Goal: Task Accomplishment & Management: Complete application form

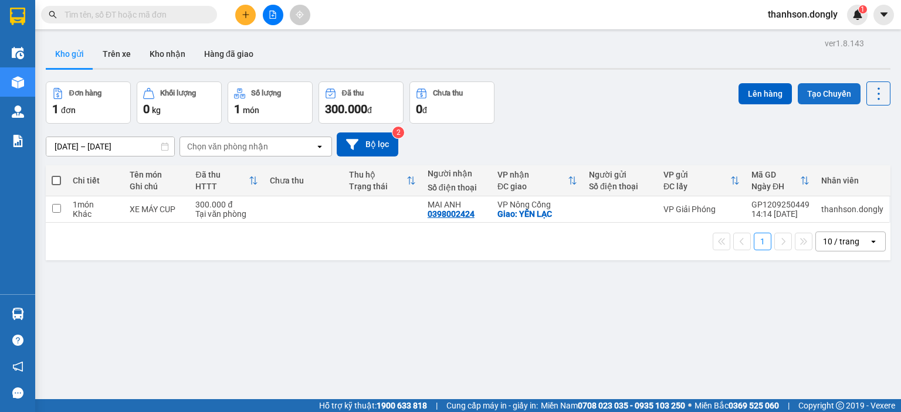
click at [842, 91] on button "Tạo Chuyến" at bounding box center [829, 93] width 63 height 21
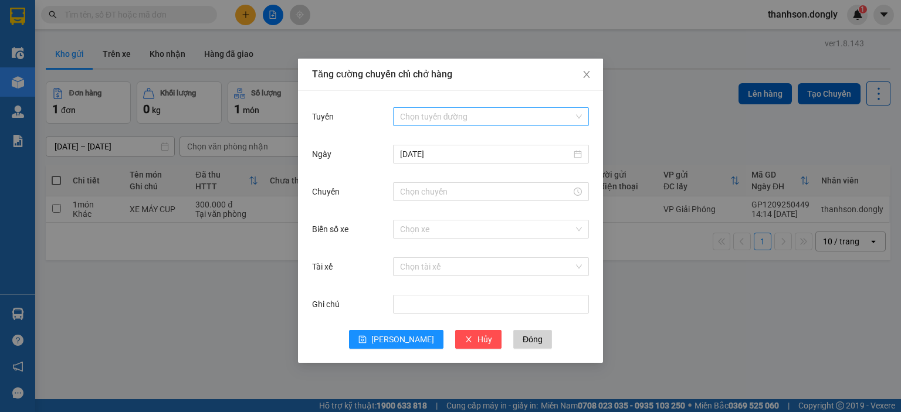
click at [511, 116] on input "Tuyến" at bounding box center [487, 117] width 174 height 18
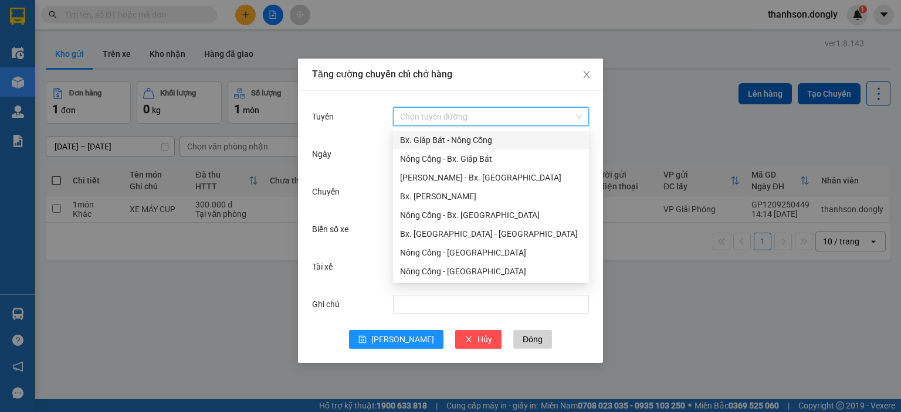
click at [501, 135] on div "Bx. Giáp Bát - Nông Cống" at bounding box center [491, 140] width 182 height 13
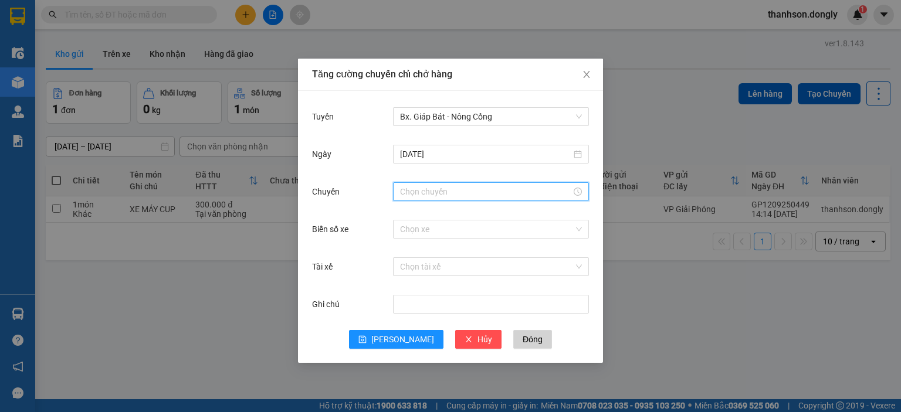
click at [453, 194] on input "Chuyến" at bounding box center [485, 191] width 171 height 13
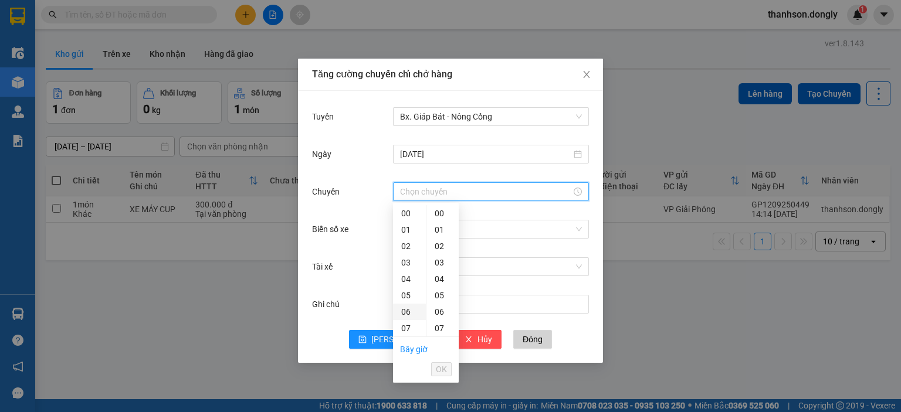
scroll to position [59, 0]
click at [410, 272] on div "07" at bounding box center [409, 270] width 33 height 16
type input "07:00"
click at [435, 374] on button "OK" at bounding box center [441, 369] width 21 height 14
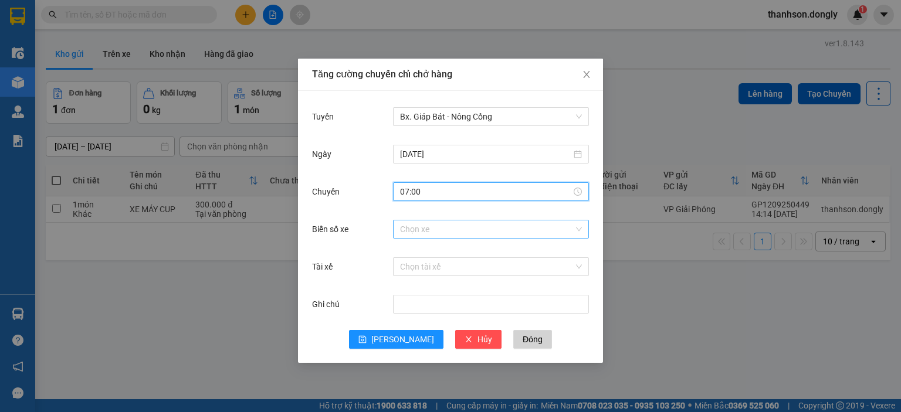
click at [465, 228] on input "Biển số xe" at bounding box center [487, 230] width 174 height 18
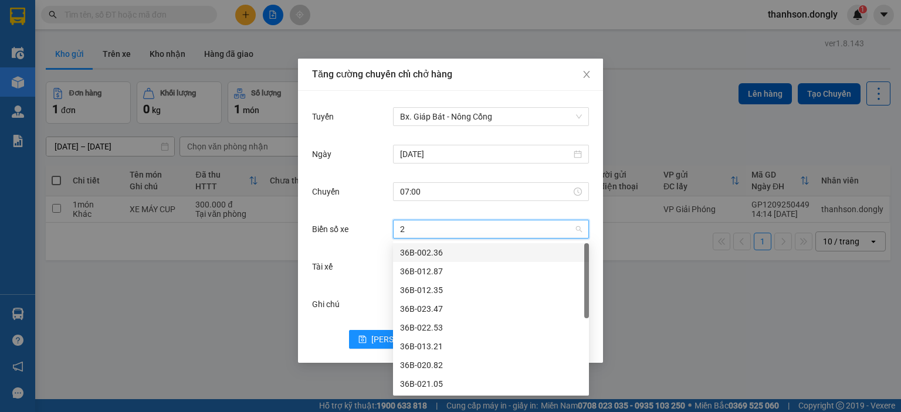
type input "28"
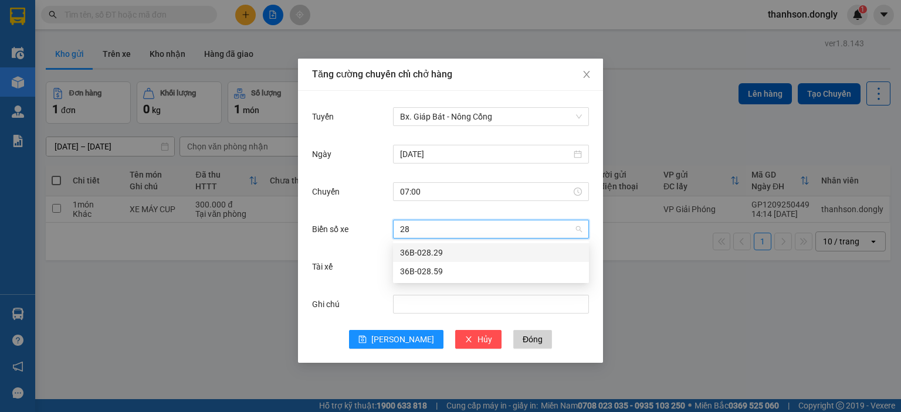
click at [442, 248] on div "36B-028.29" at bounding box center [491, 252] width 182 height 13
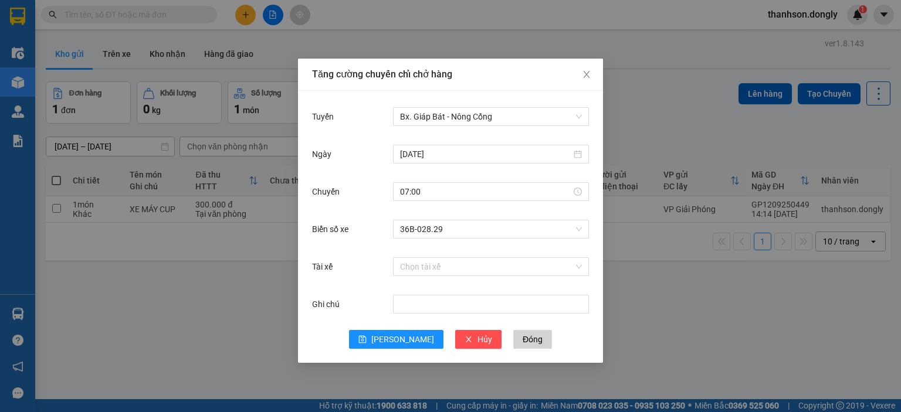
click at [0, 157] on div "Tăng cường chuyến chỉ chở hàng Tuyến Bx. Giáp Bát - Nông Cống [DATE] [GEOGRAPHI…" at bounding box center [450, 206] width 901 height 412
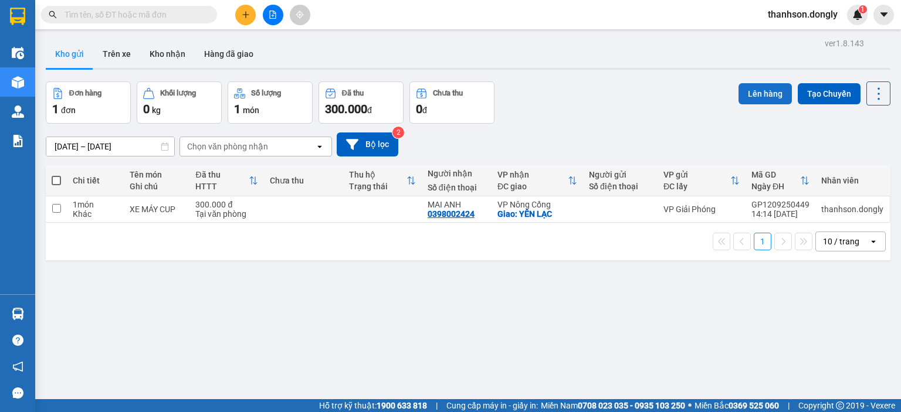
click at [760, 96] on button "Lên hàng" at bounding box center [764, 93] width 53 height 21
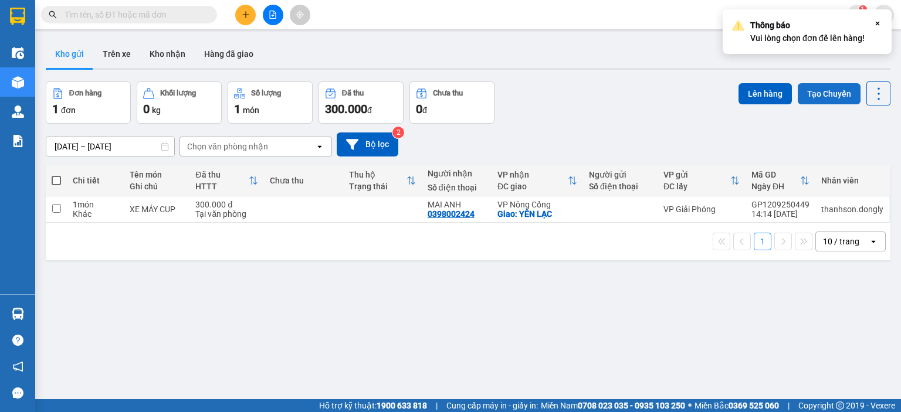
click at [828, 91] on button "Tạo Chuyến" at bounding box center [829, 93] width 63 height 21
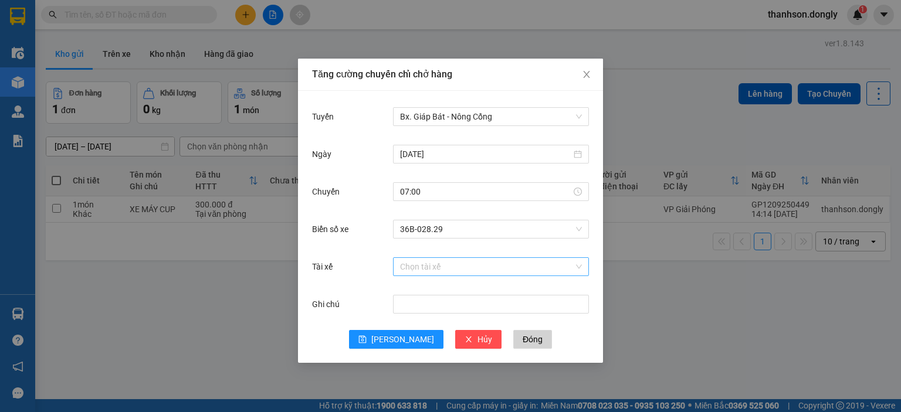
click at [443, 266] on input "Tài xế" at bounding box center [487, 267] width 174 height 18
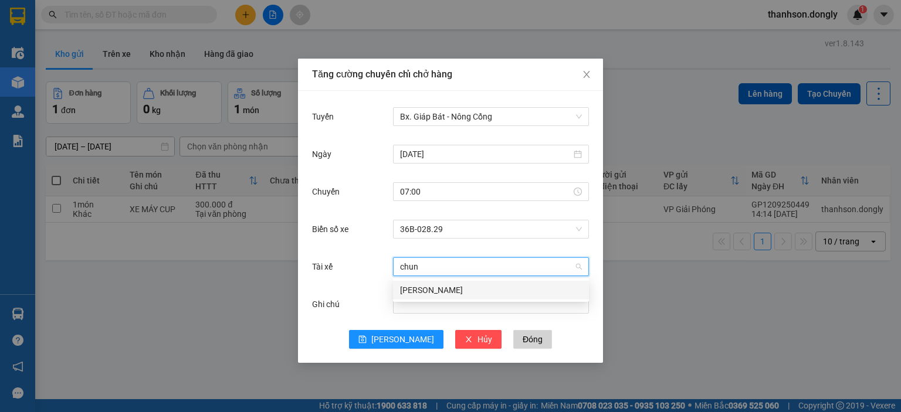
type input "chung"
click at [459, 285] on div "[PERSON_NAME]" at bounding box center [491, 290] width 182 height 13
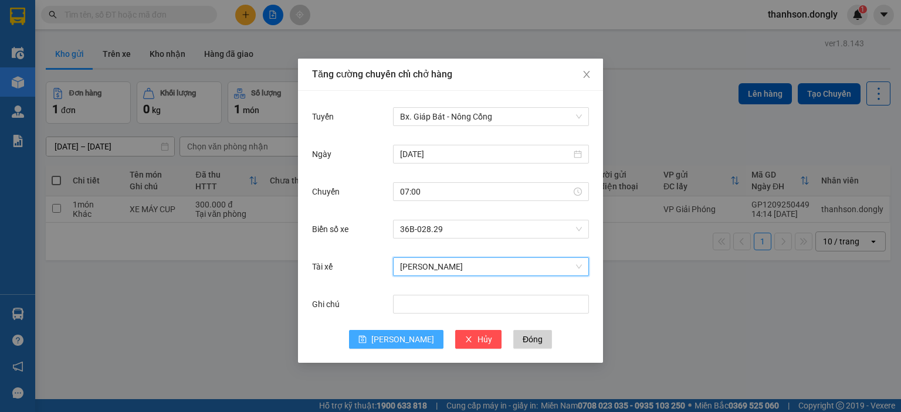
click at [394, 335] on button "[PERSON_NAME]" at bounding box center [396, 339] width 94 height 19
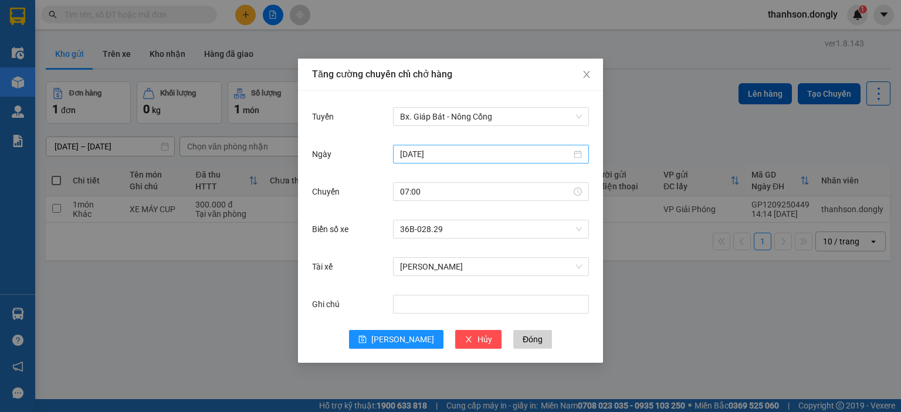
click at [455, 154] on input "[DATE]" at bounding box center [485, 154] width 171 height 13
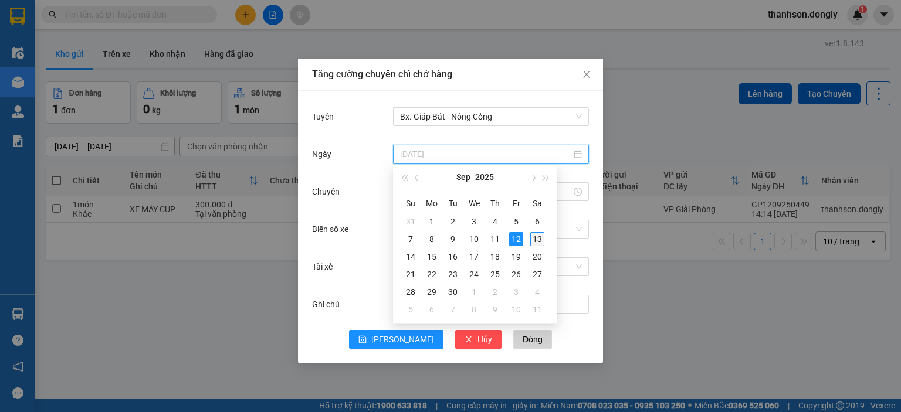
type input "[DATE]"
click at [540, 239] on div "13" at bounding box center [537, 239] width 14 height 14
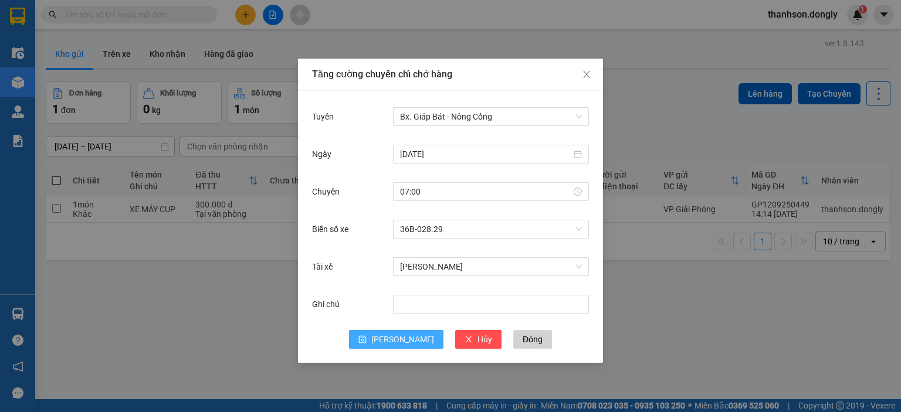
click at [401, 344] on span "[PERSON_NAME]" at bounding box center [402, 339] width 63 height 13
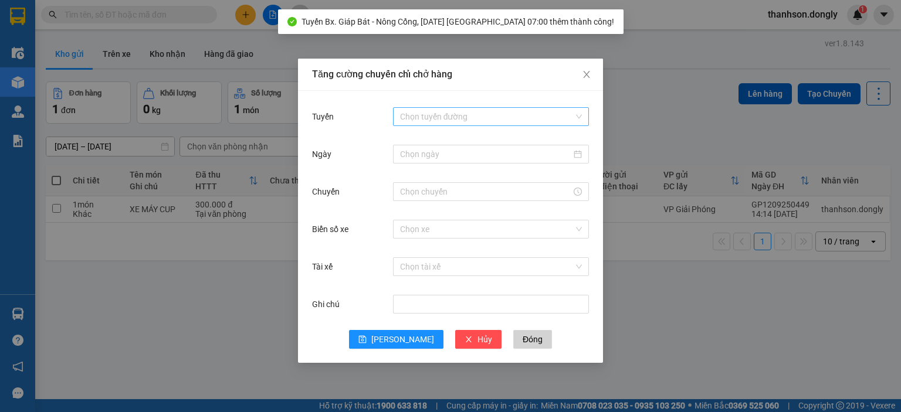
click at [450, 116] on input "Tuyến" at bounding box center [487, 117] width 174 height 18
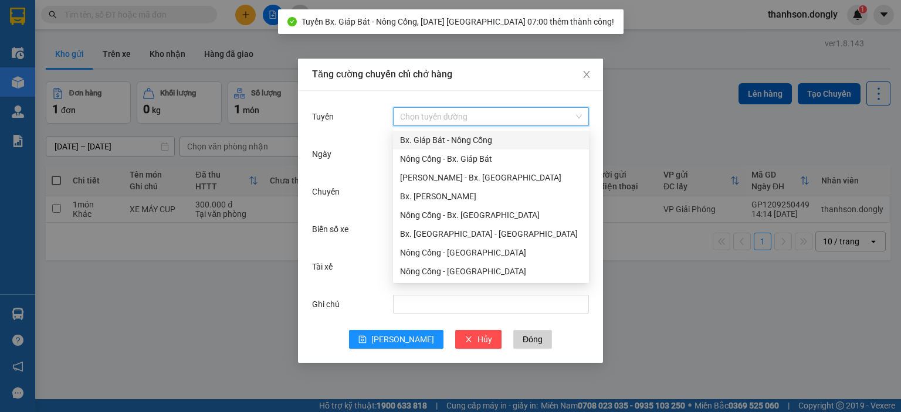
click at [443, 138] on div "Bx. Giáp Bát - Nông Cống" at bounding box center [491, 140] width 182 height 13
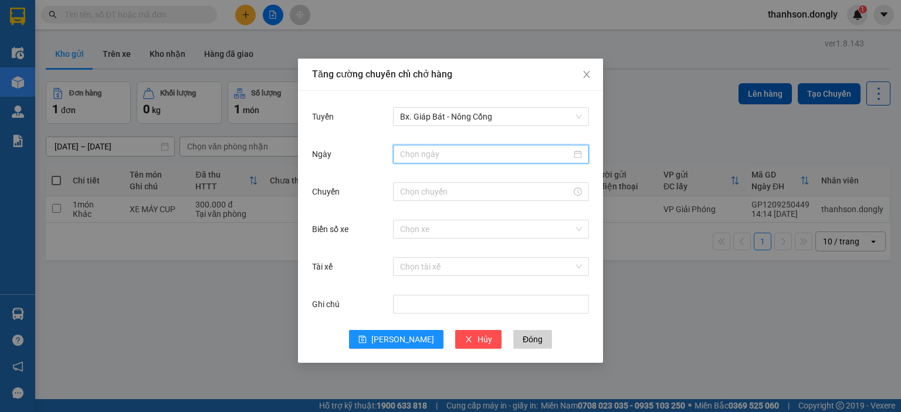
click at [449, 149] on input "Ngày" at bounding box center [485, 154] width 171 height 13
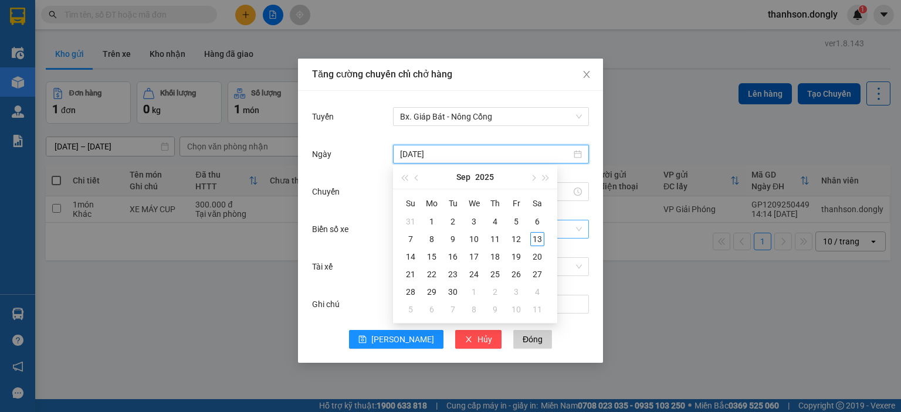
type input "[DATE]"
click at [535, 240] on div "13" at bounding box center [537, 239] width 14 height 14
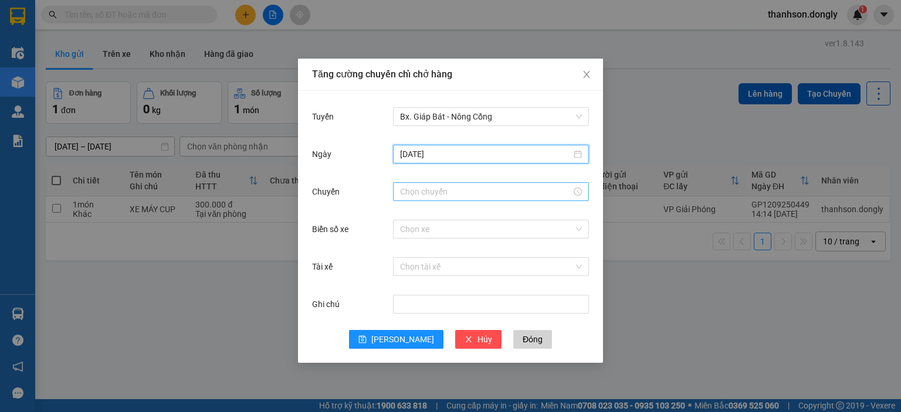
click at [446, 188] on input "Chuyến" at bounding box center [485, 191] width 171 height 13
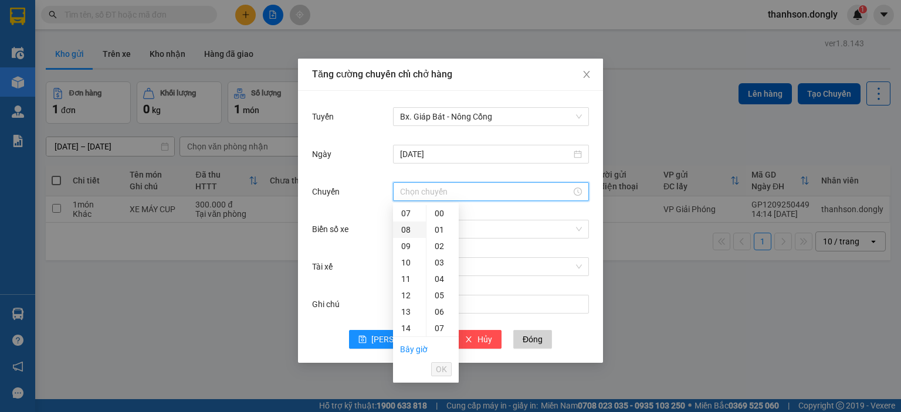
click at [406, 228] on div "08" at bounding box center [409, 230] width 33 height 16
type input "08:00"
click at [441, 375] on span "OK" at bounding box center [441, 369] width 11 height 13
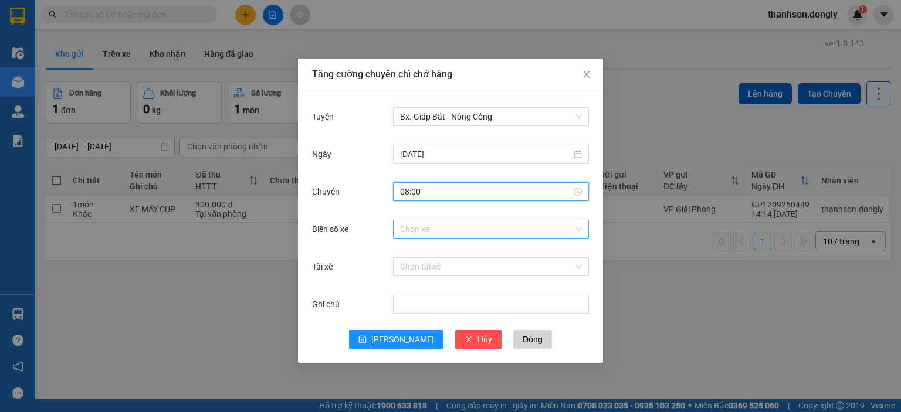
click at [470, 230] on input "Biển số xe" at bounding box center [487, 230] width 174 height 18
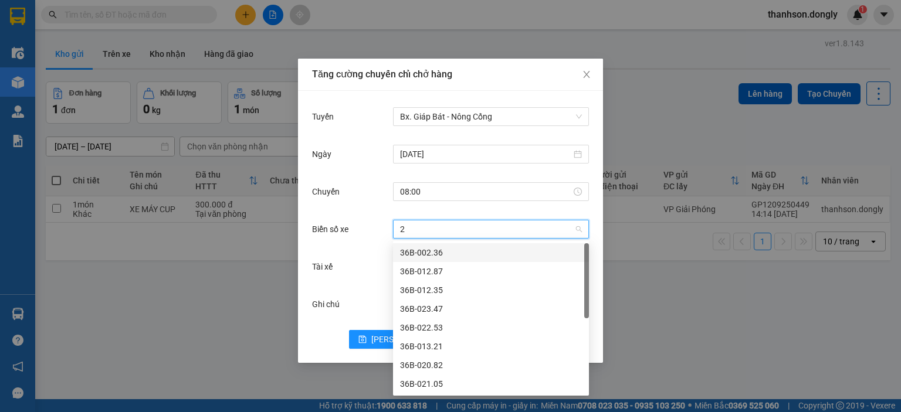
type input "20"
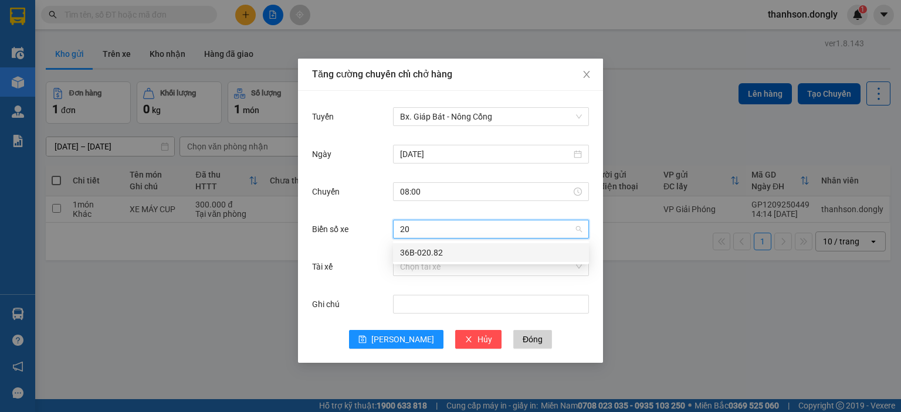
click at [462, 248] on div "36B-020.82" at bounding box center [491, 252] width 182 height 13
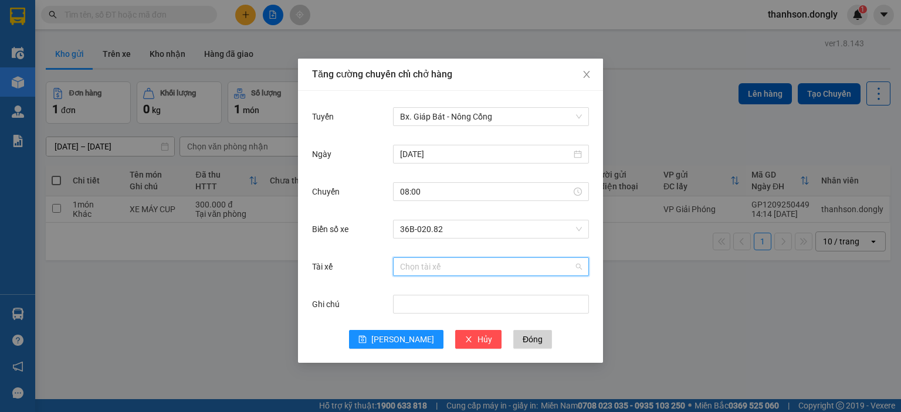
click at [453, 261] on input "Tài xế" at bounding box center [487, 267] width 174 height 18
type input "nui"
click at [462, 291] on div "[PERSON_NAME]" at bounding box center [491, 290] width 182 height 13
click at [400, 336] on span "[PERSON_NAME]" at bounding box center [402, 339] width 63 height 13
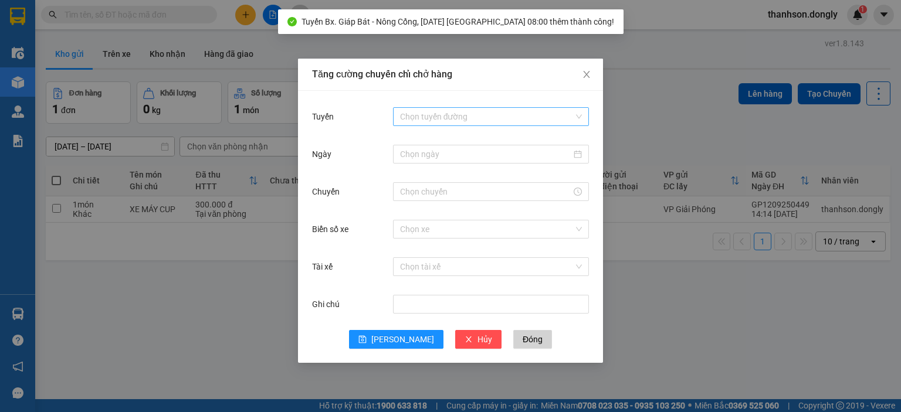
click at [470, 119] on input "Tuyến" at bounding box center [487, 117] width 174 height 18
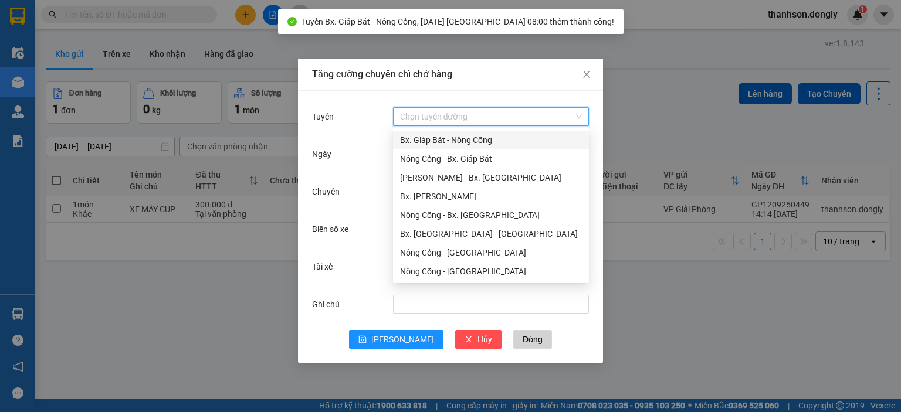
click at [470, 138] on div "Bx. Giáp Bát - Nông Cống" at bounding box center [491, 140] width 182 height 13
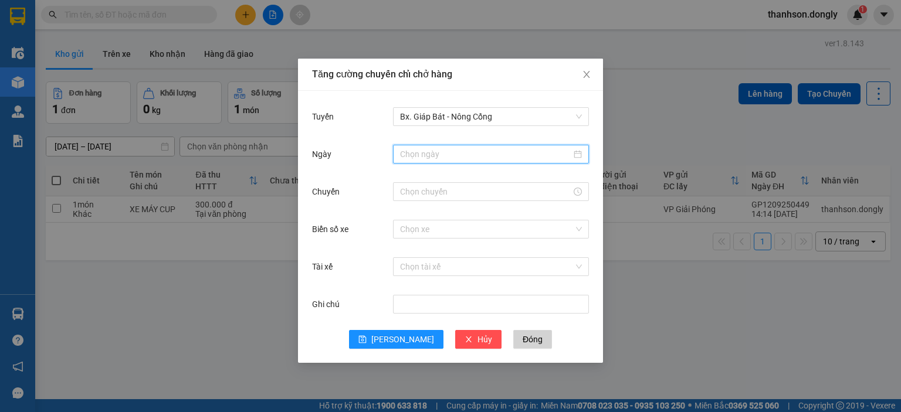
click at [453, 151] on input "Ngày" at bounding box center [485, 154] width 171 height 13
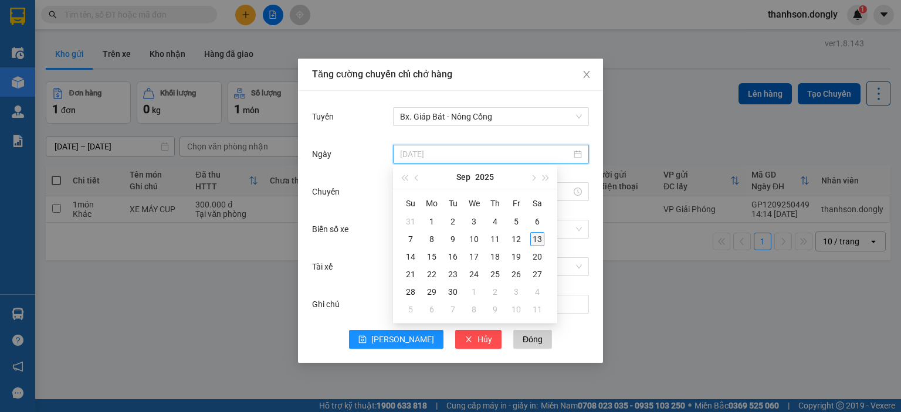
type input "[DATE]"
click at [538, 236] on div "13" at bounding box center [537, 239] width 14 height 14
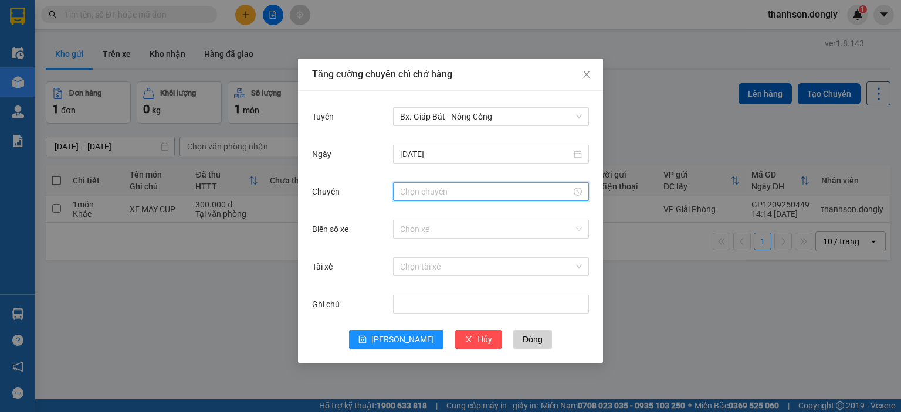
click at [469, 187] on input "Chuyến" at bounding box center [485, 191] width 171 height 13
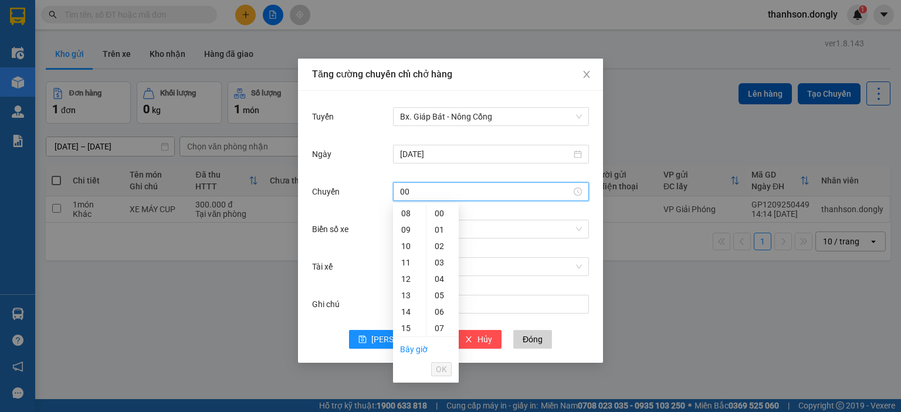
type input "0"
click at [408, 227] on div "09" at bounding box center [409, 230] width 33 height 16
type input "09:00"
click at [439, 371] on span "OK" at bounding box center [441, 369] width 11 height 13
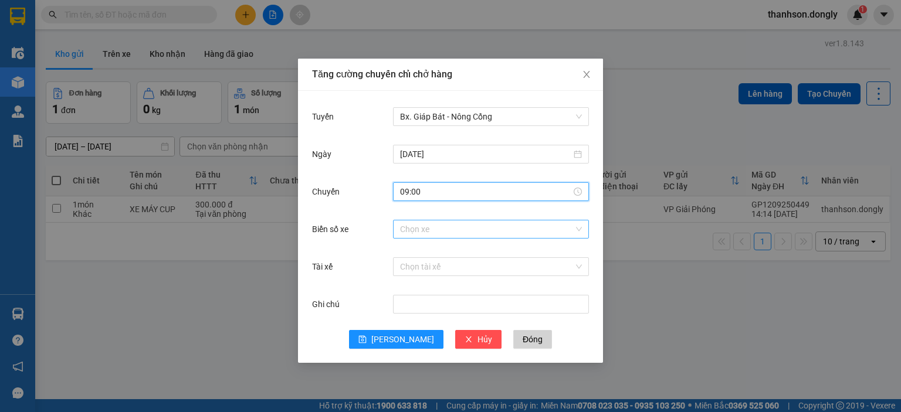
click at [429, 228] on input "Biển số xe" at bounding box center [487, 230] width 174 height 18
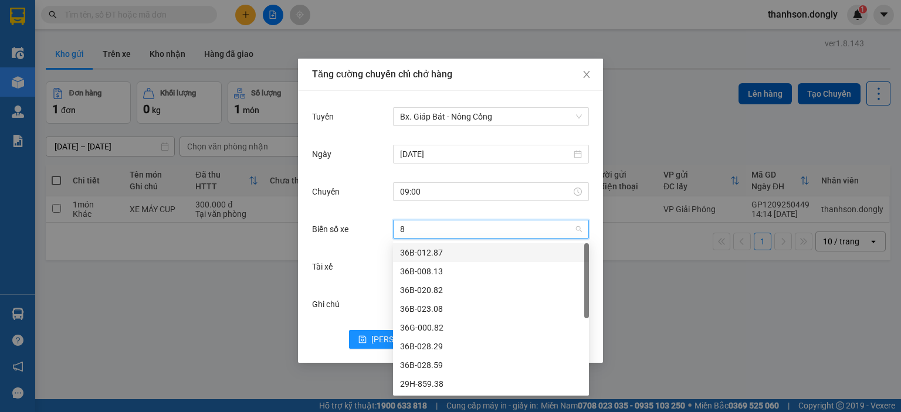
type input "82"
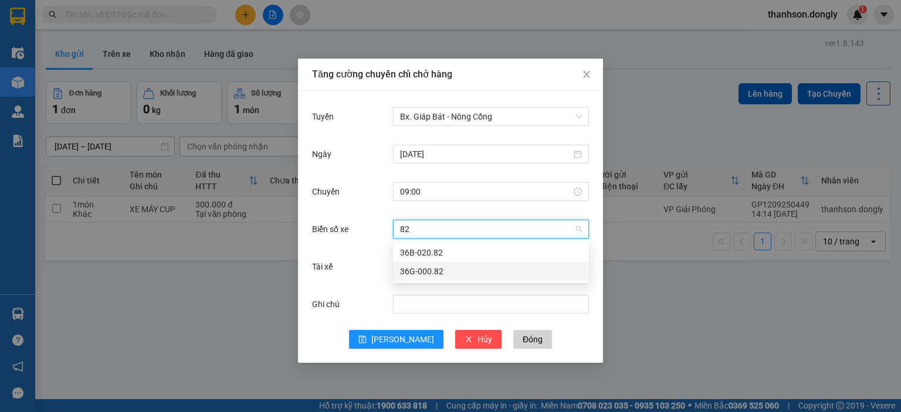
click at [447, 269] on div "36G-000.82" at bounding box center [491, 271] width 182 height 13
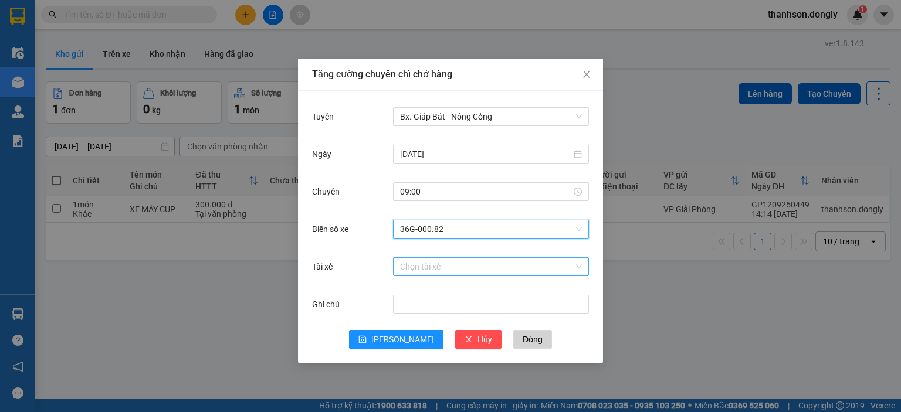
click at [433, 272] on input "Tài xế" at bounding box center [487, 267] width 174 height 18
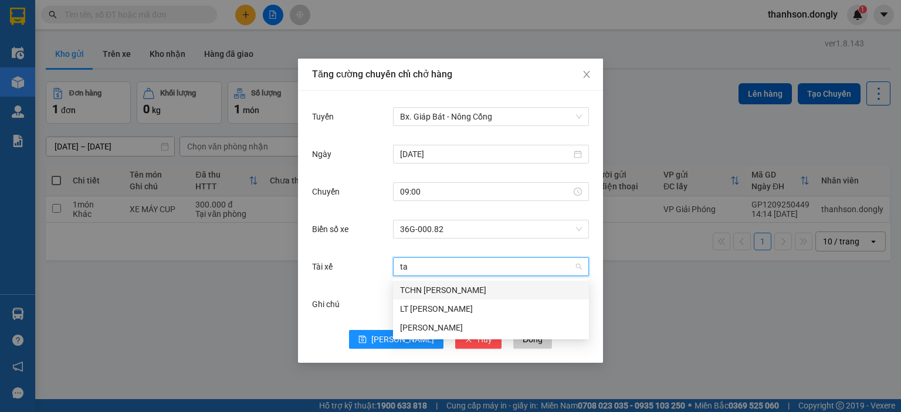
type input "tai"
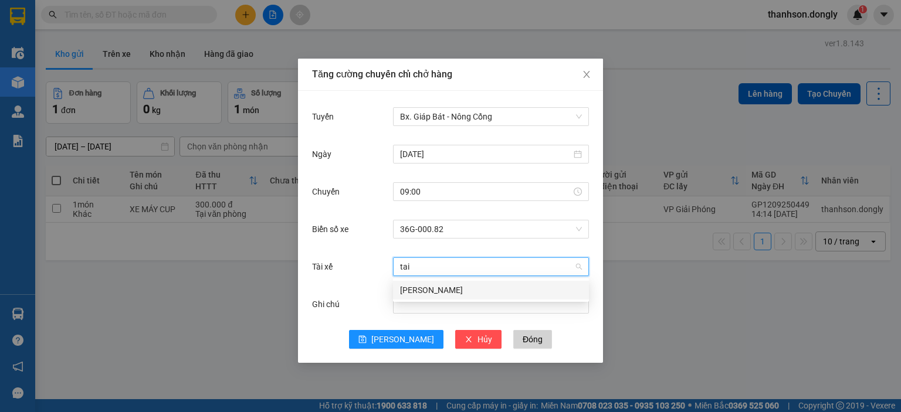
click at [454, 290] on div "[PERSON_NAME]" at bounding box center [491, 290] width 182 height 13
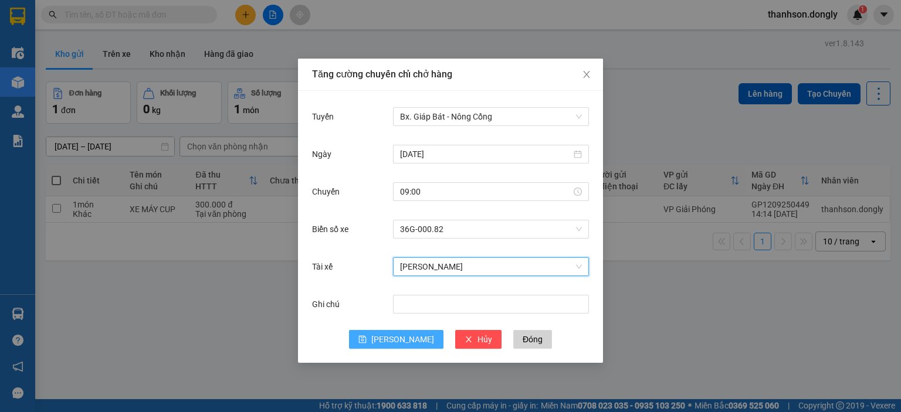
click at [393, 342] on button "[PERSON_NAME]" at bounding box center [396, 339] width 94 height 19
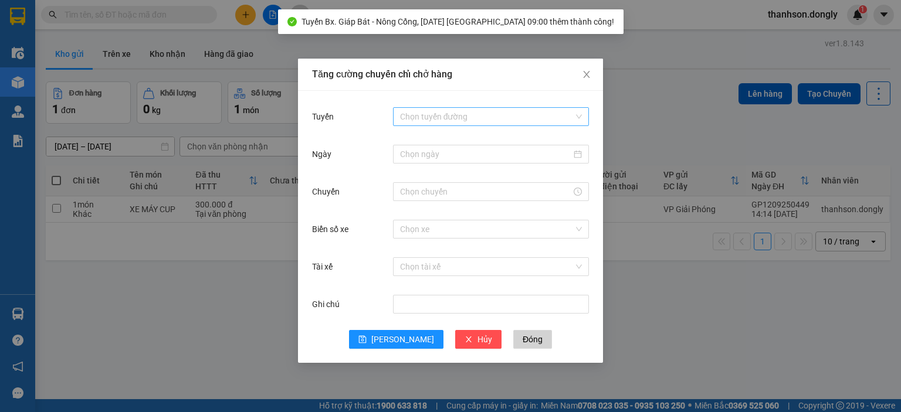
click at [451, 119] on input "Tuyến" at bounding box center [487, 117] width 174 height 18
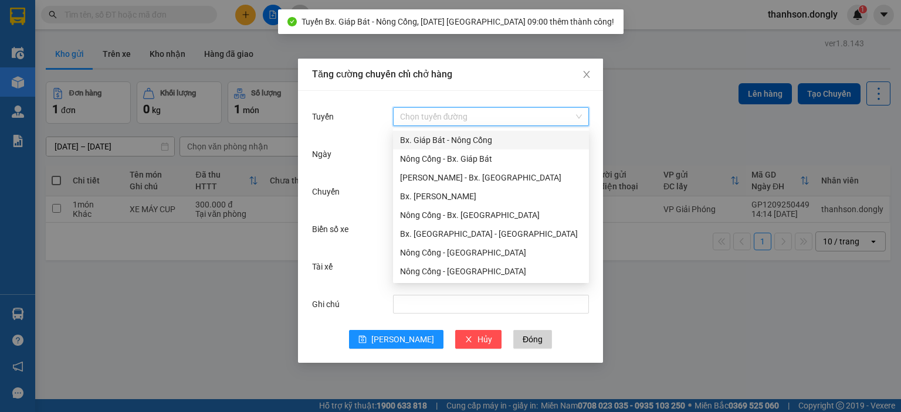
click at [451, 135] on div "Bx. Giáp Bát - Nông Cống" at bounding box center [491, 140] width 182 height 13
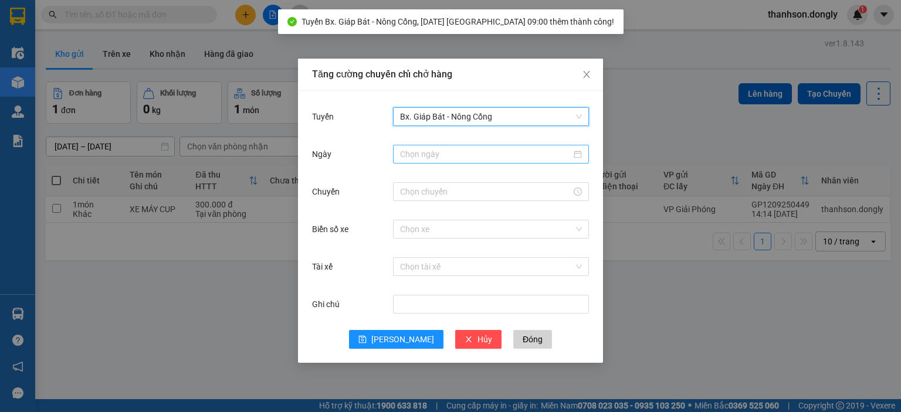
click at [438, 150] on input "Ngày" at bounding box center [485, 154] width 171 height 13
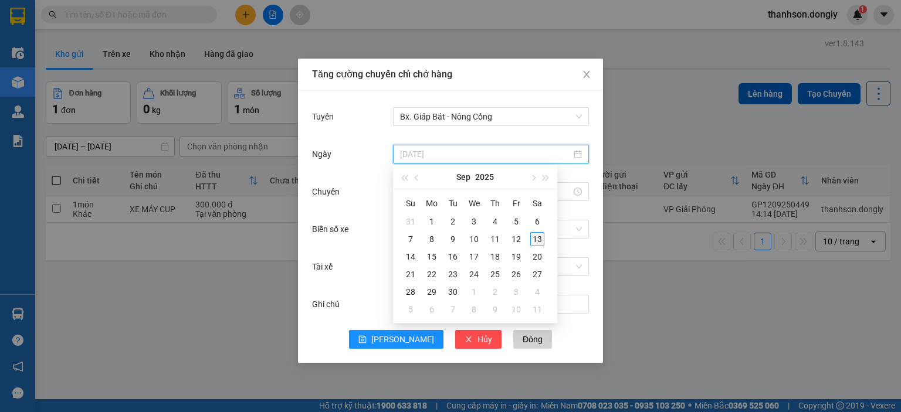
type input "[DATE]"
click at [536, 240] on div "13" at bounding box center [537, 239] width 14 height 14
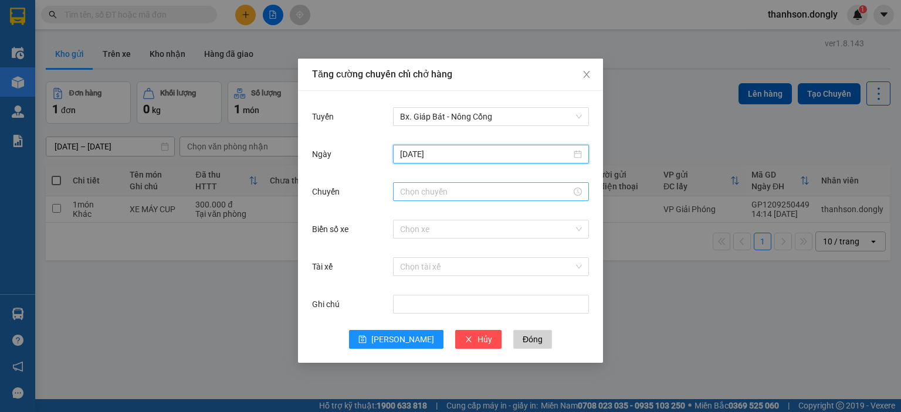
click at [420, 196] on input "Chuyến" at bounding box center [485, 191] width 171 height 13
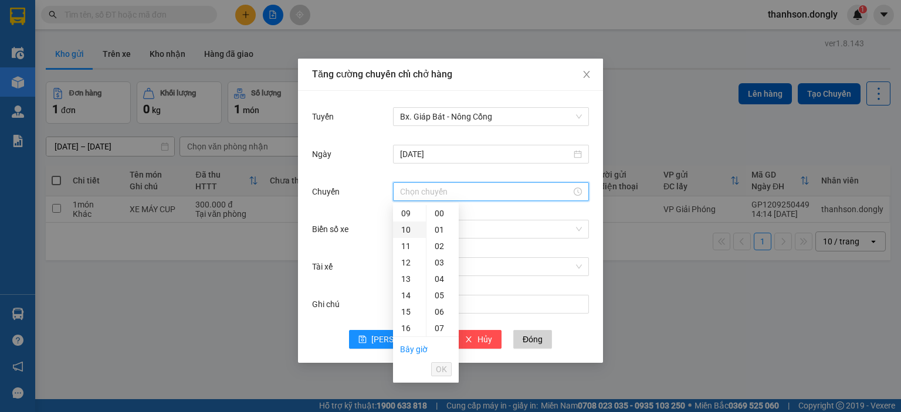
click at [405, 226] on div "10" at bounding box center [409, 230] width 33 height 16
type input "10:00"
click at [441, 366] on span "OK" at bounding box center [441, 369] width 11 height 13
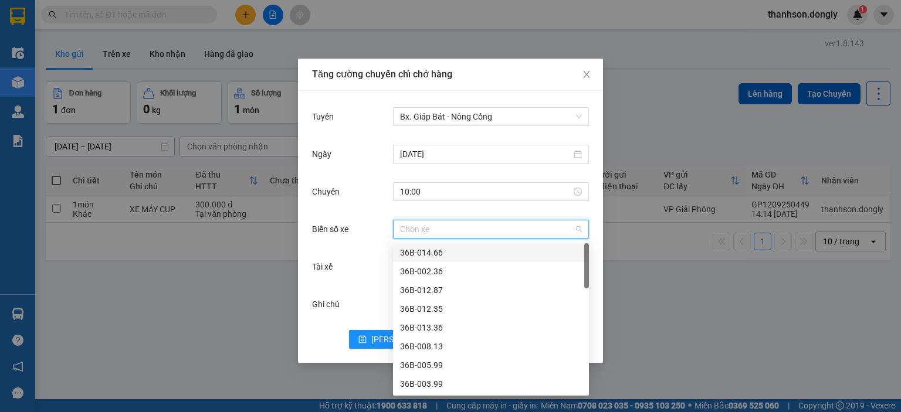
click at [448, 232] on input "Biển số xe" at bounding box center [487, 230] width 174 height 18
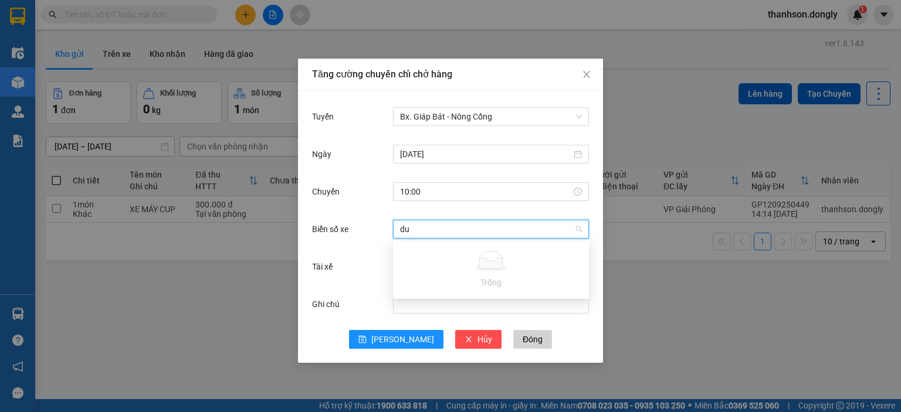
type input "d"
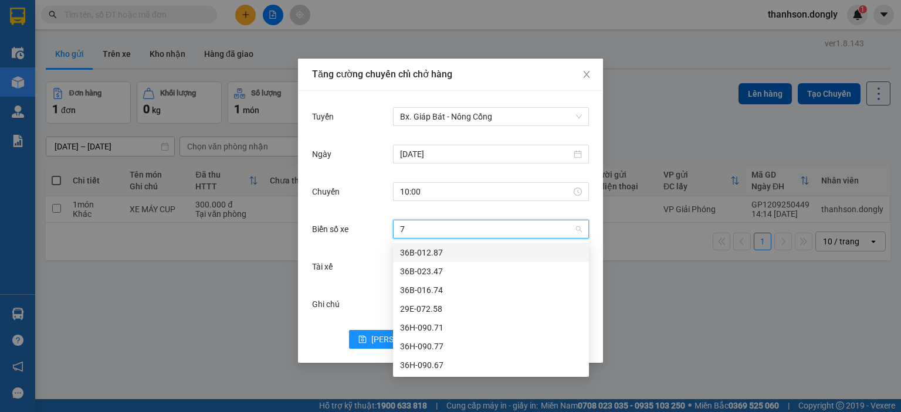
type input "71"
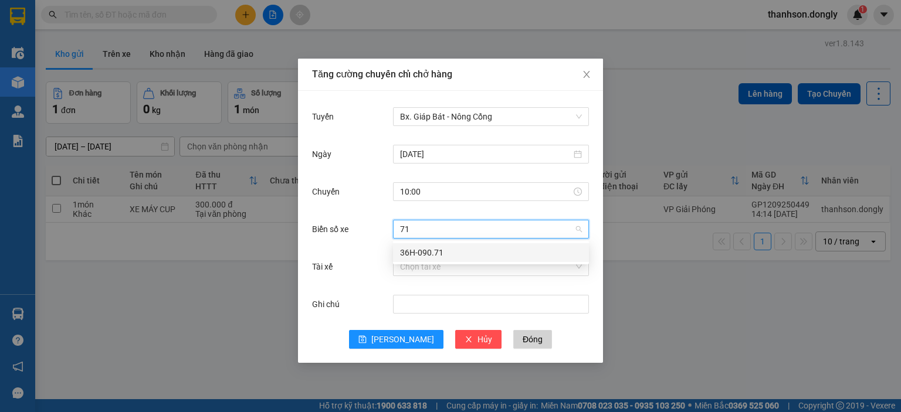
click at [437, 249] on div "36H-090.71" at bounding box center [491, 252] width 182 height 13
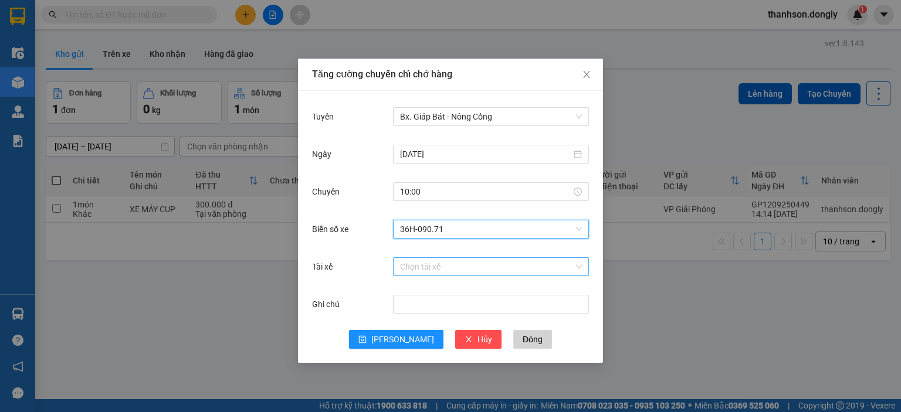
click at [428, 269] on input "Tài xế" at bounding box center [487, 267] width 174 height 18
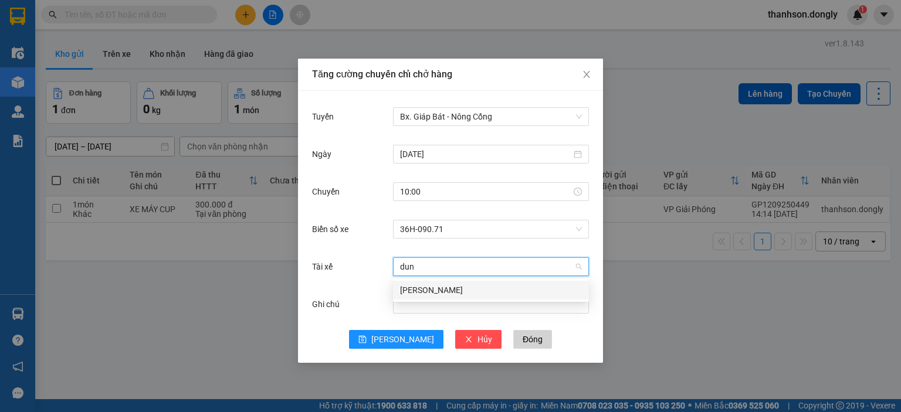
type input "dung"
click at [453, 293] on div "[PERSON_NAME]" at bounding box center [491, 290] width 182 height 13
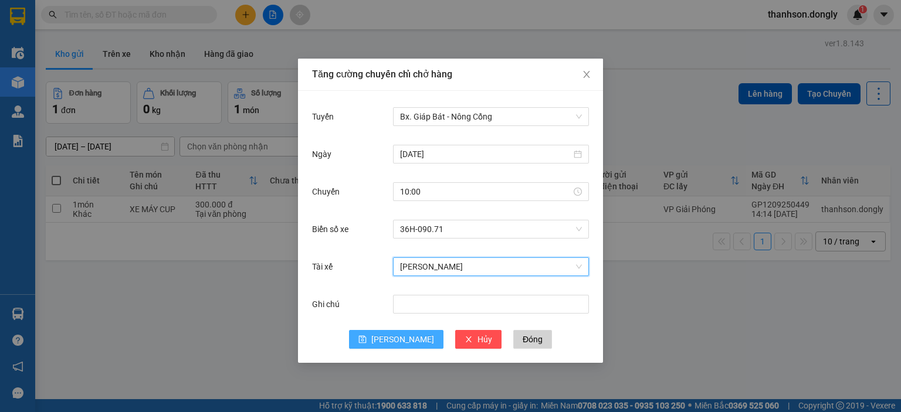
click at [367, 338] on icon "save" at bounding box center [362, 339] width 8 height 8
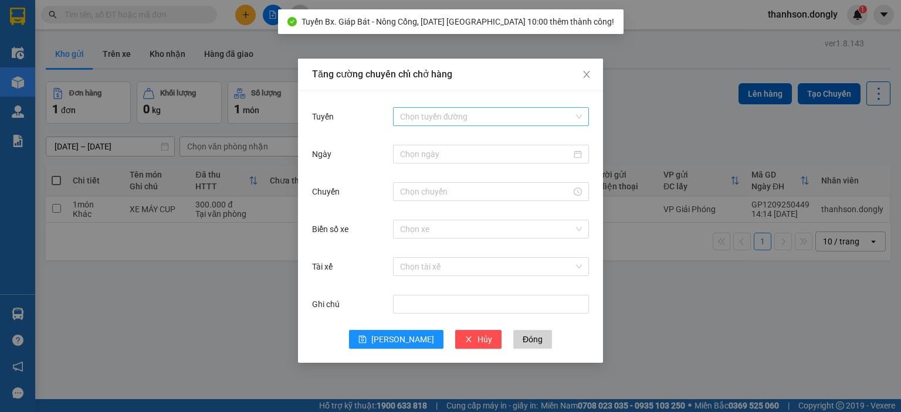
click at [457, 119] on input "Tuyến" at bounding box center [487, 117] width 174 height 18
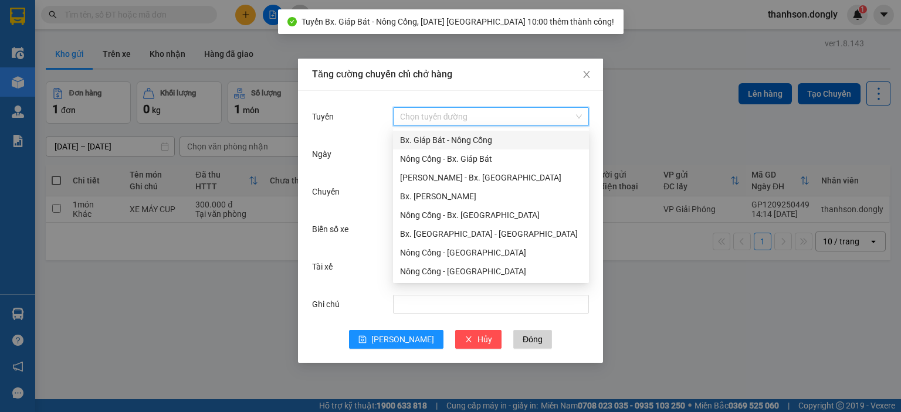
click at [455, 138] on div "Bx. Giáp Bát - Nông Cống" at bounding box center [491, 140] width 182 height 13
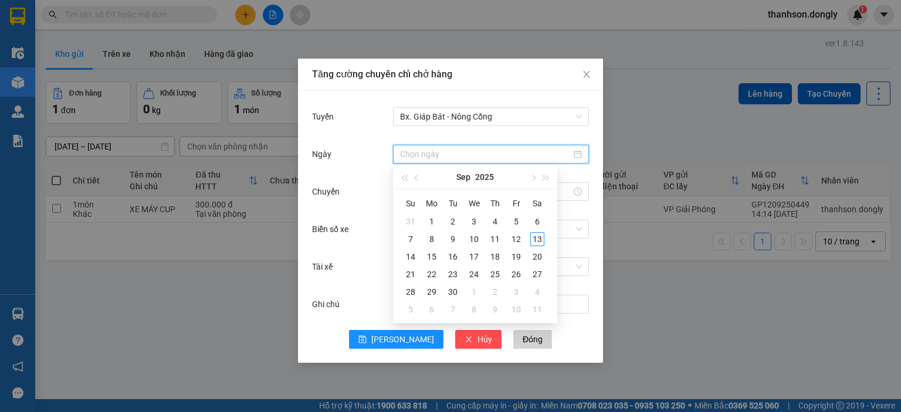
click at [442, 154] on input "Ngày" at bounding box center [485, 154] width 171 height 13
type input "[DATE]"
click at [534, 238] on div "13" at bounding box center [537, 239] width 14 height 14
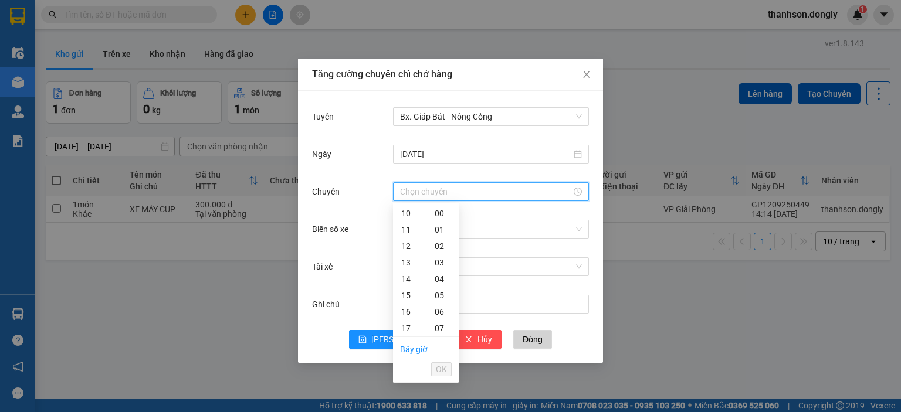
click at [467, 195] on input "Chuyến" at bounding box center [485, 191] width 171 height 13
type input "6"
click at [410, 230] on div "11" at bounding box center [409, 230] width 33 height 16
type input "11:00"
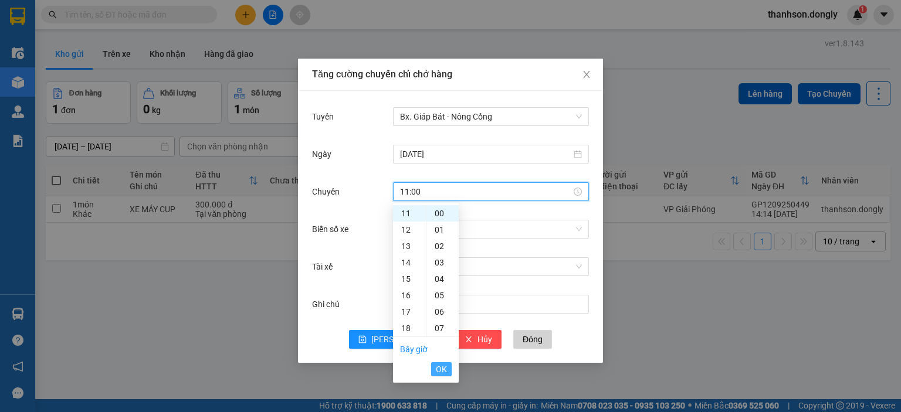
click at [443, 369] on span "OK" at bounding box center [441, 369] width 11 height 13
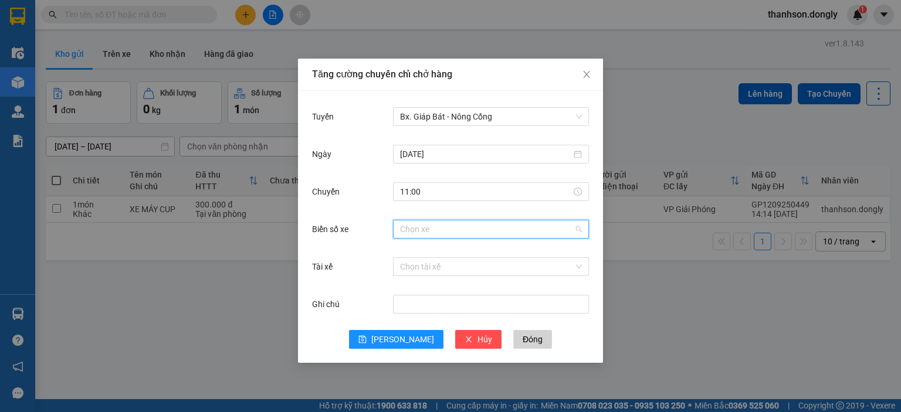
click at [425, 225] on input "Biển số xe" at bounding box center [487, 230] width 174 height 18
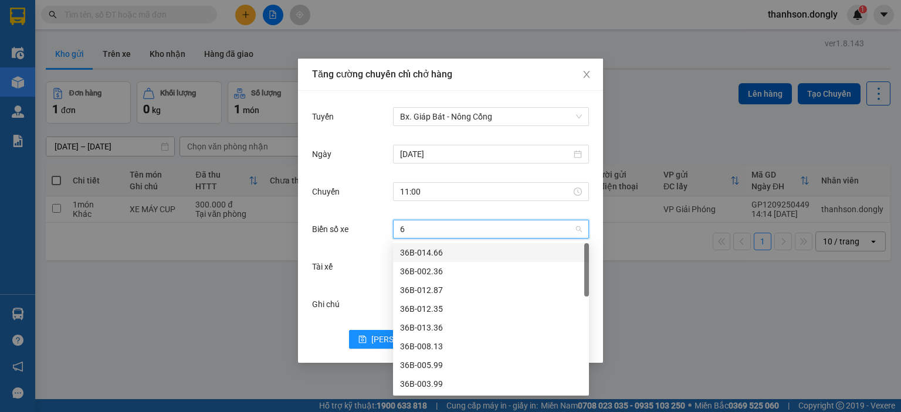
type input "63"
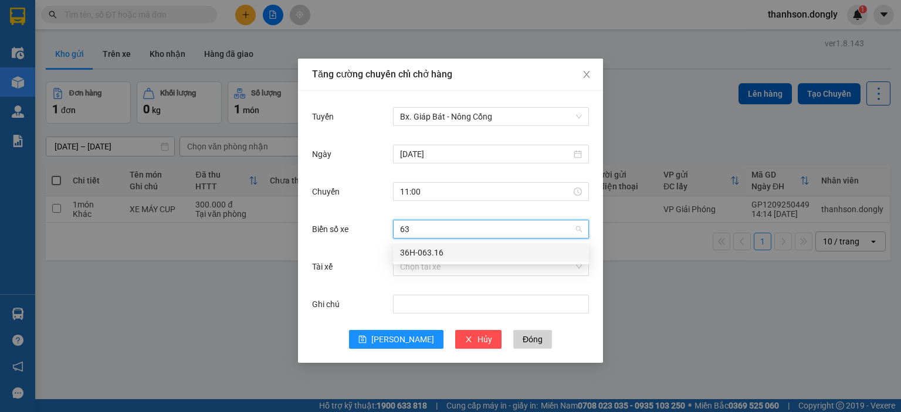
click at [450, 254] on div "36H-063.16" at bounding box center [491, 252] width 182 height 13
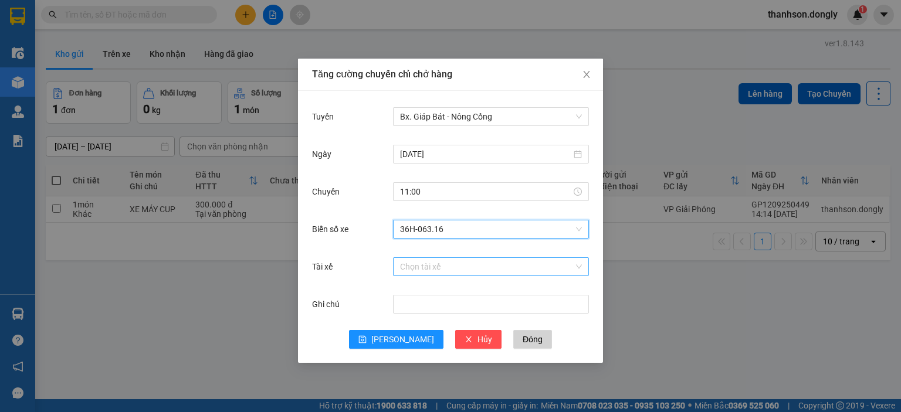
click at [441, 271] on input "Tài xế" at bounding box center [487, 267] width 174 height 18
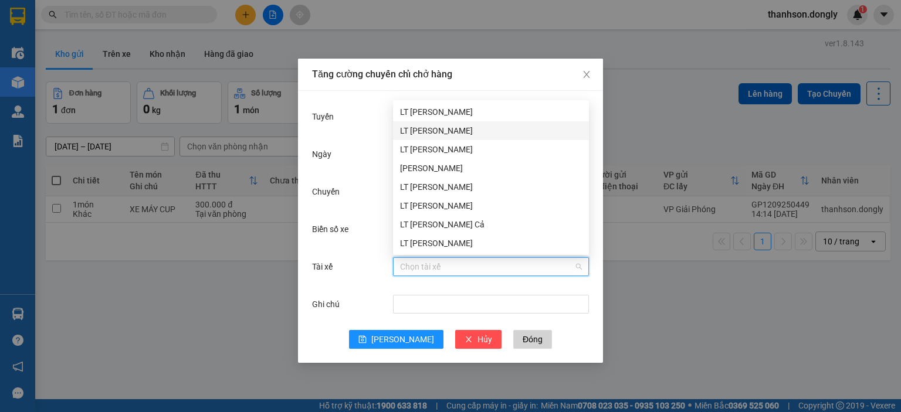
click at [455, 127] on div "LT [PERSON_NAME]" at bounding box center [491, 130] width 182 height 13
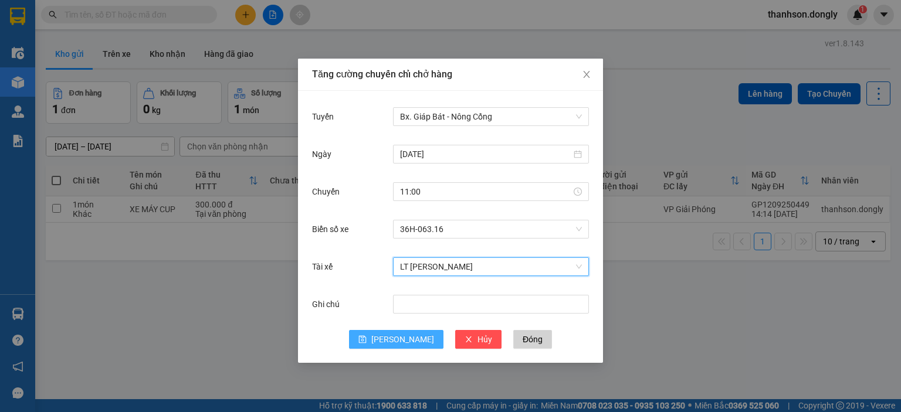
click at [404, 334] on span "[PERSON_NAME]" at bounding box center [402, 339] width 63 height 13
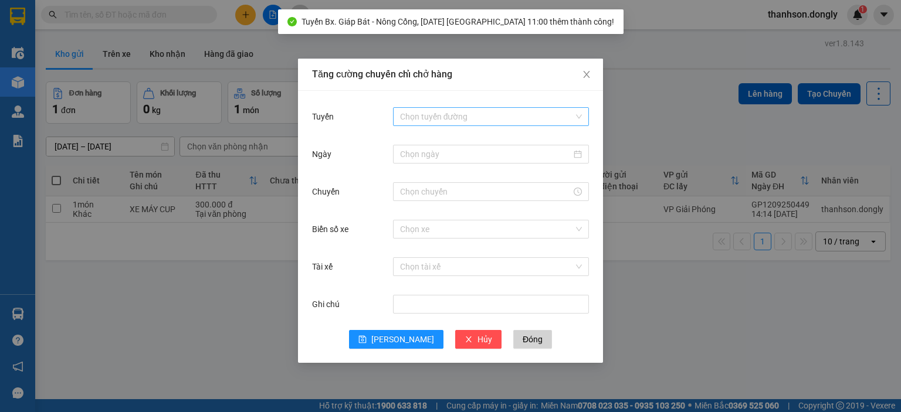
click at [440, 108] on input "Tuyến" at bounding box center [487, 117] width 174 height 18
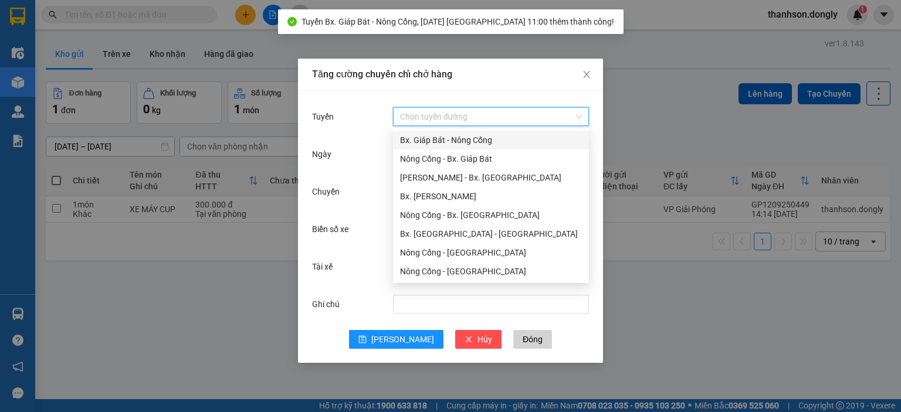
click at [439, 141] on div "Bx. Giáp Bát - Nông Cống" at bounding box center [491, 140] width 182 height 13
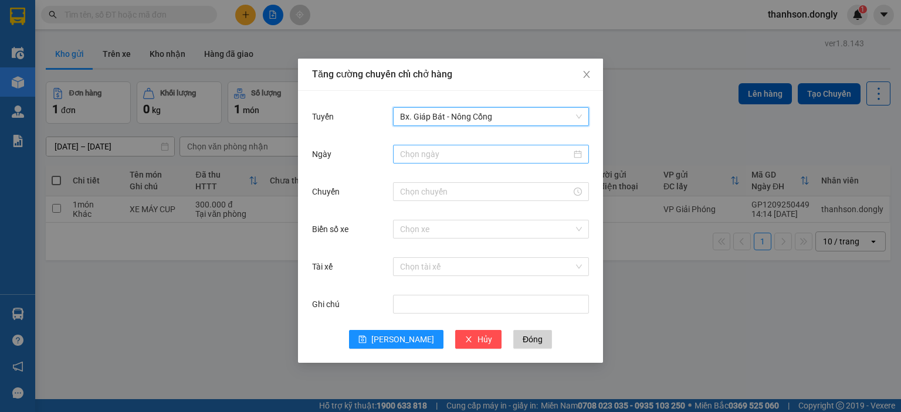
click at [440, 158] on input "Ngày" at bounding box center [485, 154] width 171 height 13
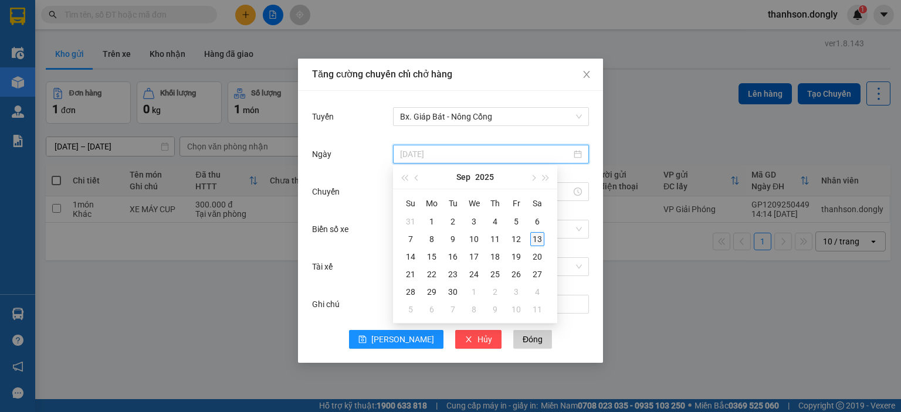
type input "[DATE]"
click at [535, 234] on div "13" at bounding box center [537, 239] width 14 height 14
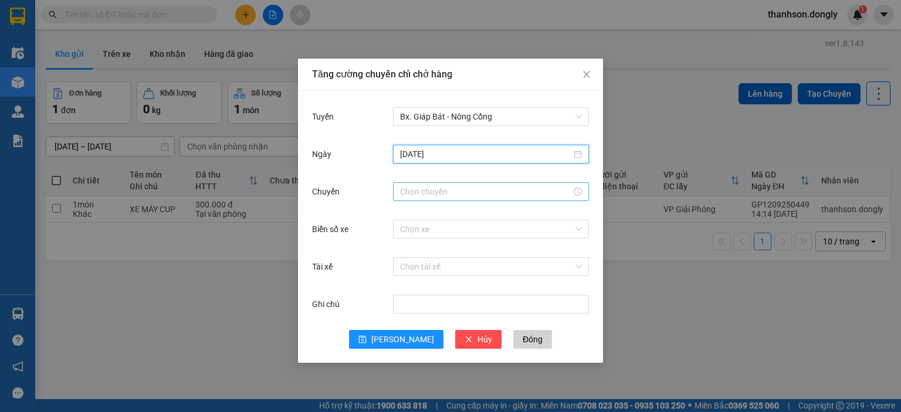
click at [459, 188] on input "Chuyến" at bounding box center [485, 191] width 171 height 13
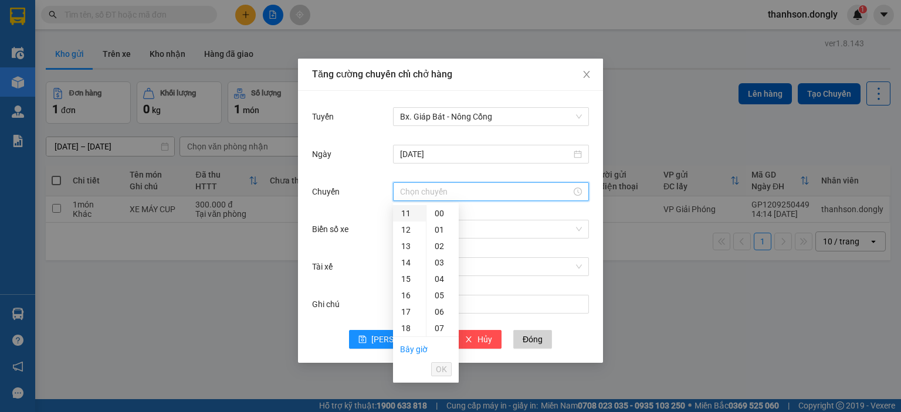
click at [411, 213] on div "11" at bounding box center [409, 213] width 33 height 16
type input "11:00"
click at [447, 370] on button "OK" at bounding box center [441, 369] width 21 height 14
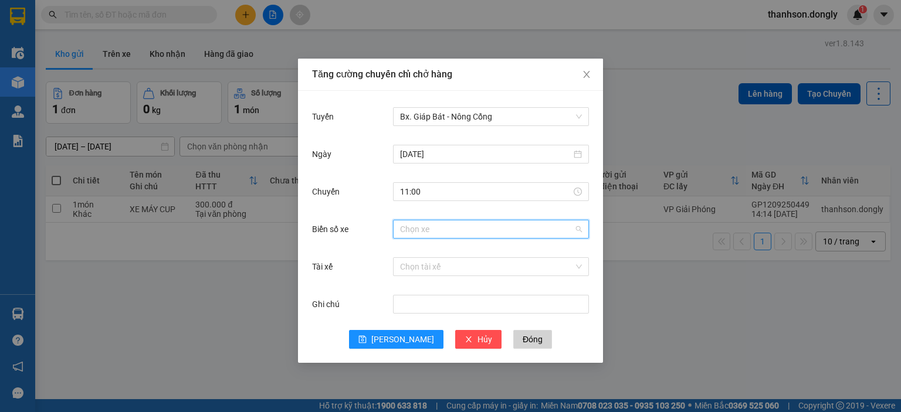
click at [445, 228] on input "Biển số xe" at bounding box center [487, 230] width 174 height 18
type input "t"
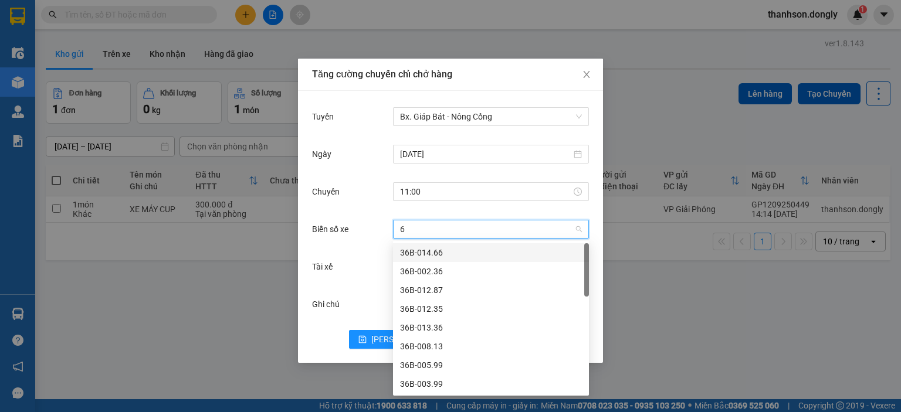
type input "67"
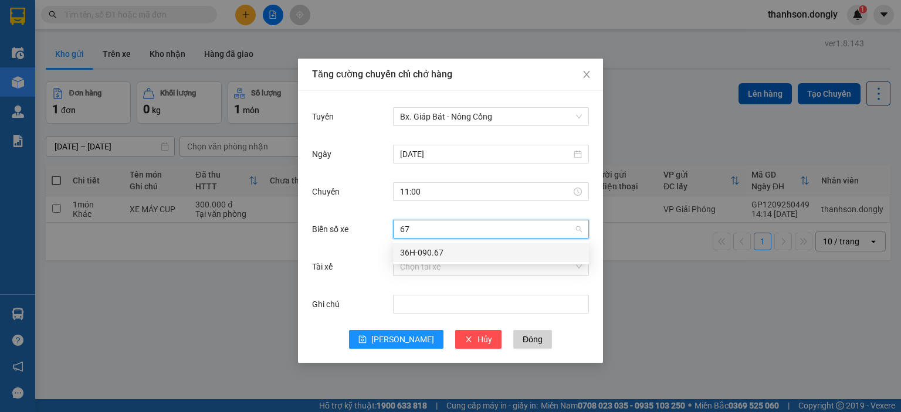
click at [447, 249] on div "36H-090.67" at bounding box center [491, 252] width 182 height 13
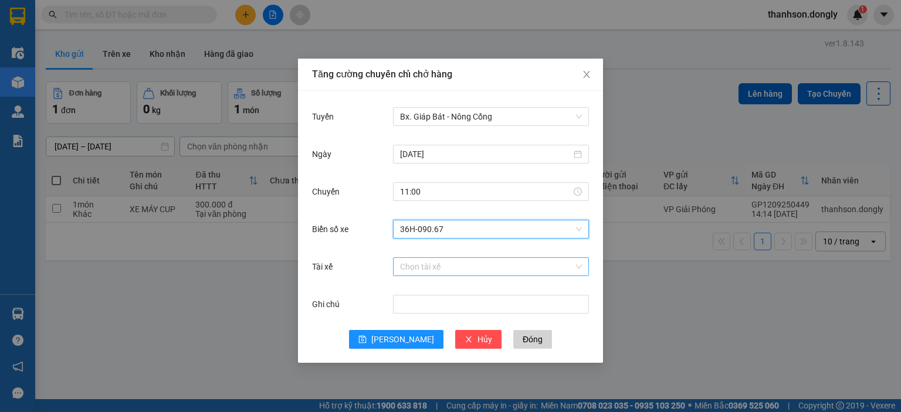
click at [447, 267] on input "Tài xế" at bounding box center [487, 267] width 174 height 18
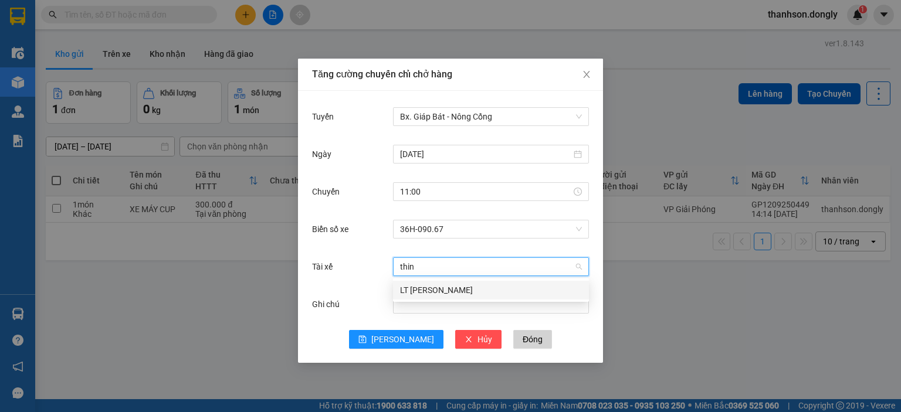
type input "thinh"
click at [476, 293] on div "LT [PERSON_NAME]" at bounding box center [491, 290] width 182 height 13
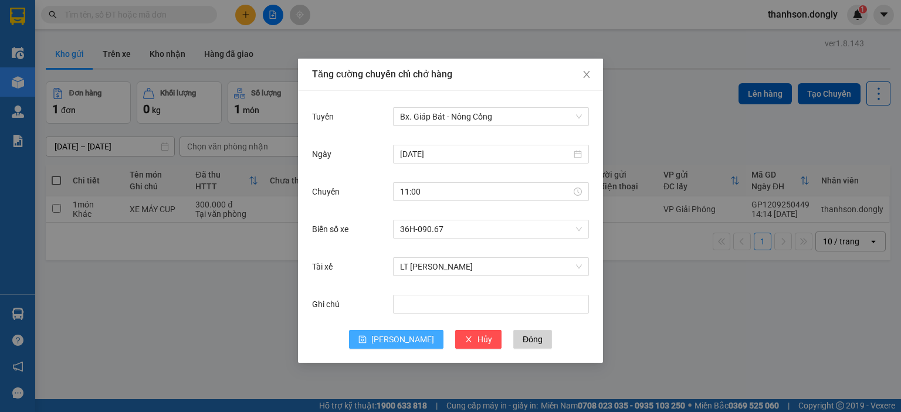
click at [411, 338] on button "[PERSON_NAME]" at bounding box center [396, 339] width 94 height 19
click at [528, 159] on input "[DATE]" at bounding box center [485, 154] width 171 height 13
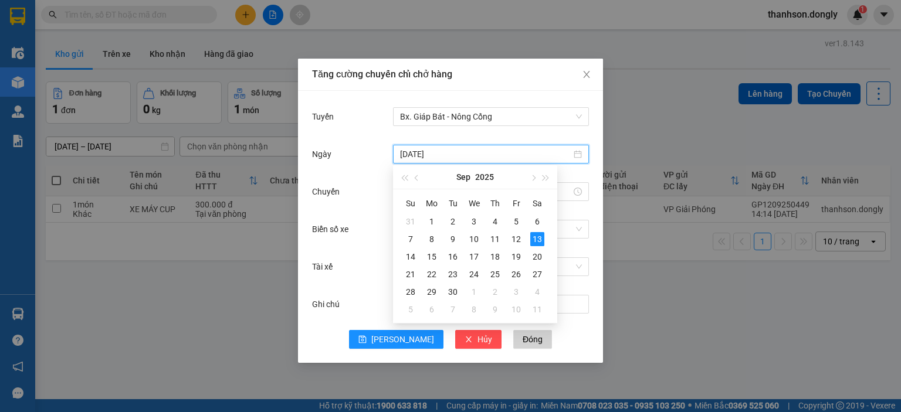
type input "[DATE]"
click at [537, 243] on div "13" at bounding box center [537, 239] width 14 height 14
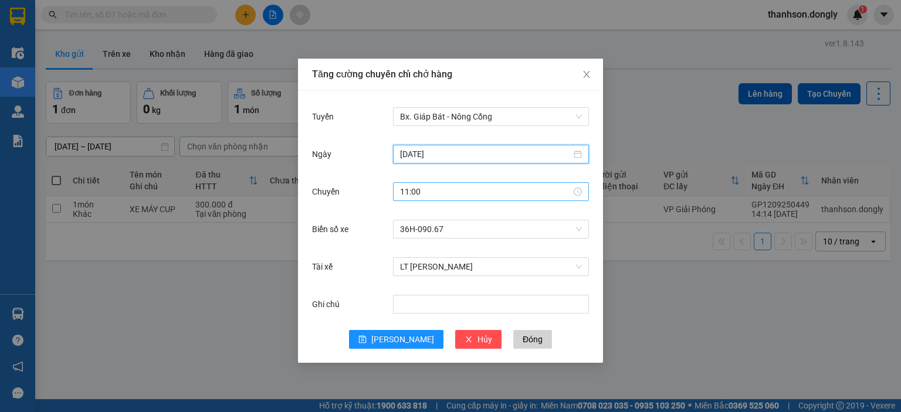
click at [445, 191] on input "11:00" at bounding box center [485, 191] width 171 height 13
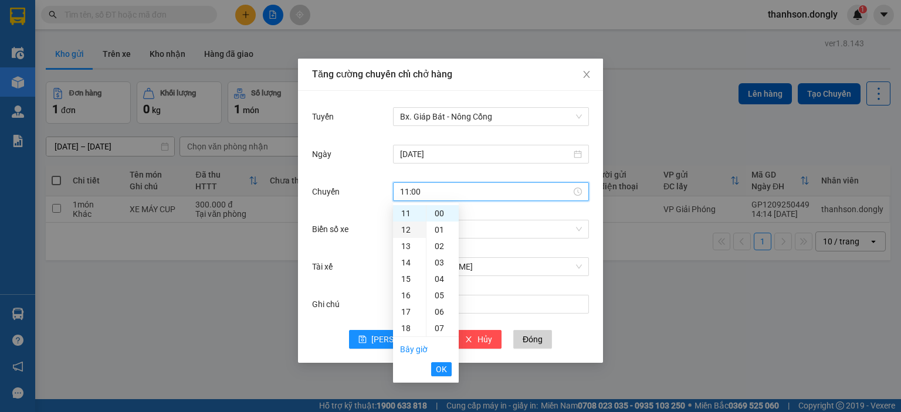
click at [399, 234] on div "12" at bounding box center [409, 230] width 33 height 16
type input "12:00"
click at [446, 372] on span "OK" at bounding box center [441, 369] width 11 height 13
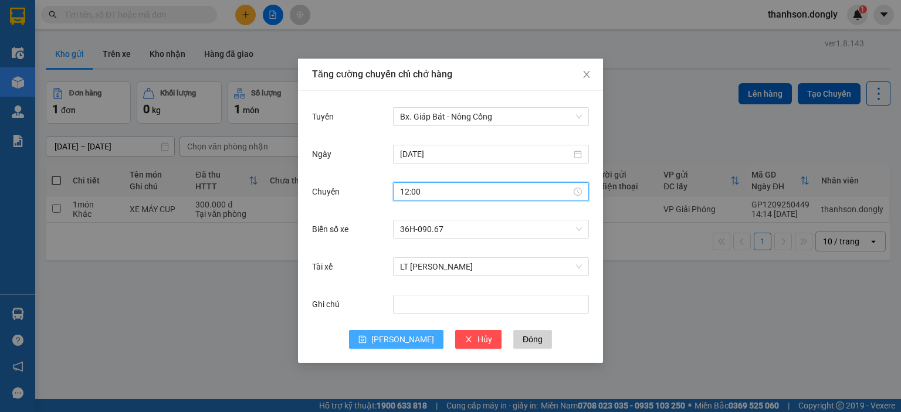
click at [404, 337] on span "[PERSON_NAME]" at bounding box center [402, 339] width 63 height 13
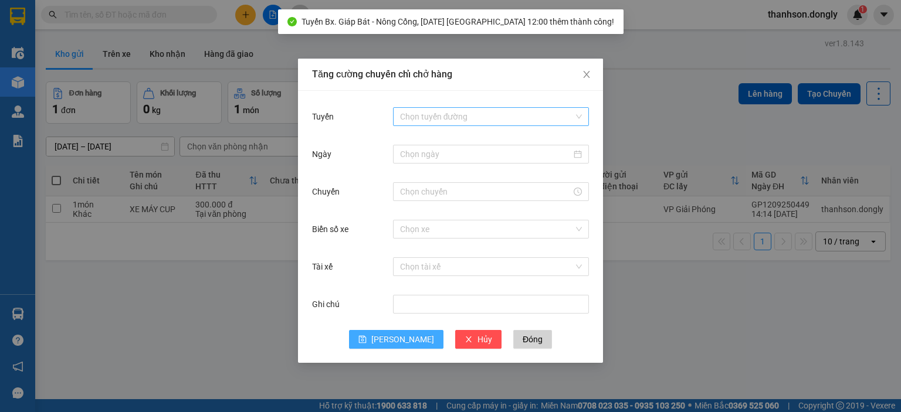
click at [479, 117] on input "Tuyến" at bounding box center [487, 117] width 174 height 18
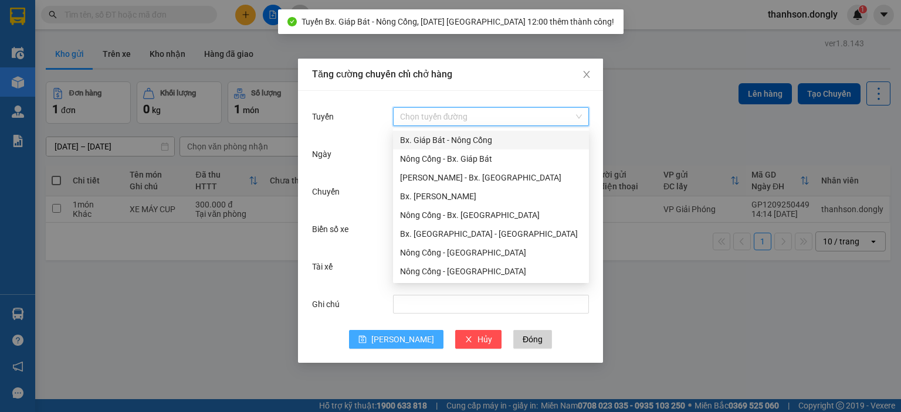
click at [471, 138] on div "Bx. Giáp Bát - Nông Cống" at bounding box center [491, 140] width 182 height 13
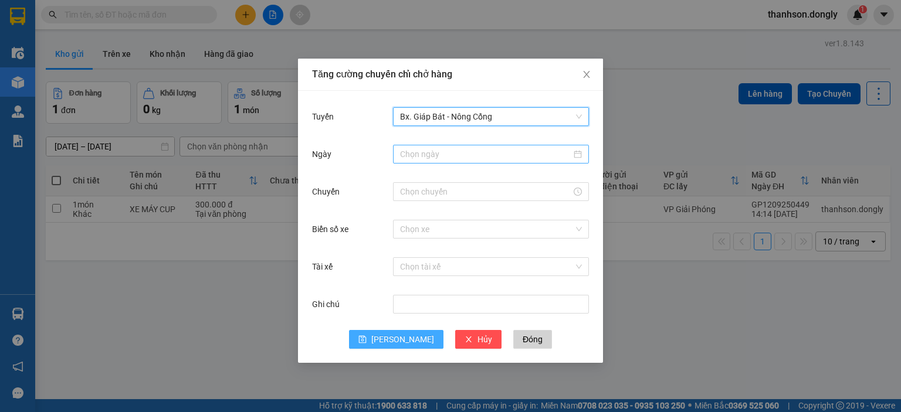
click at [453, 152] on input "Ngày" at bounding box center [485, 154] width 171 height 13
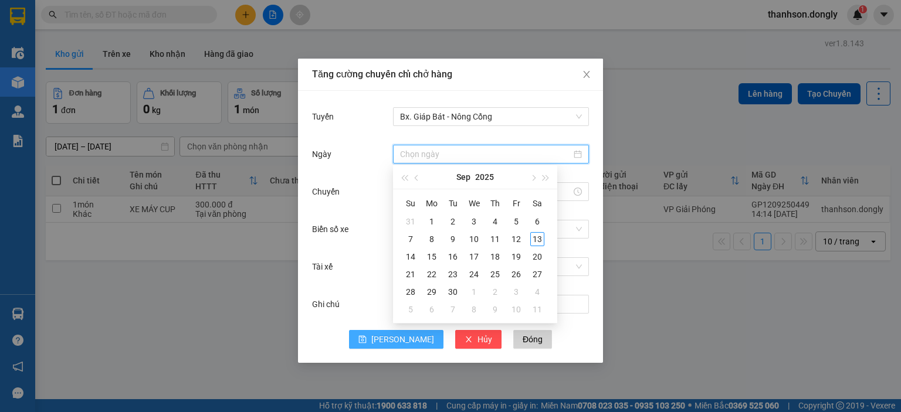
type input "[DATE]"
click at [542, 239] on div "13" at bounding box center [537, 239] width 14 height 14
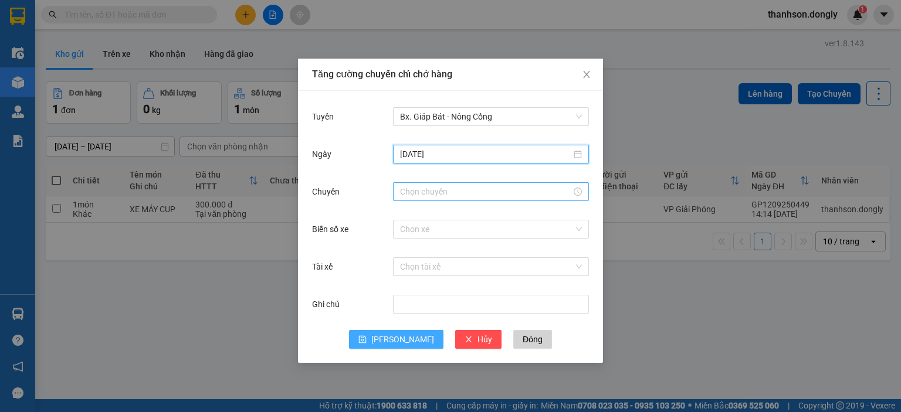
click at [453, 191] on input "Chuyến" at bounding box center [485, 191] width 171 height 13
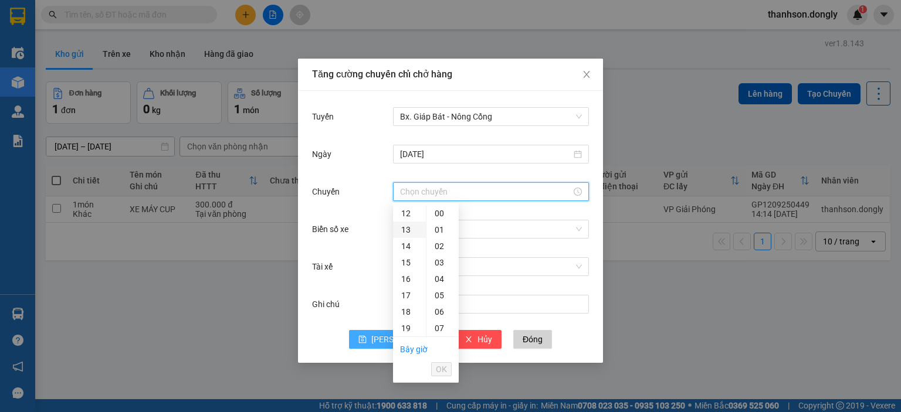
click at [408, 225] on div "13" at bounding box center [409, 230] width 33 height 16
type input "13:00"
click at [446, 369] on span "OK" at bounding box center [441, 369] width 11 height 13
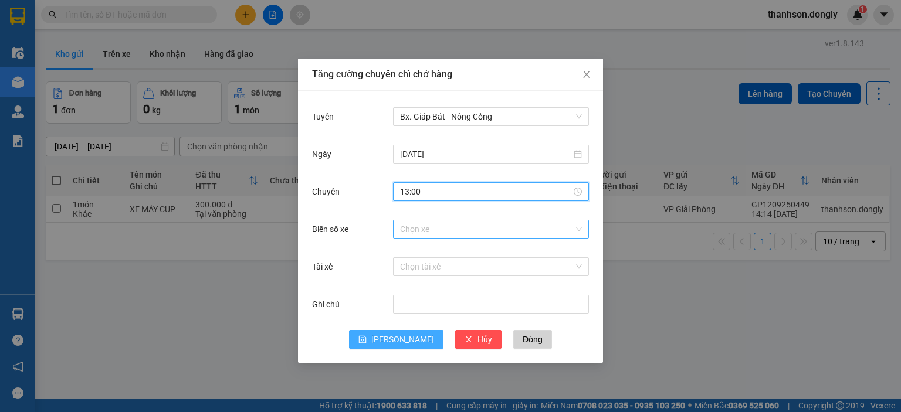
click at [429, 228] on input "Biển số xe" at bounding box center [487, 230] width 174 height 18
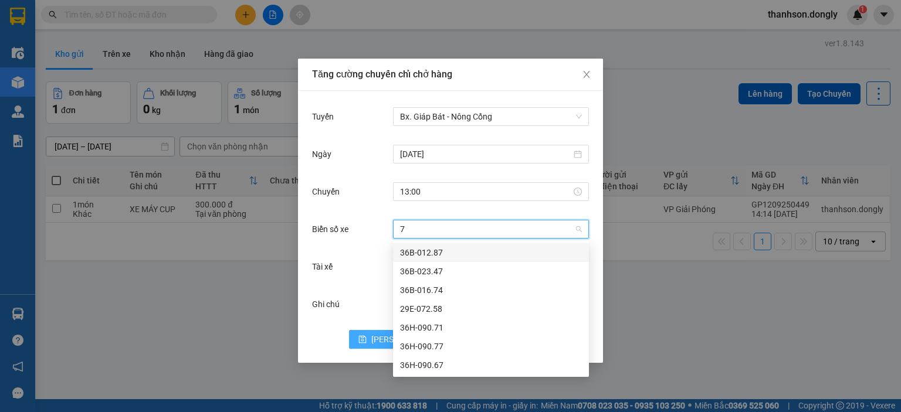
type input "77"
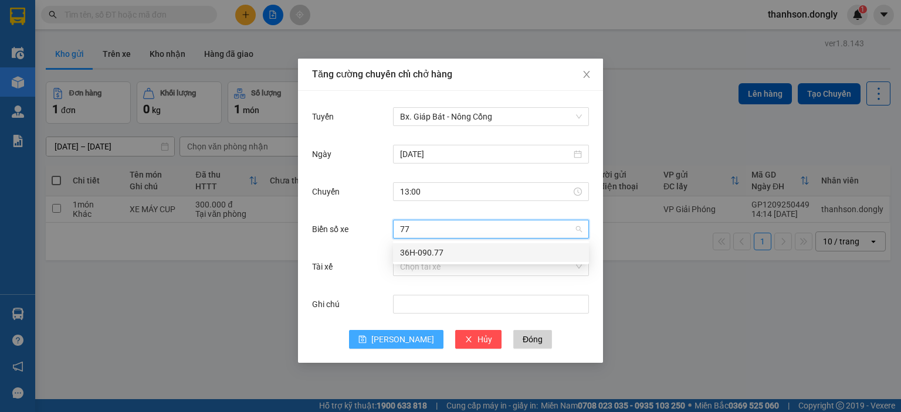
click at [463, 253] on div "36H-090.77" at bounding box center [491, 252] width 182 height 13
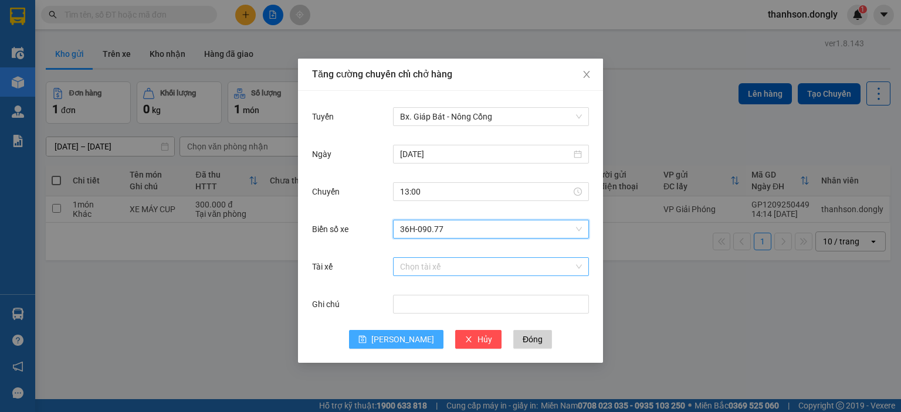
click at [454, 264] on input "Tài xế" at bounding box center [487, 267] width 174 height 18
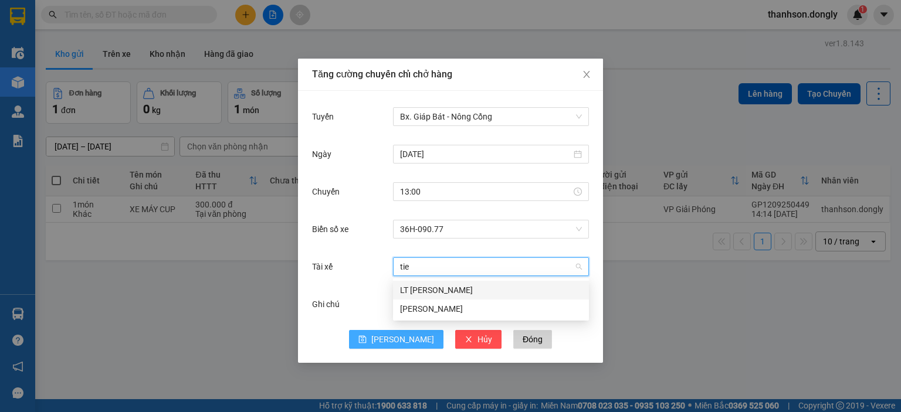
type input "tien"
click at [465, 290] on div "LT [PERSON_NAME]" at bounding box center [491, 290] width 182 height 13
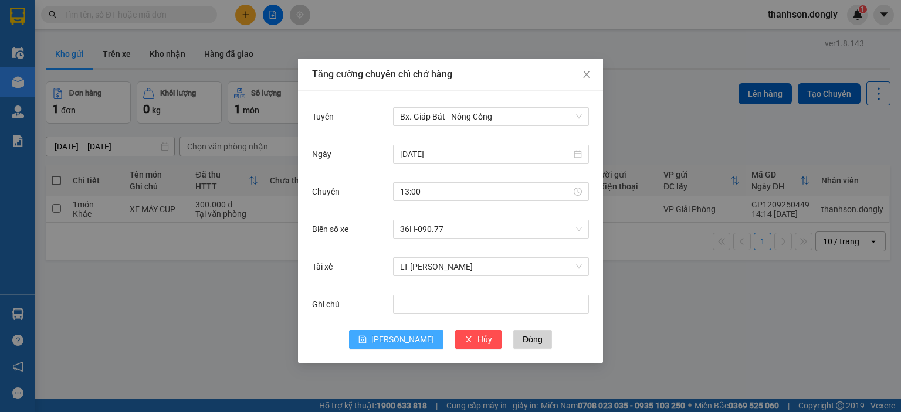
click at [394, 340] on button "[PERSON_NAME]" at bounding box center [396, 339] width 94 height 19
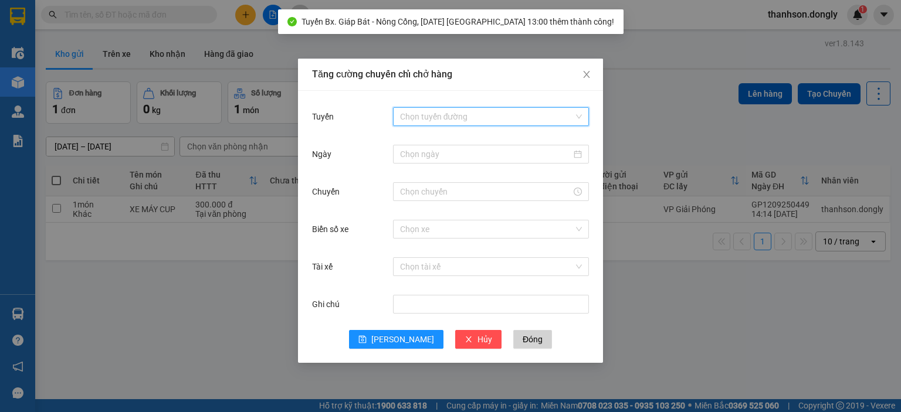
click at [487, 108] on input "Tuyến" at bounding box center [487, 117] width 174 height 18
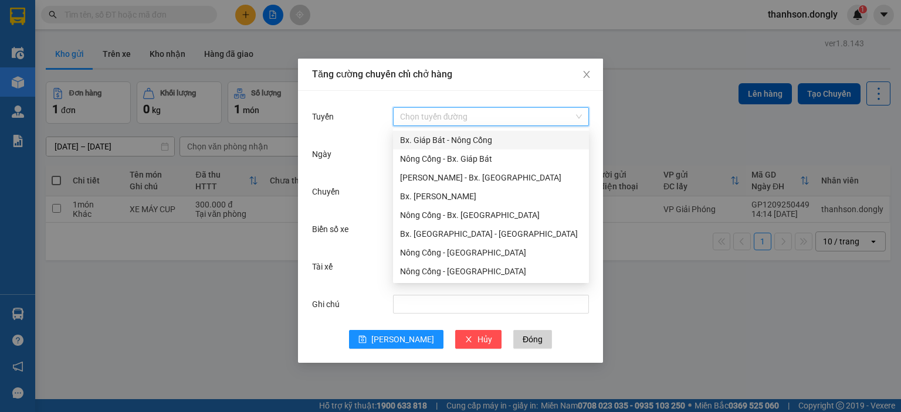
click at [472, 133] on div "Bx. Giáp Bát - Nông Cống" at bounding box center [491, 140] width 196 height 19
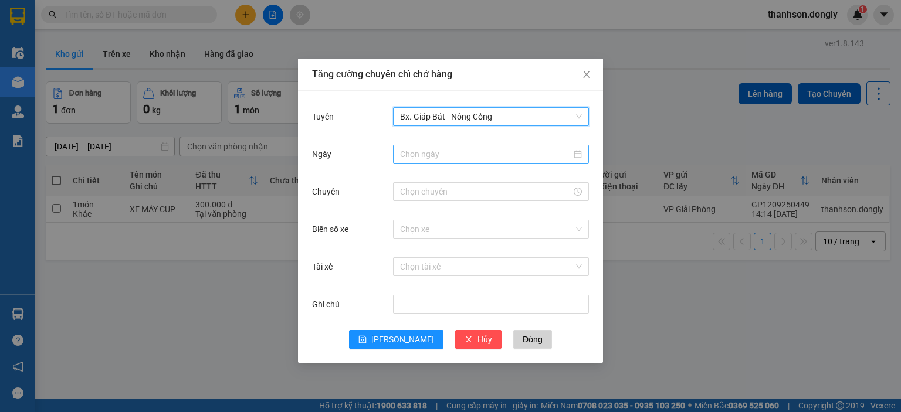
click at [457, 154] on input "Ngày" at bounding box center [485, 154] width 171 height 13
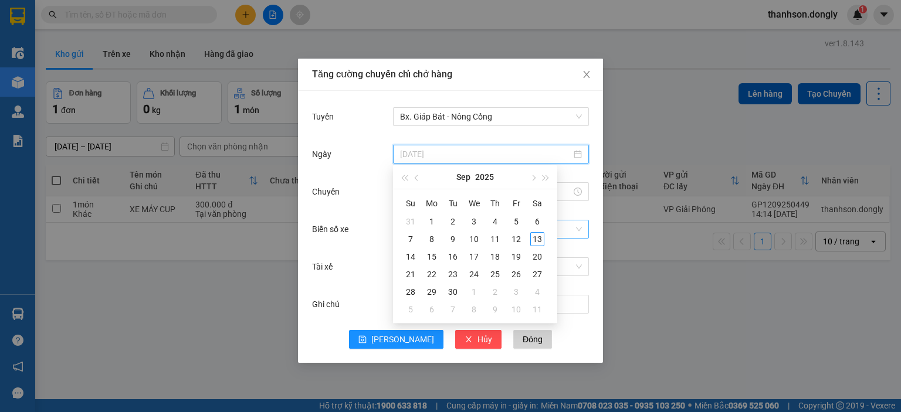
type input "[DATE]"
click at [540, 239] on div "13" at bounding box center [537, 239] width 14 height 14
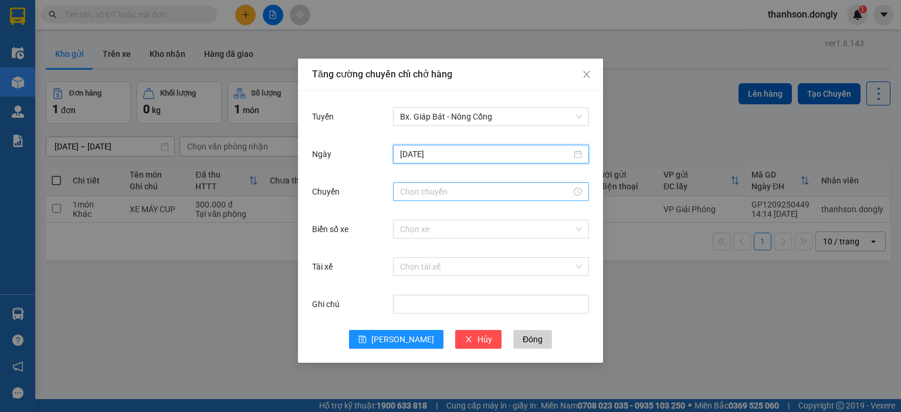
click at [434, 192] on input "Chuyến" at bounding box center [485, 191] width 171 height 13
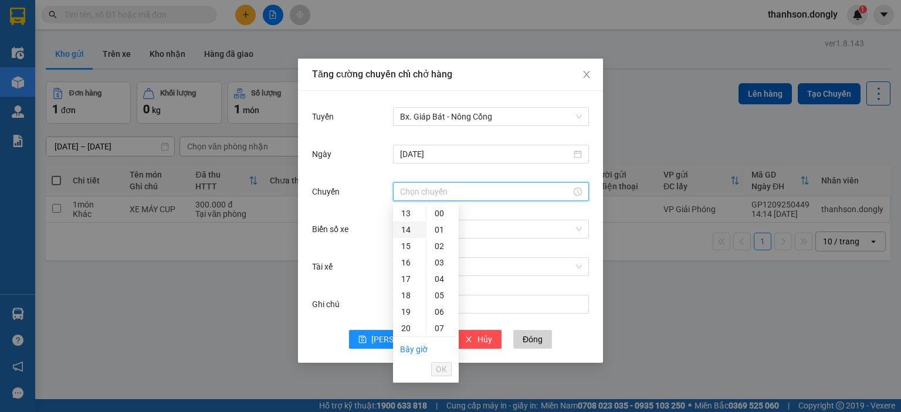
click at [407, 226] on div "14" at bounding box center [409, 230] width 33 height 16
type input "14:00"
click at [443, 365] on span "OK" at bounding box center [441, 369] width 11 height 13
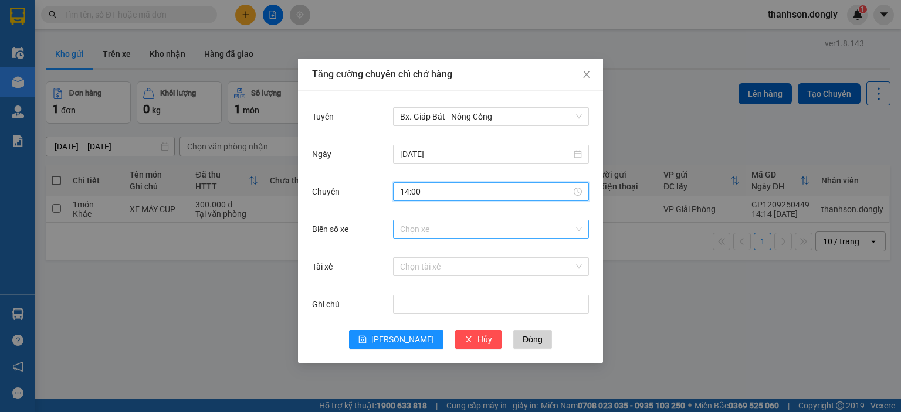
click at [434, 225] on input "Biển số xe" at bounding box center [487, 230] width 174 height 18
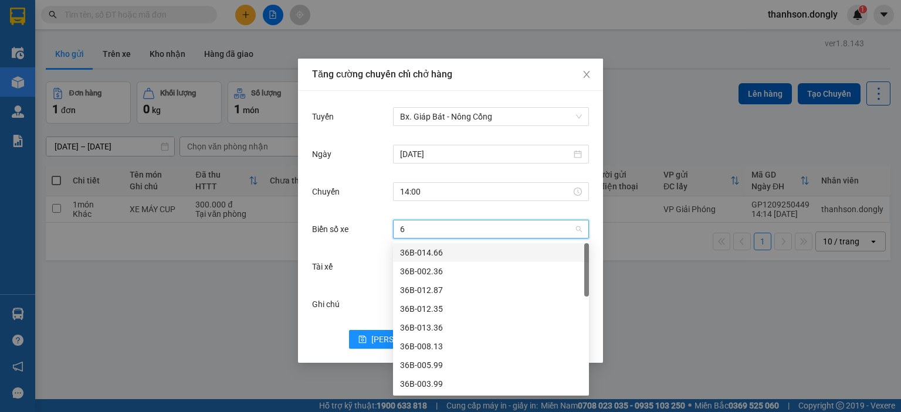
type input "66"
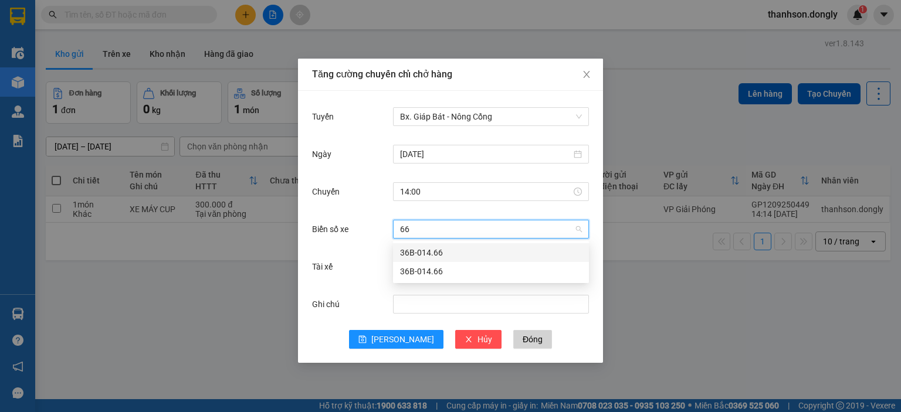
click at [443, 254] on div "36B-014.66" at bounding box center [491, 252] width 182 height 13
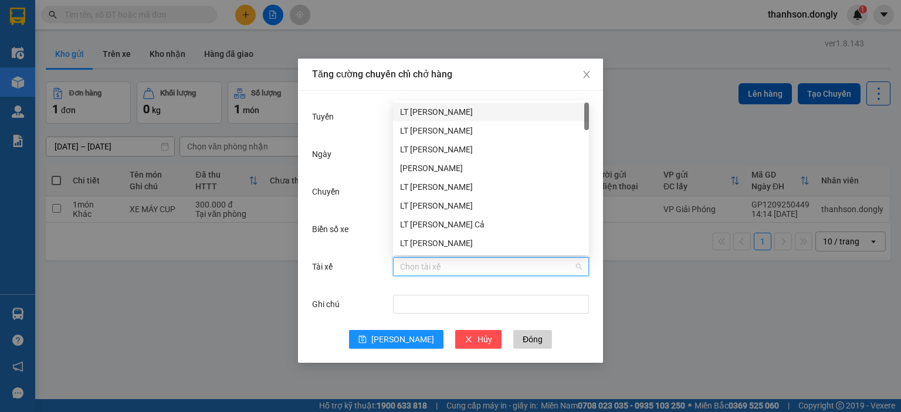
click at [440, 268] on input "Tài xế" at bounding box center [487, 267] width 174 height 18
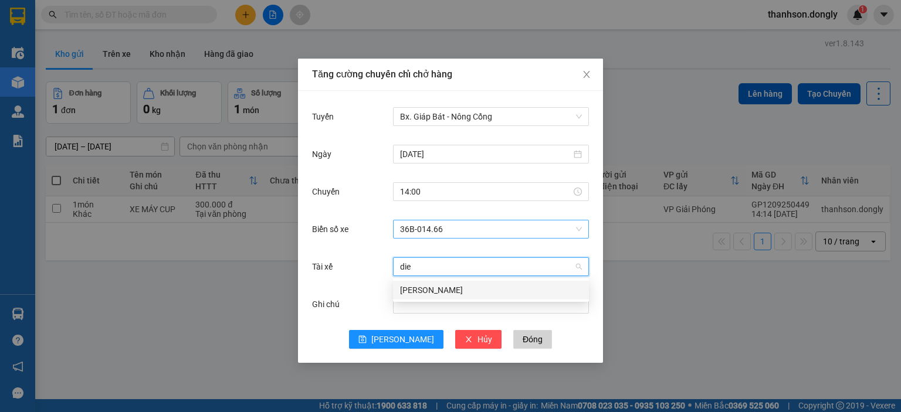
type input "dien"
click at [463, 287] on div "[PERSON_NAME]" at bounding box center [491, 290] width 182 height 13
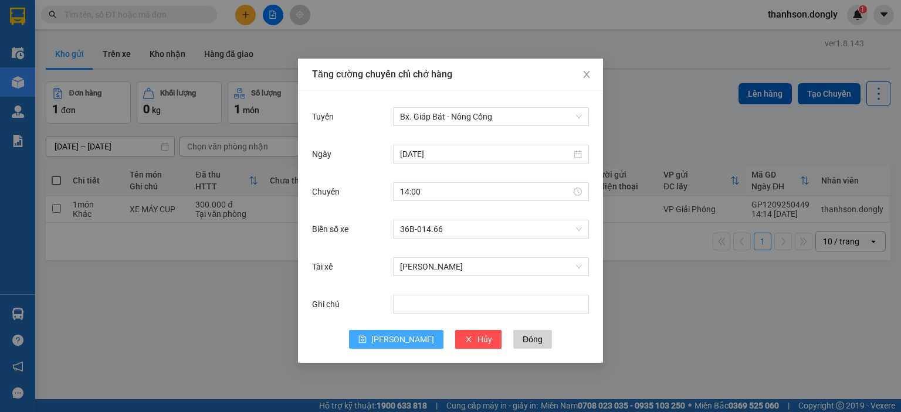
click at [405, 342] on span "[PERSON_NAME]" at bounding box center [402, 339] width 63 height 13
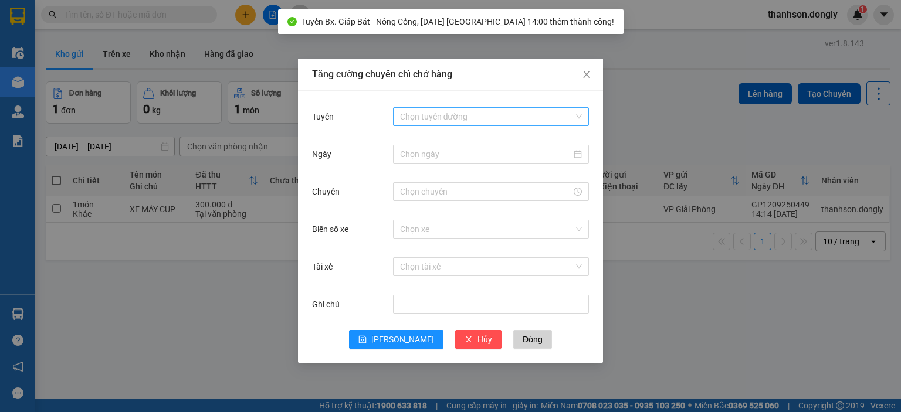
click at [461, 114] on input "Tuyến" at bounding box center [487, 117] width 174 height 18
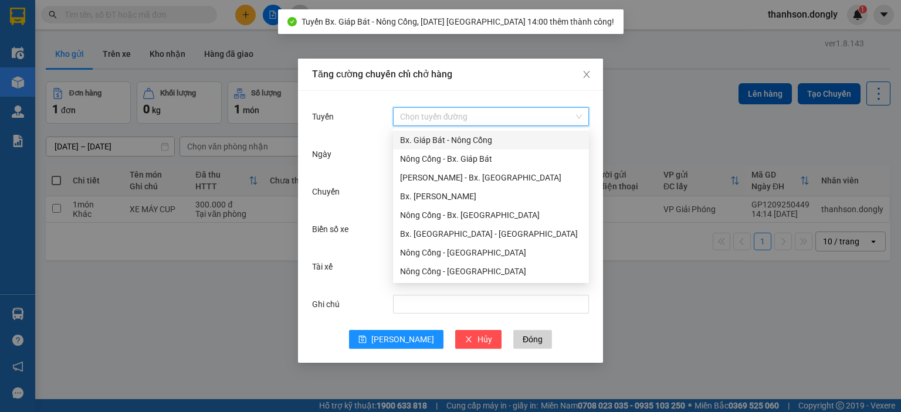
click at [455, 144] on div "Bx. Giáp Bát - Nông Cống" at bounding box center [491, 140] width 182 height 13
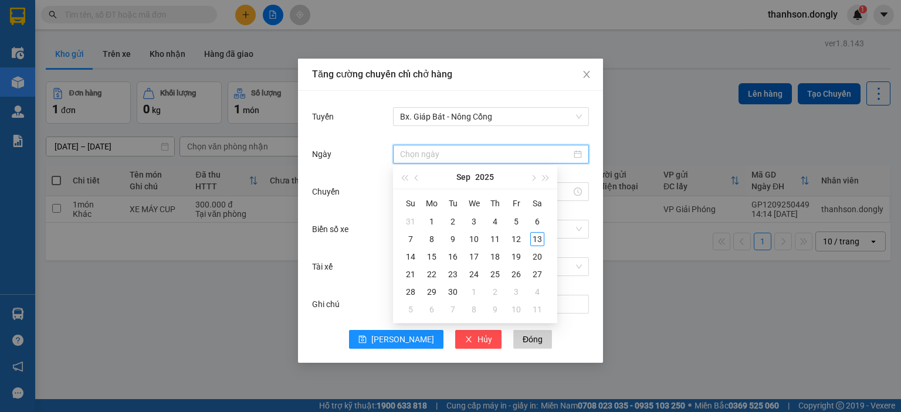
click at [454, 150] on input "Ngày" at bounding box center [485, 154] width 171 height 13
type input "[DATE]"
click at [540, 236] on div "13" at bounding box center [537, 239] width 14 height 14
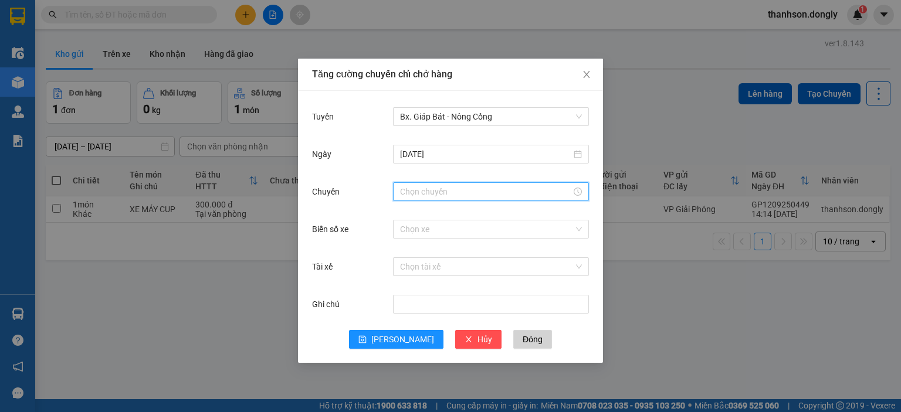
click at [445, 188] on input "Chuyến" at bounding box center [485, 191] width 171 height 13
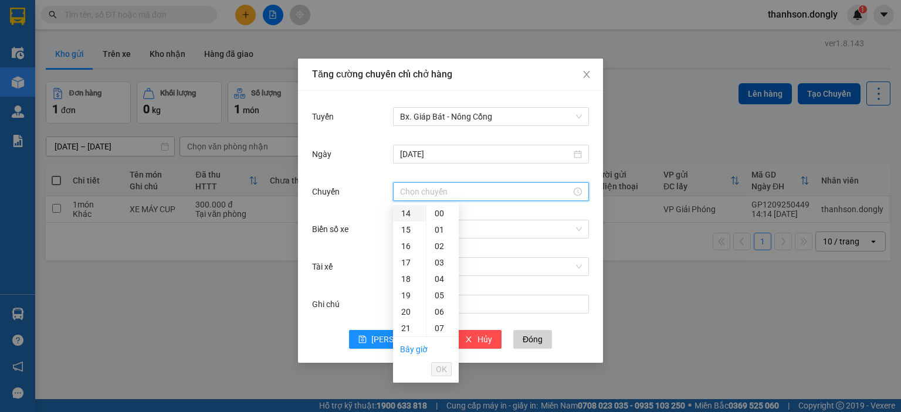
click at [404, 210] on div "14" at bounding box center [409, 213] width 33 height 16
click at [436, 225] on div "40" at bounding box center [442, 225] width 32 height 16
type input "14:40"
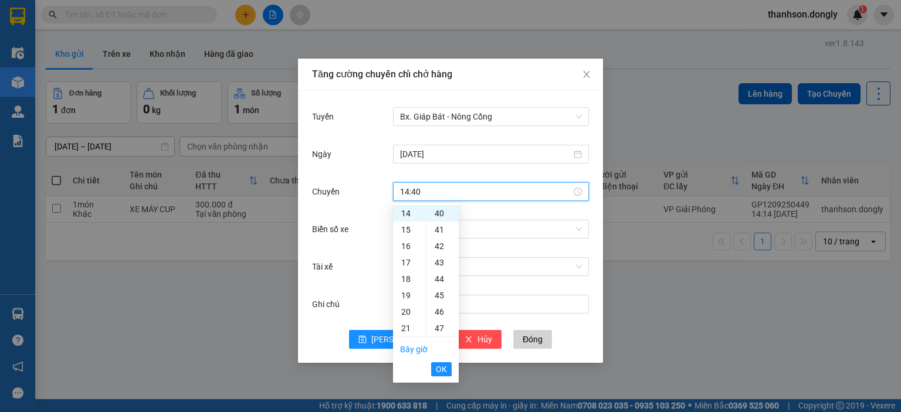
click at [446, 368] on button "OK" at bounding box center [441, 369] width 21 height 14
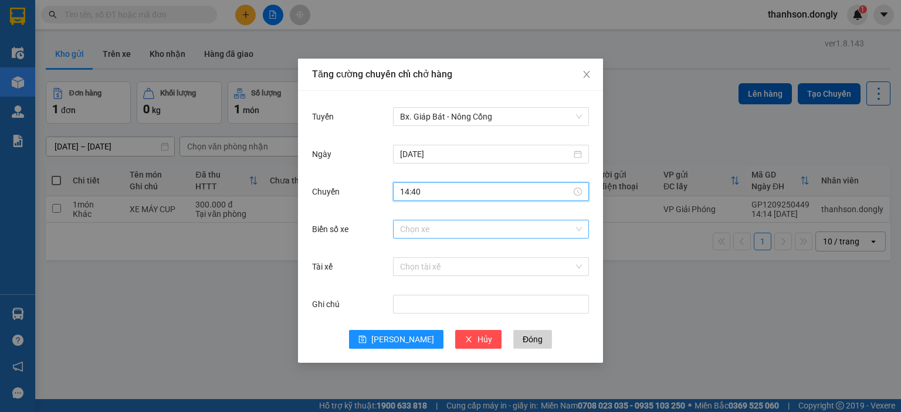
click at [453, 229] on input "Biển số xe" at bounding box center [487, 230] width 174 height 18
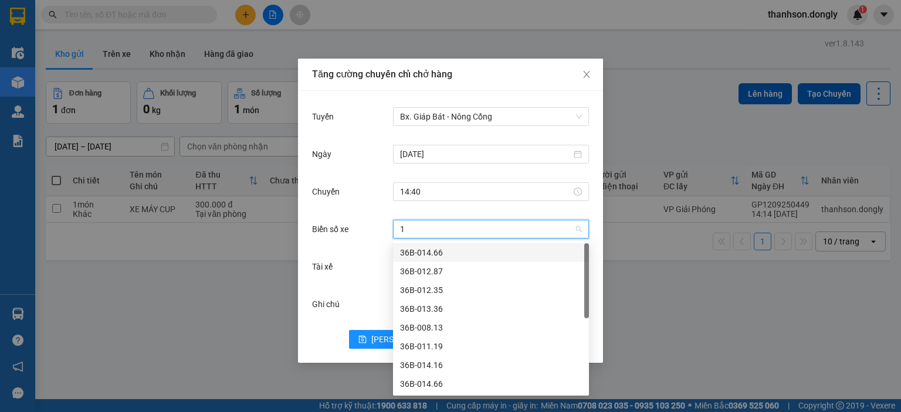
type input "16"
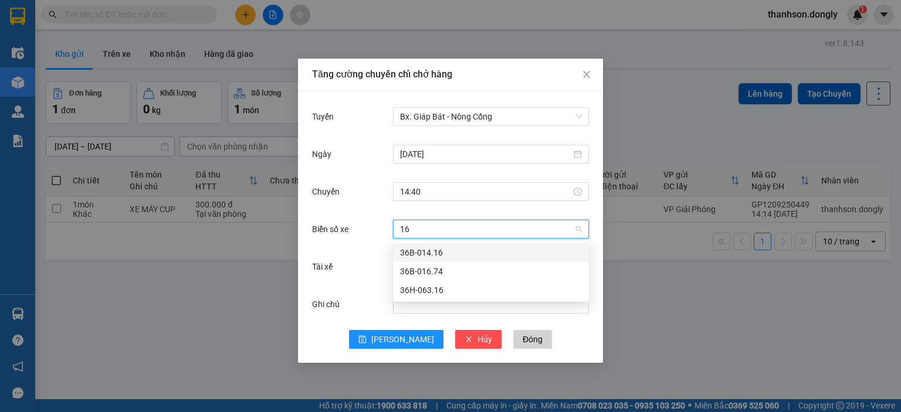
click at [460, 251] on div "36B-014.16" at bounding box center [491, 252] width 182 height 13
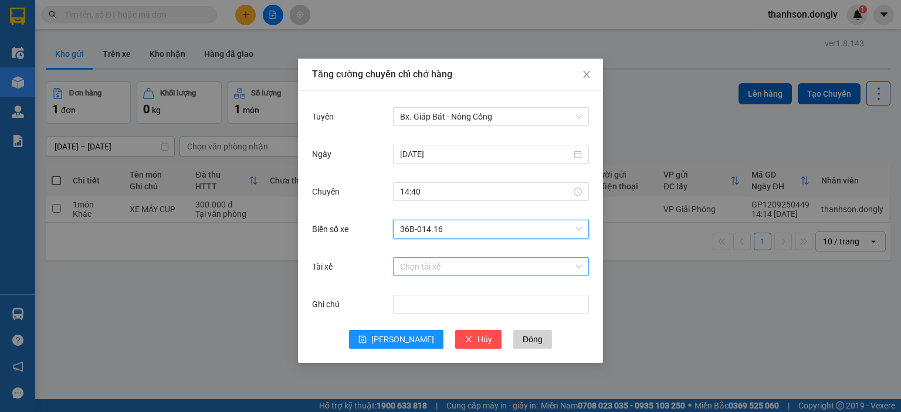
click at [441, 271] on input "Tài xế" at bounding box center [487, 267] width 174 height 18
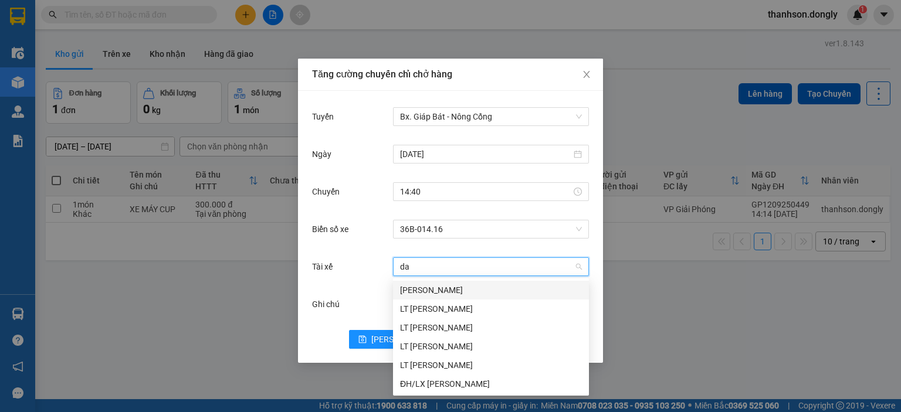
type input "dai"
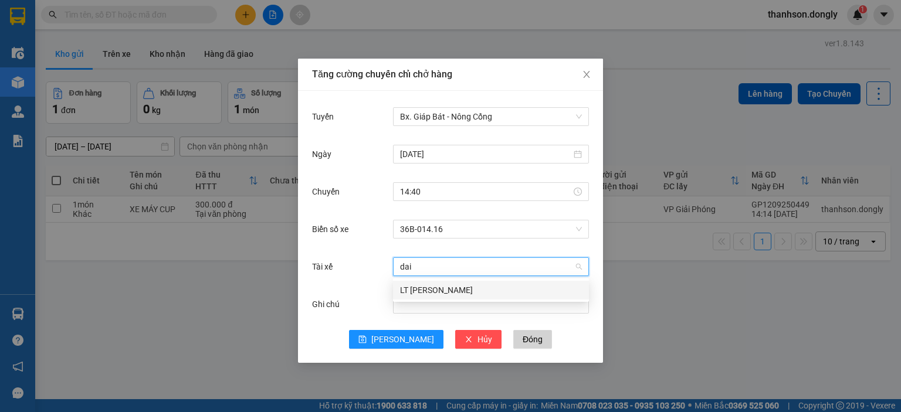
click at [456, 287] on div "LT [PERSON_NAME]" at bounding box center [491, 290] width 182 height 13
click at [381, 321] on div "Ghi chú" at bounding box center [450, 312] width 277 height 38
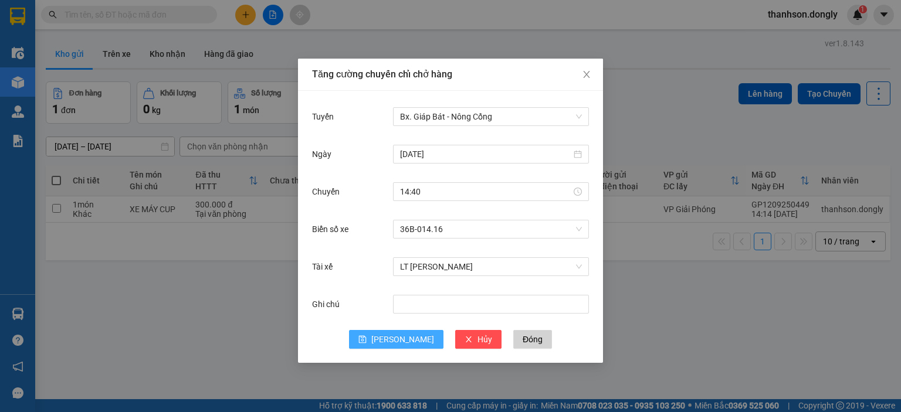
click at [394, 344] on button "[PERSON_NAME]" at bounding box center [396, 339] width 94 height 19
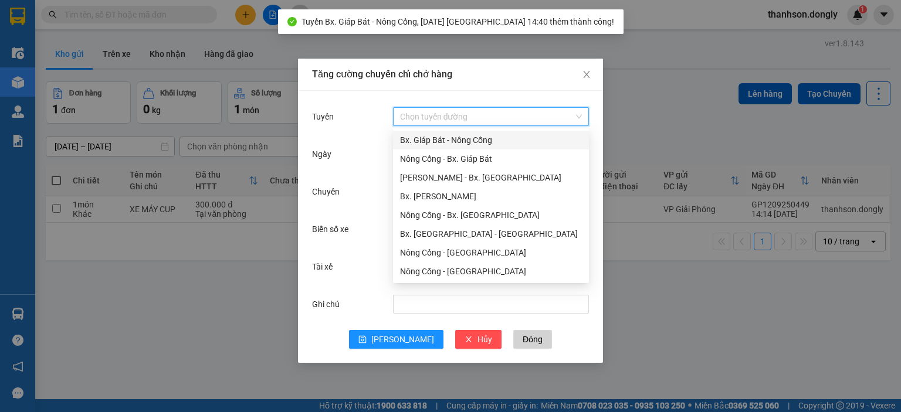
click at [502, 114] on input "Tuyến" at bounding box center [487, 117] width 174 height 18
click at [473, 140] on div "Bx. Giáp Bát - Nông Cống" at bounding box center [491, 140] width 182 height 13
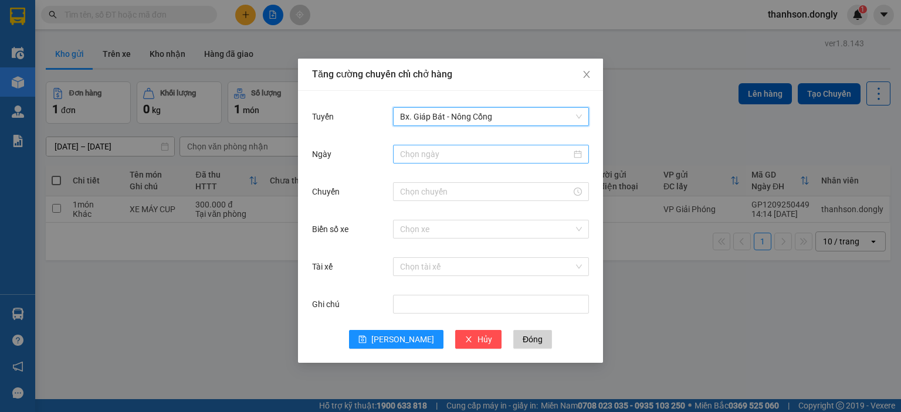
click at [466, 157] on input "Ngày" at bounding box center [485, 154] width 171 height 13
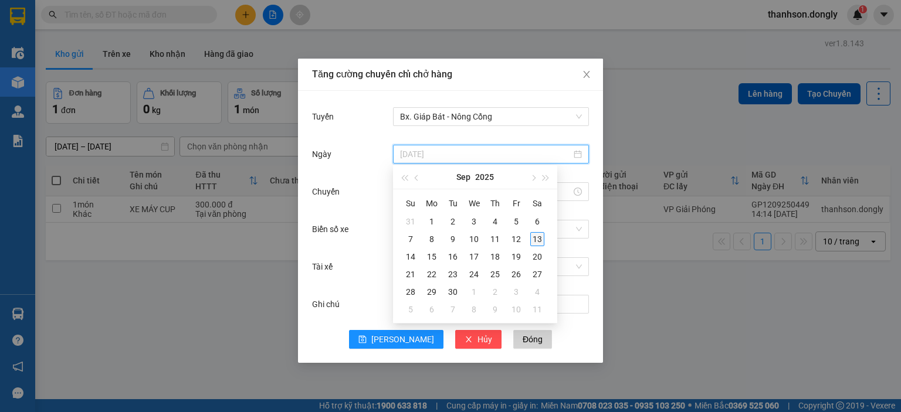
type input "[DATE]"
click at [541, 240] on div "13" at bounding box center [537, 239] width 14 height 14
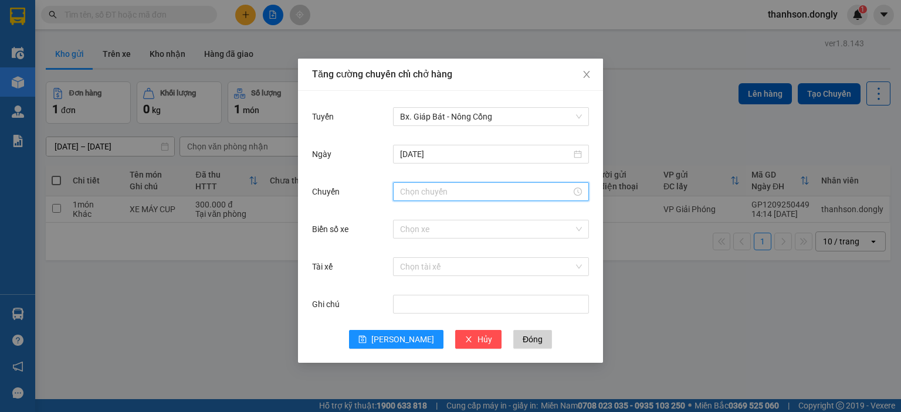
click at [482, 191] on input "Chuyến" at bounding box center [485, 191] width 171 height 13
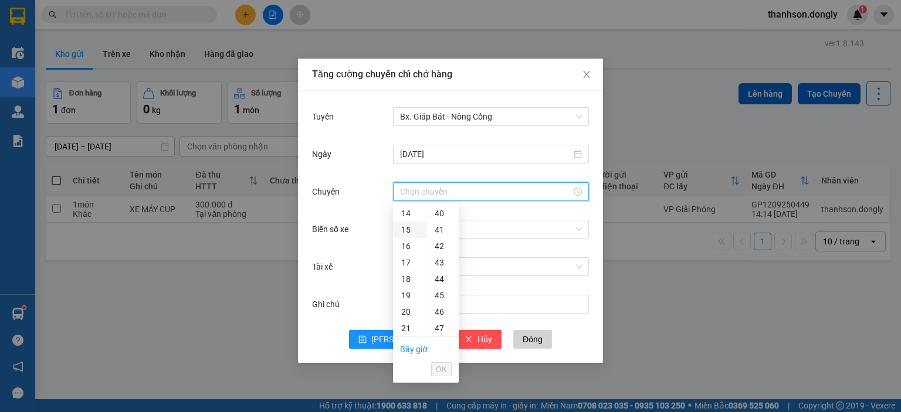
click at [411, 229] on div "15" at bounding box center [409, 230] width 33 height 16
click at [442, 207] on div "20" at bounding box center [442, 207] width 32 height 16
type input "15:20"
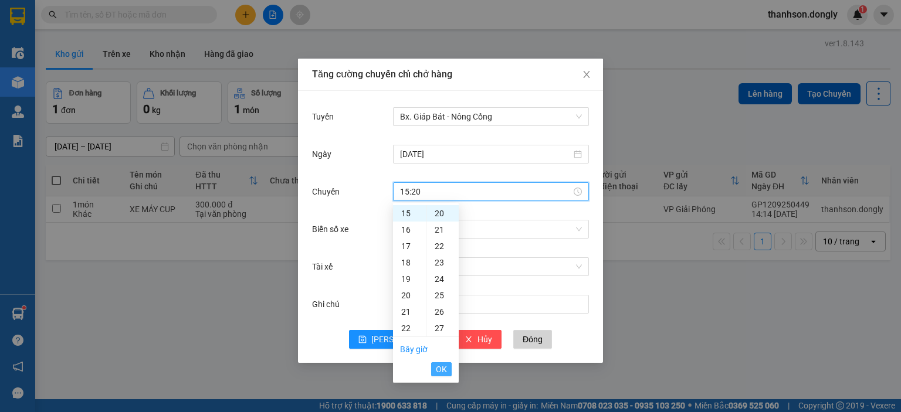
click at [443, 371] on span "OK" at bounding box center [441, 369] width 11 height 13
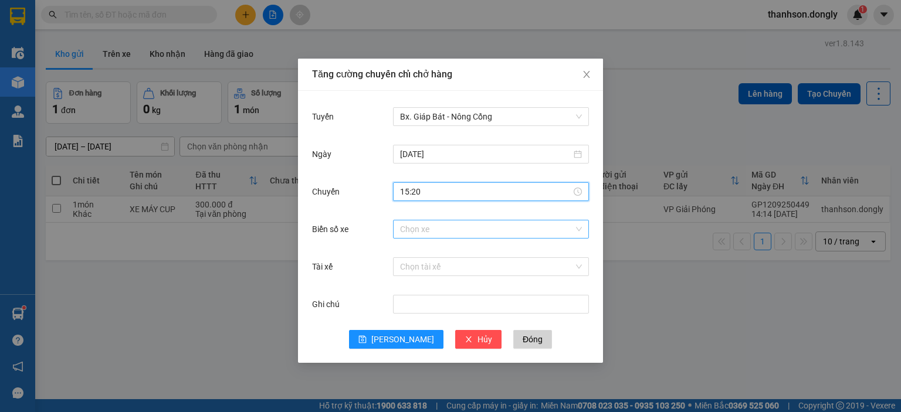
click at [460, 227] on input "Biển số xe" at bounding box center [487, 230] width 174 height 18
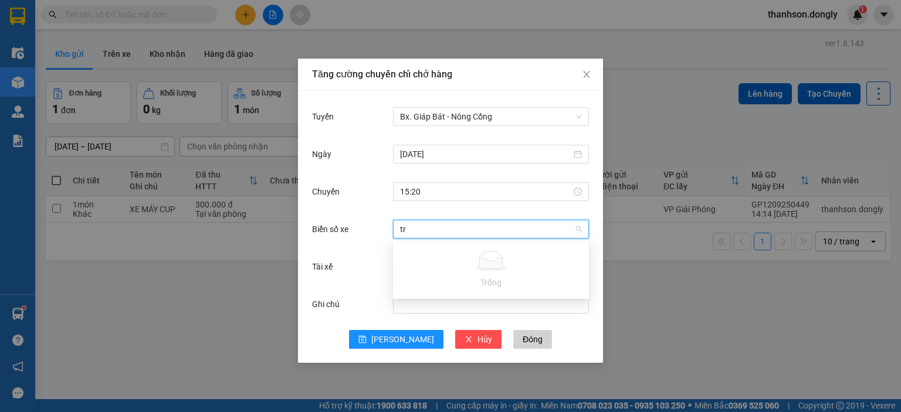
type input "t"
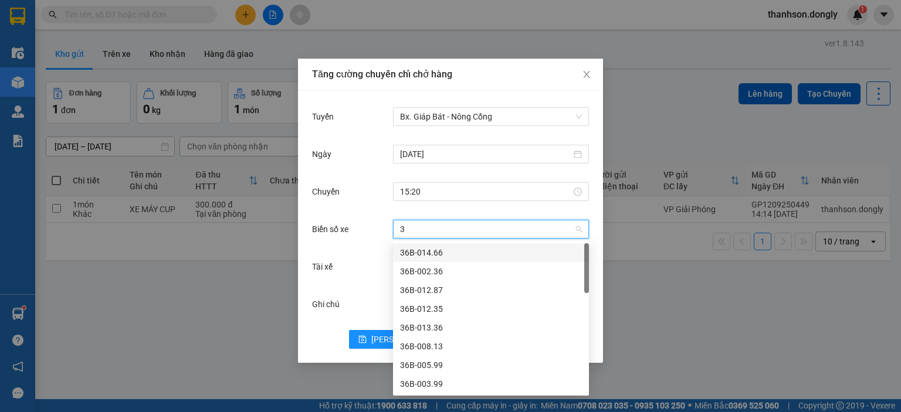
type input "30"
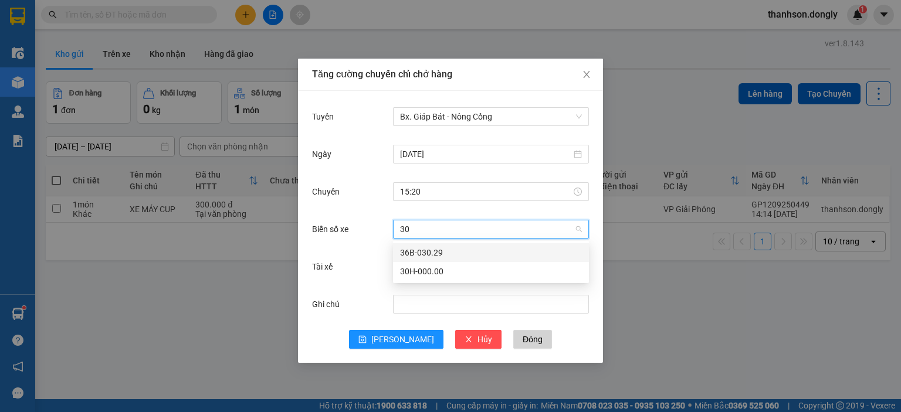
click at [459, 254] on div "36B-030.29" at bounding box center [491, 252] width 182 height 13
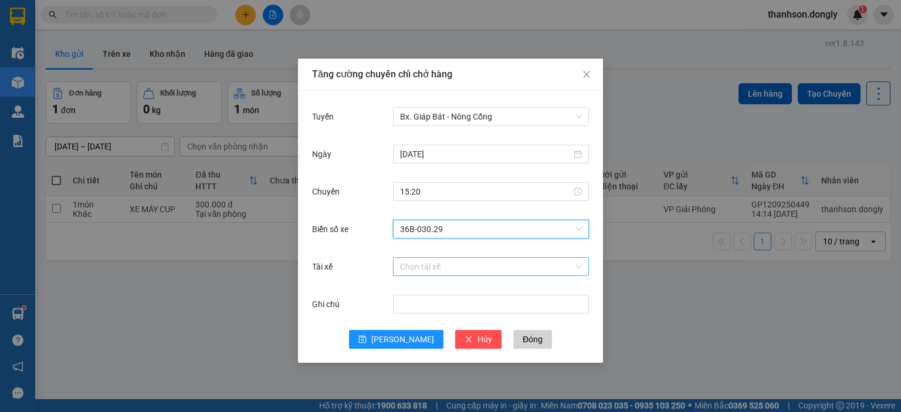
click at [447, 269] on input "Tài xế" at bounding box center [487, 267] width 174 height 18
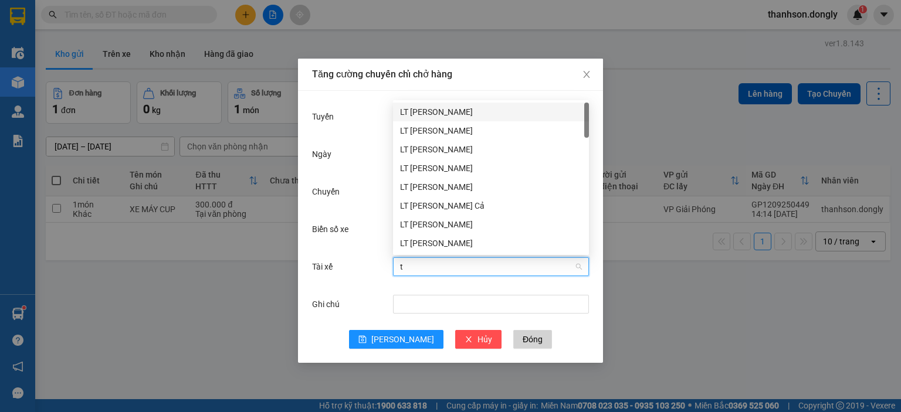
type input "tr"
click at [477, 147] on div "LT [PERSON_NAME]" at bounding box center [491, 149] width 182 height 13
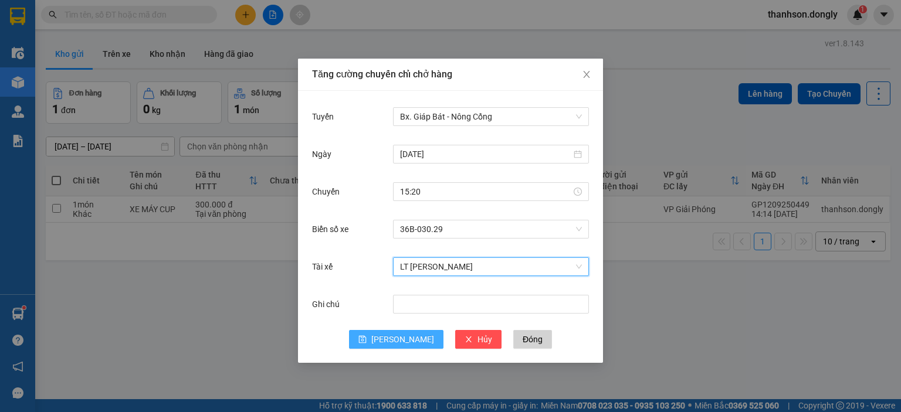
click at [406, 343] on span "[PERSON_NAME]" at bounding box center [402, 339] width 63 height 13
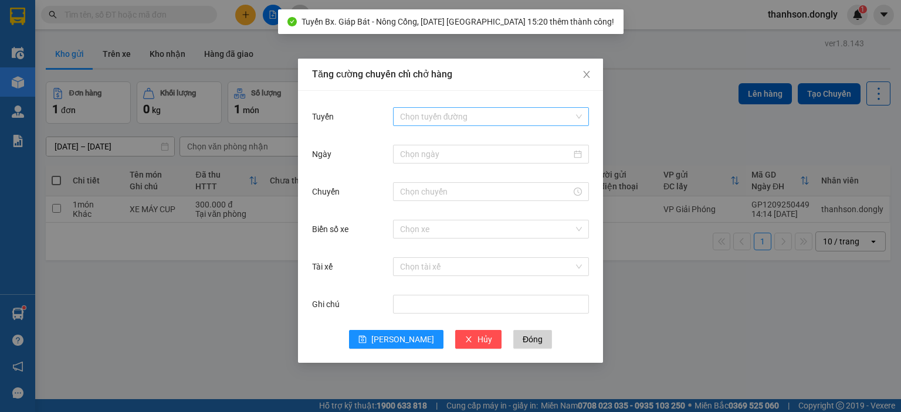
click at [493, 109] on input "Tuyến" at bounding box center [487, 117] width 174 height 18
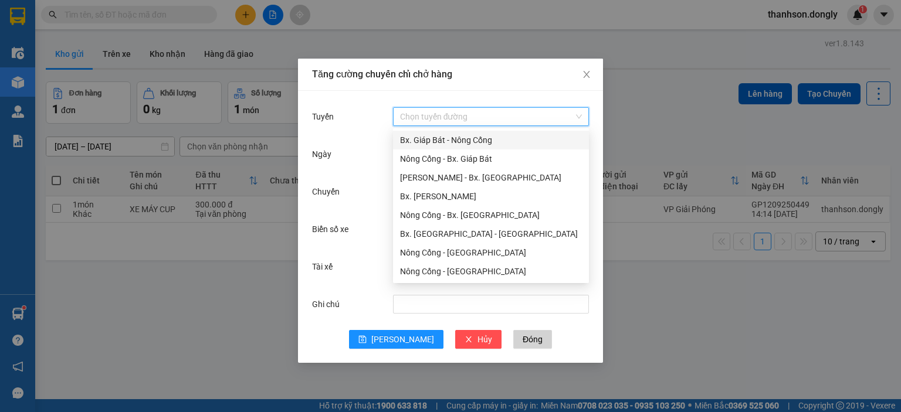
click at [493, 145] on div "Bx. Giáp Bát - Nông Cống" at bounding box center [491, 140] width 182 height 13
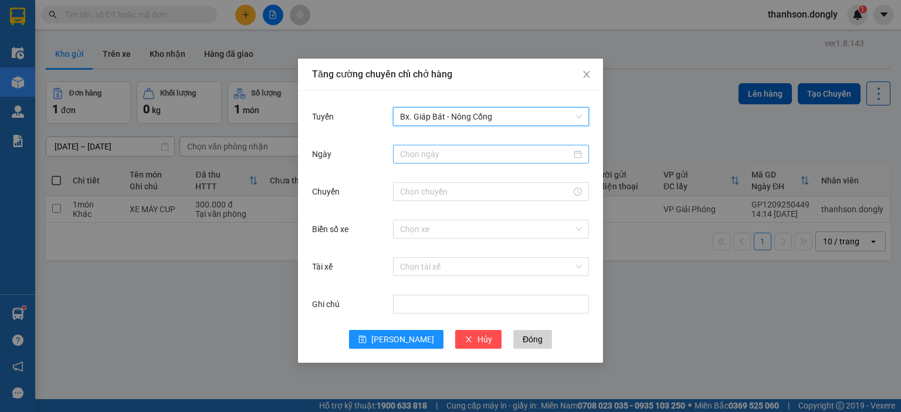
click at [455, 153] on input "Ngày" at bounding box center [485, 154] width 171 height 13
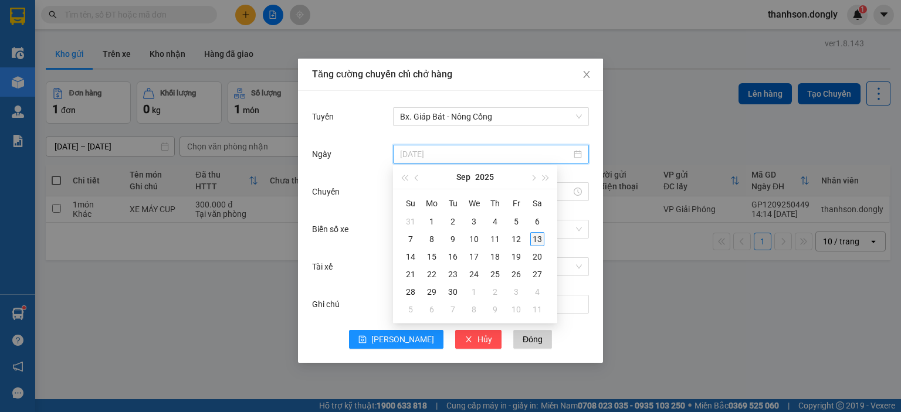
type input "[DATE]"
click at [541, 237] on div "13" at bounding box center [537, 239] width 14 height 14
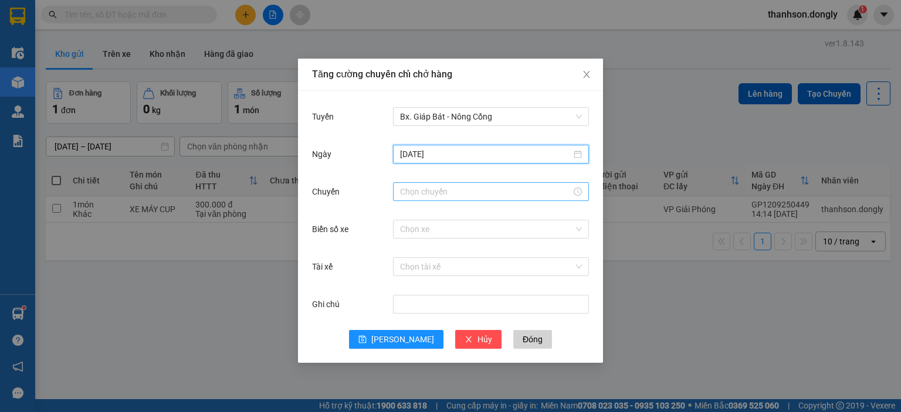
click at [468, 191] on input "Chuyến" at bounding box center [485, 191] width 171 height 13
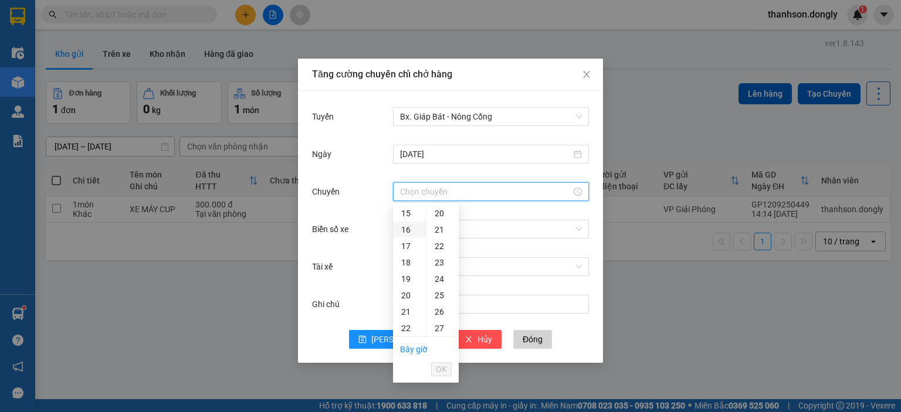
click at [414, 232] on div "16" at bounding box center [409, 230] width 33 height 16
click at [445, 236] on div "30" at bounding box center [442, 237] width 32 height 16
type input "16:30"
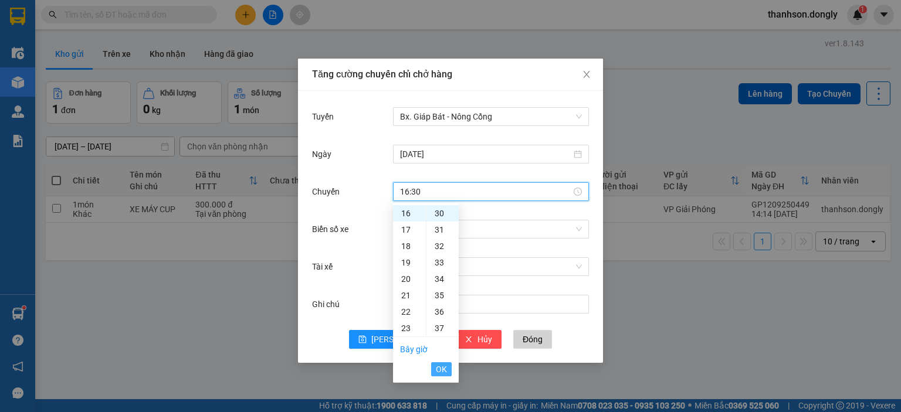
click at [434, 369] on button "OK" at bounding box center [441, 369] width 21 height 14
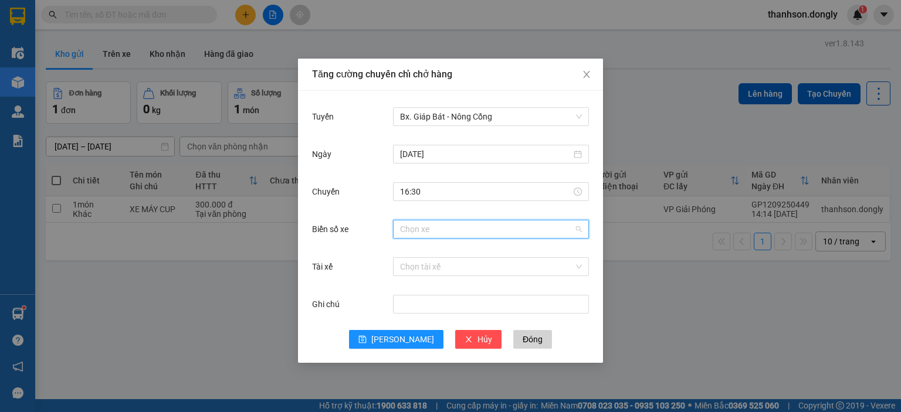
click at [447, 227] on input "Biển số xe" at bounding box center [487, 230] width 174 height 18
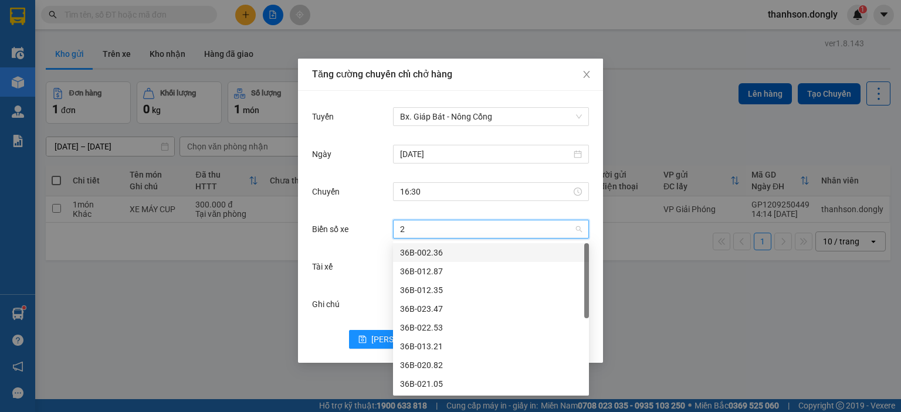
type input "28"
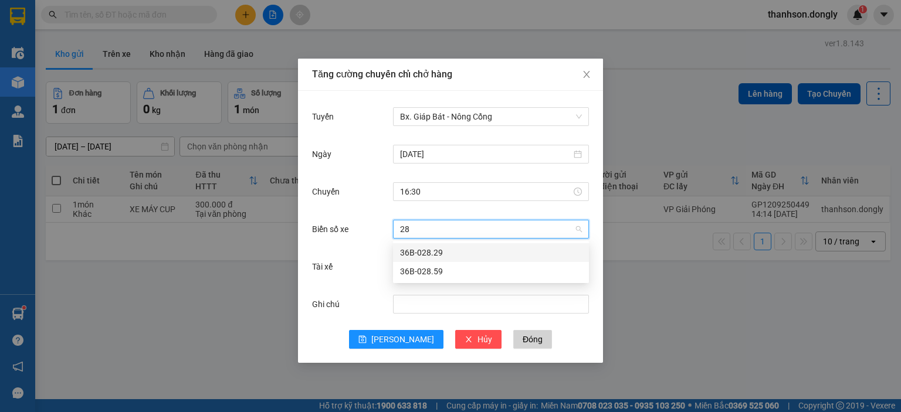
click at [467, 250] on div "36B-028.29" at bounding box center [491, 252] width 182 height 13
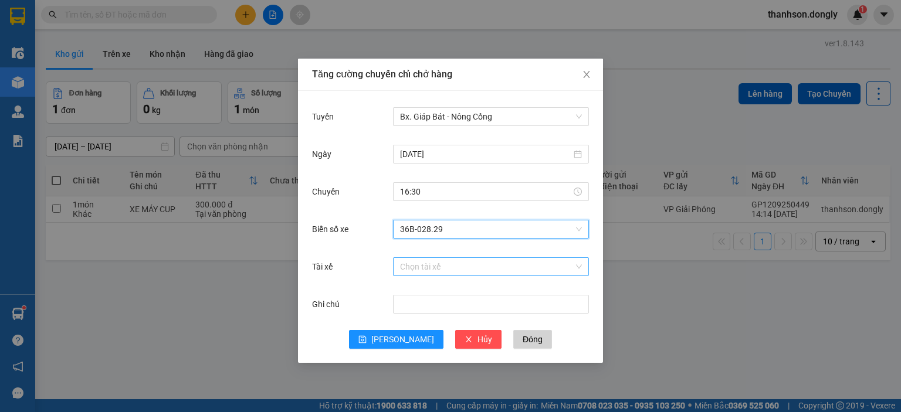
click at [420, 262] on input "Tài xế" at bounding box center [487, 267] width 174 height 18
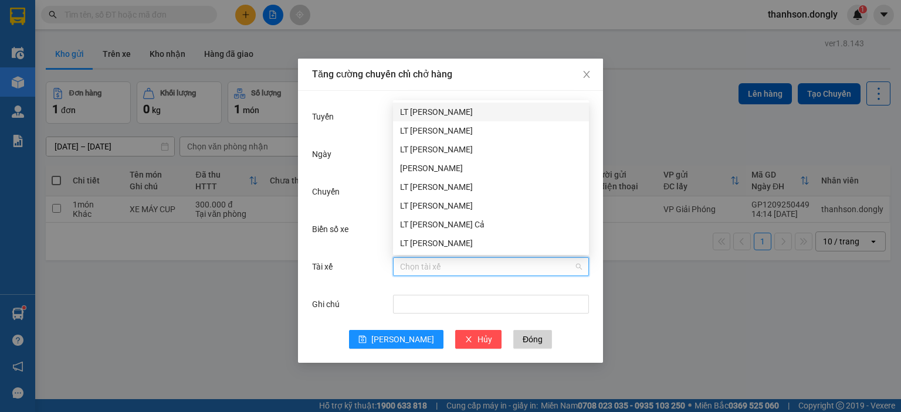
type input "d"
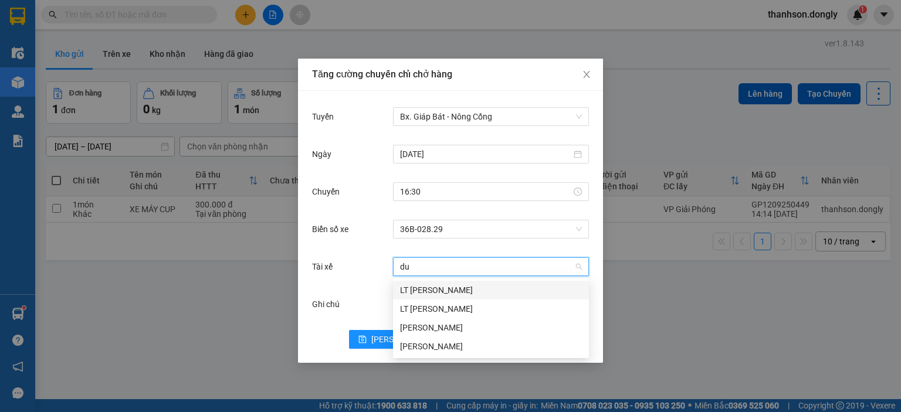
type input "duo"
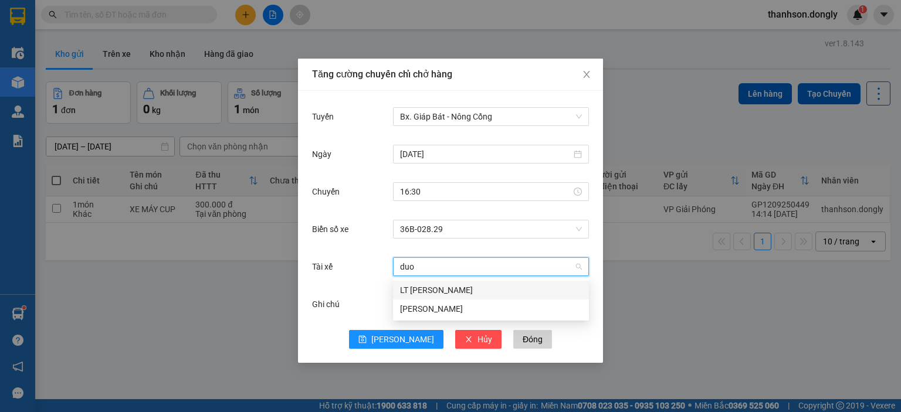
click at [482, 297] on div "LT [PERSON_NAME]" at bounding box center [491, 290] width 196 height 19
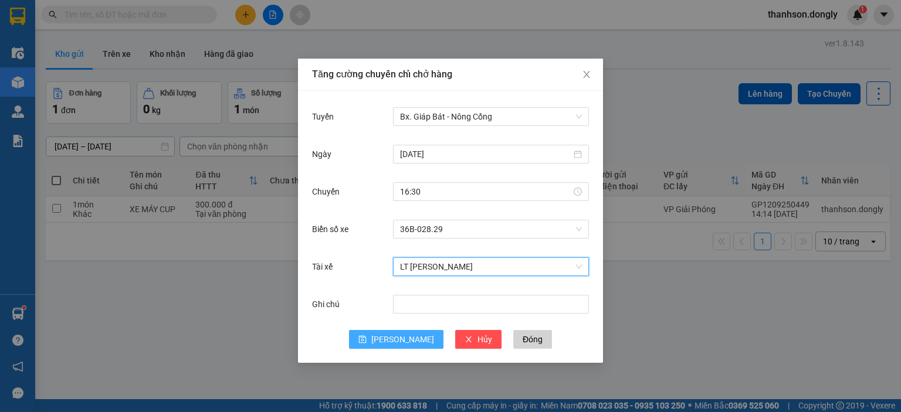
click at [398, 337] on span "[PERSON_NAME]" at bounding box center [402, 339] width 63 height 13
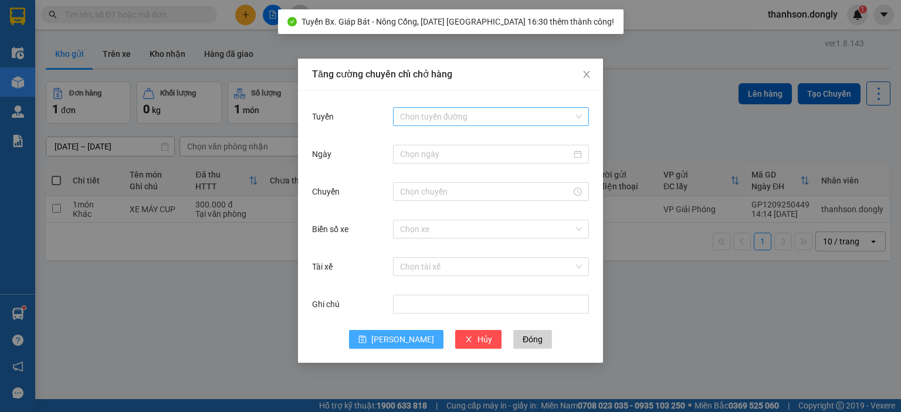
click at [449, 108] on input "Tuyến" at bounding box center [487, 117] width 174 height 18
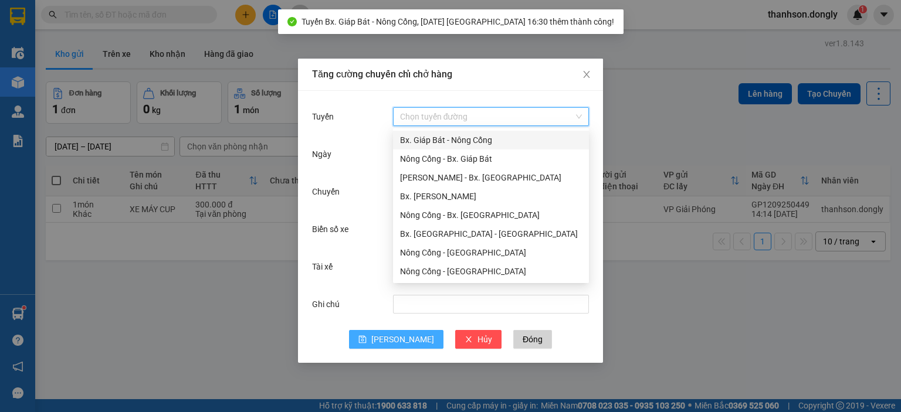
click at [453, 140] on div "Bx. Giáp Bát - Nông Cống" at bounding box center [491, 140] width 182 height 13
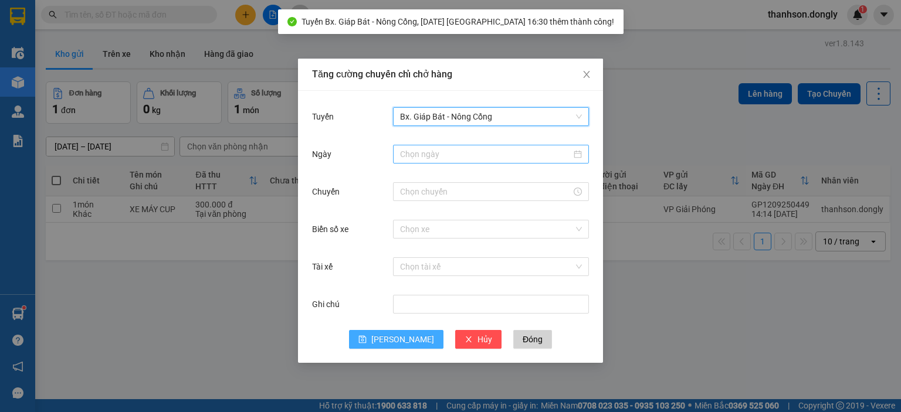
click at [461, 157] on input "Ngày" at bounding box center [485, 154] width 171 height 13
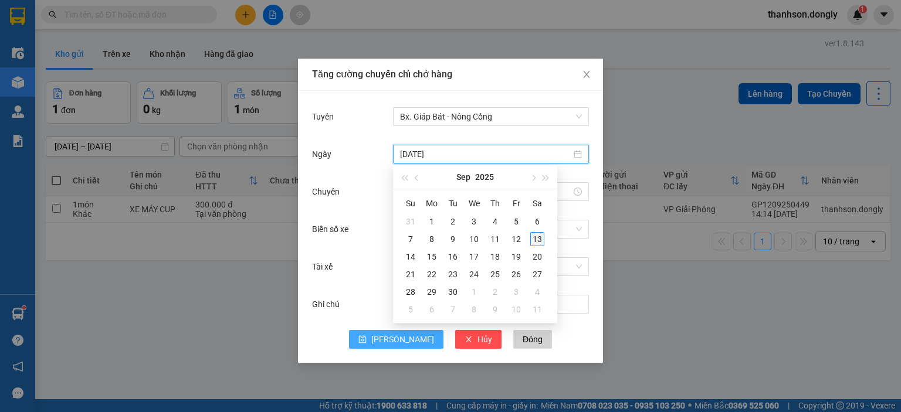
type input "[DATE]"
click at [540, 236] on div "13" at bounding box center [537, 239] width 14 height 14
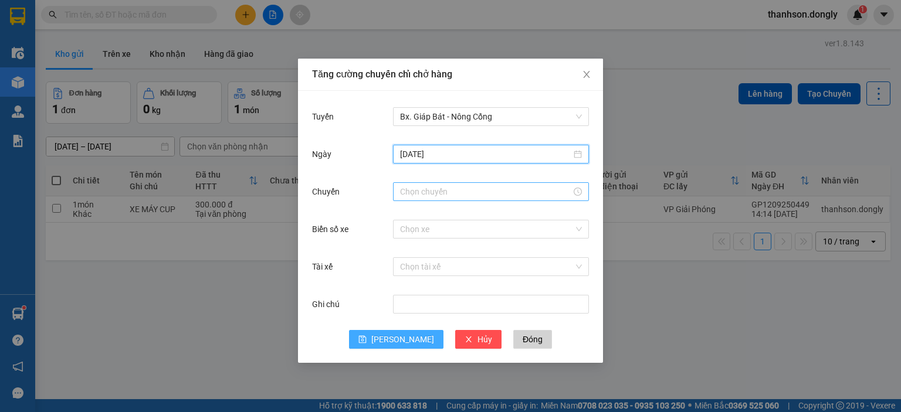
click at [493, 192] on input "Chuyến" at bounding box center [485, 191] width 171 height 13
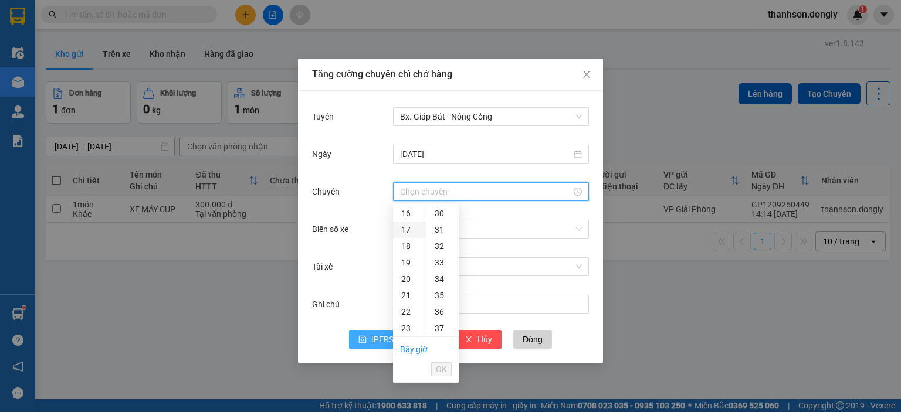
click at [406, 227] on div "17" at bounding box center [409, 230] width 33 height 16
click at [443, 295] on div "30" at bounding box center [442, 295] width 32 height 16
type input "17:30"
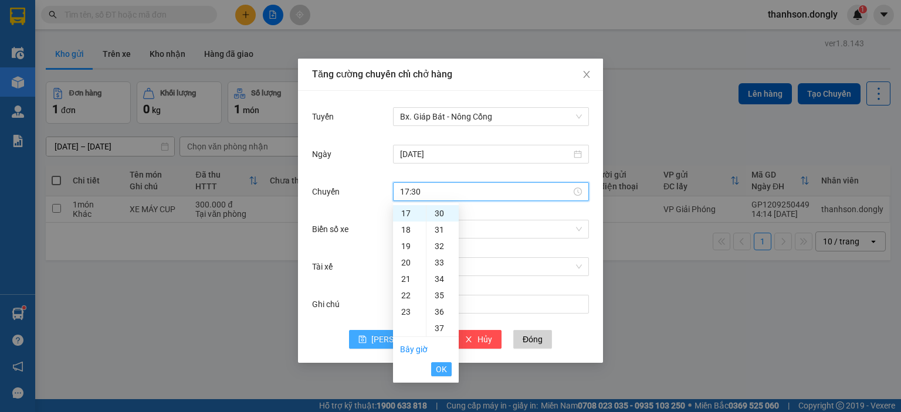
click at [437, 371] on span "OK" at bounding box center [441, 369] width 11 height 13
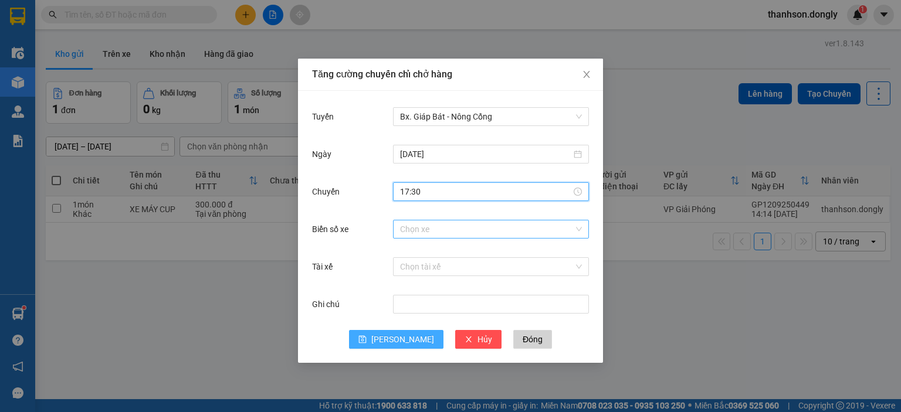
click at [450, 229] on input "Biển số xe" at bounding box center [487, 230] width 174 height 18
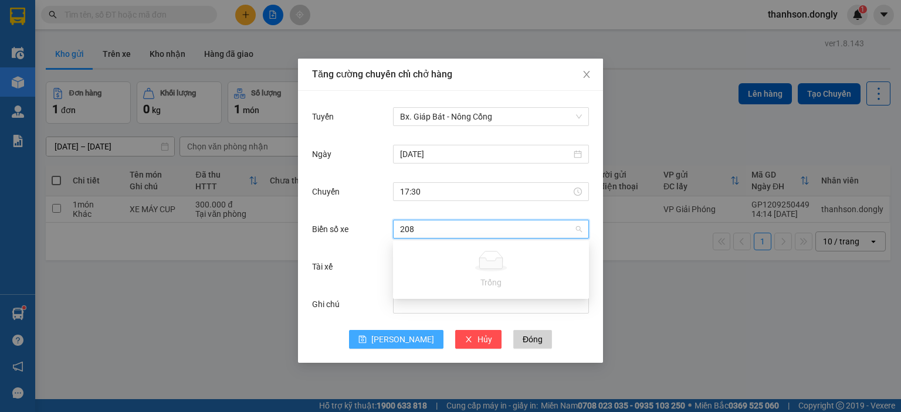
type input "20"
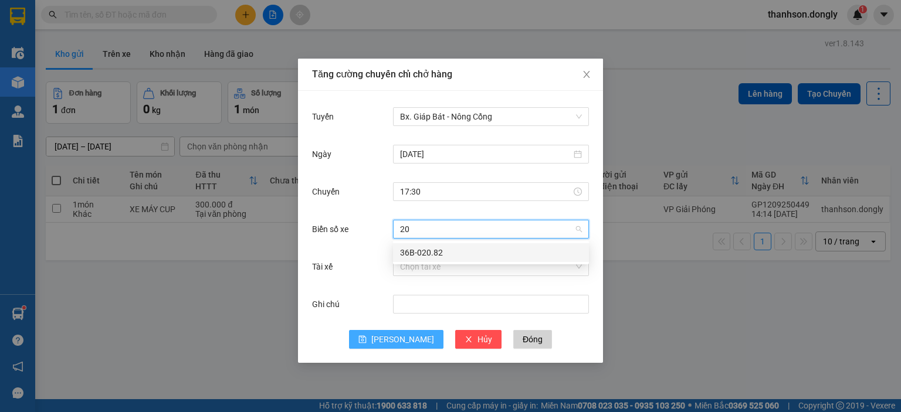
click at [451, 256] on div "36B-020.82" at bounding box center [491, 252] width 182 height 13
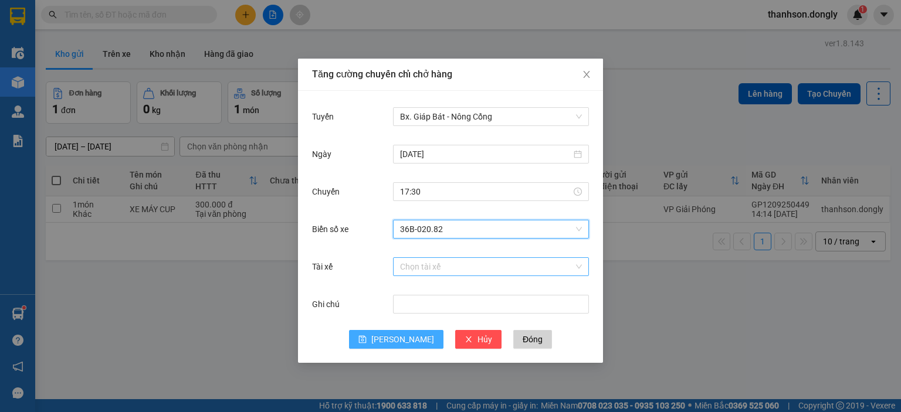
click at [433, 267] on input "Tài xế" at bounding box center [487, 267] width 174 height 18
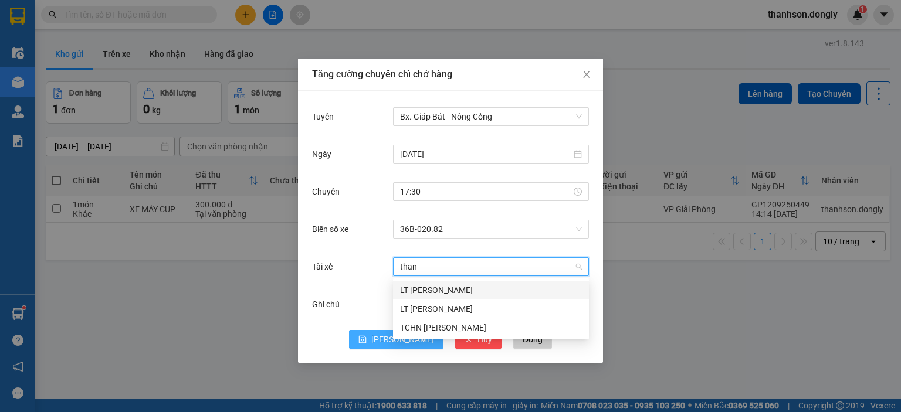
type input "thanh"
click at [463, 293] on div "LT [PERSON_NAME]" at bounding box center [491, 290] width 182 height 13
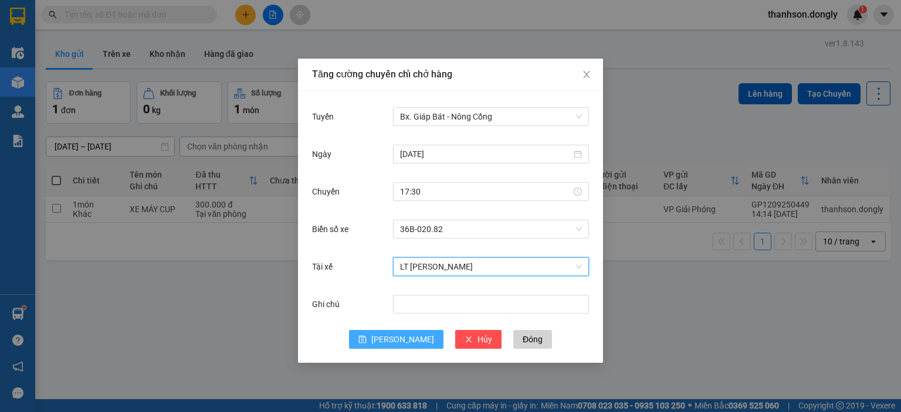
click at [394, 339] on button "[PERSON_NAME]" at bounding box center [396, 339] width 94 height 19
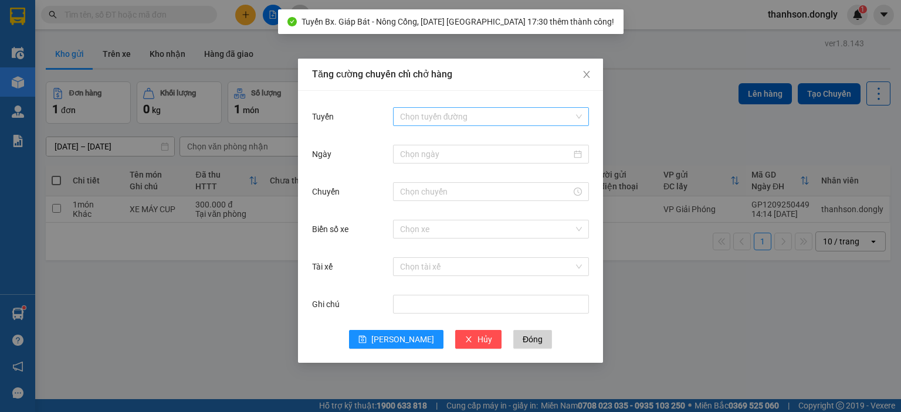
click at [497, 117] on input "Tuyến" at bounding box center [487, 117] width 174 height 18
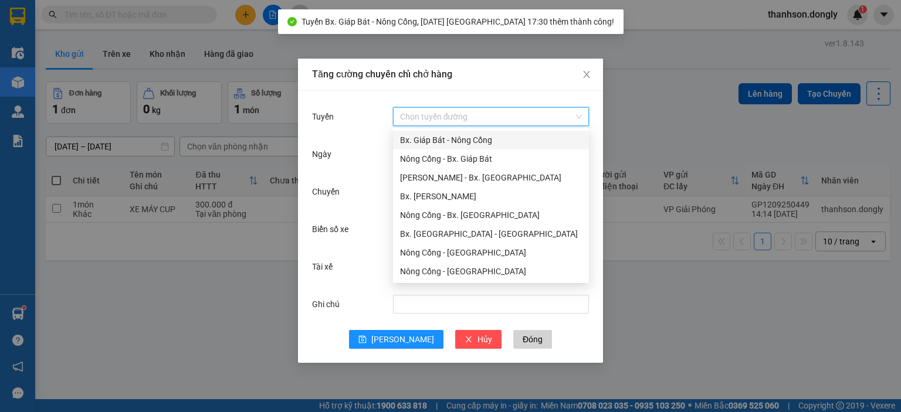
click at [492, 137] on div "Bx. Giáp Bát - Nông Cống" at bounding box center [491, 140] width 182 height 13
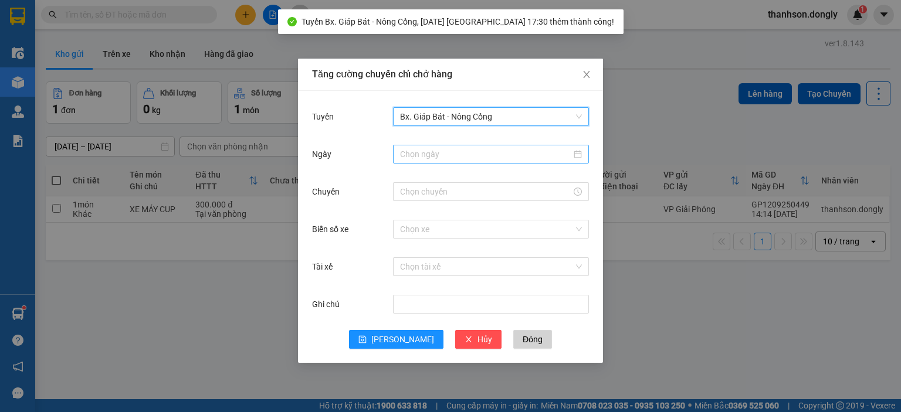
click at [491, 157] on input "Ngày" at bounding box center [485, 154] width 171 height 13
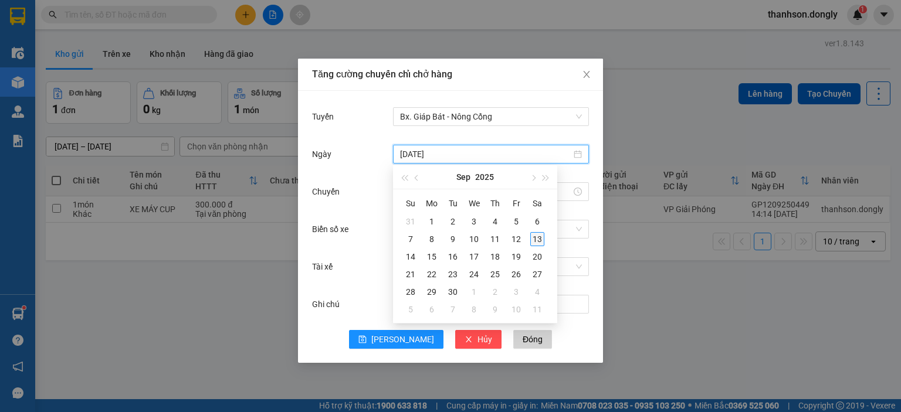
type input "[DATE]"
click at [538, 236] on div "13" at bounding box center [537, 239] width 14 height 14
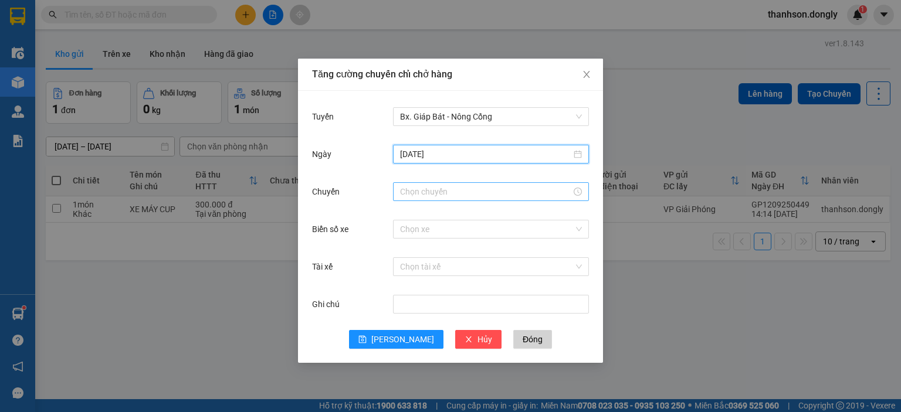
click at [450, 191] on input "Chuyến" at bounding box center [485, 191] width 171 height 13
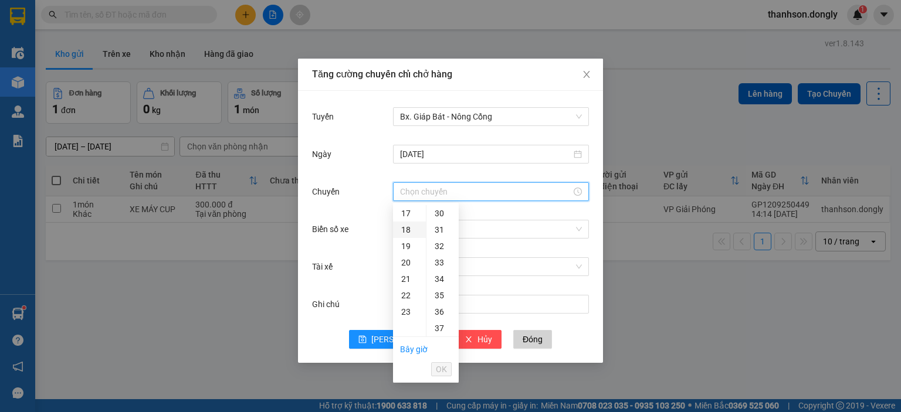
click at [408, 234] on div "18" at bounding box center [409, 230] width 33 height 16
click at [439, 235] on div "30" at bounding box center [442, 237] width 32 height 16
type input "18:30"
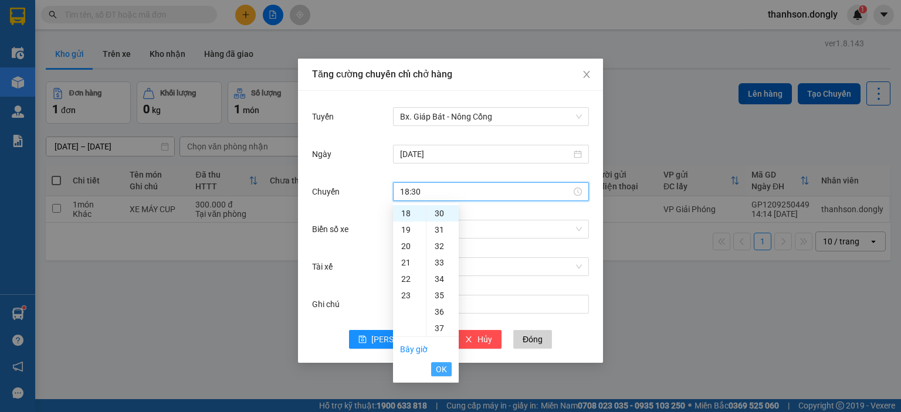
click at [441, 368] on span "OK" at bounding box center [441, 369] width 11 height 13
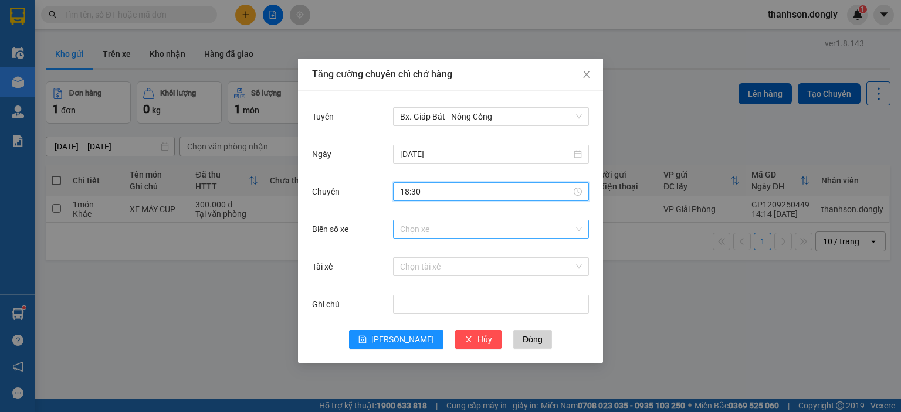
click at [447, 232] on input "Biển số xe" at bounding box center [487, 230] width 174 height 18
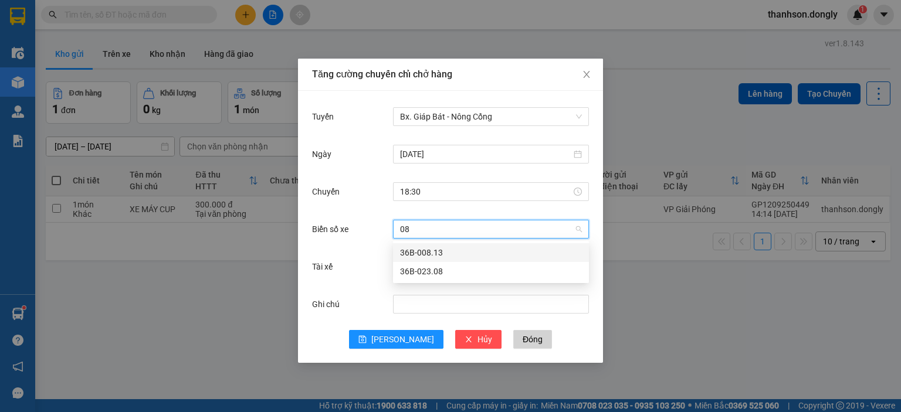
type input "0"
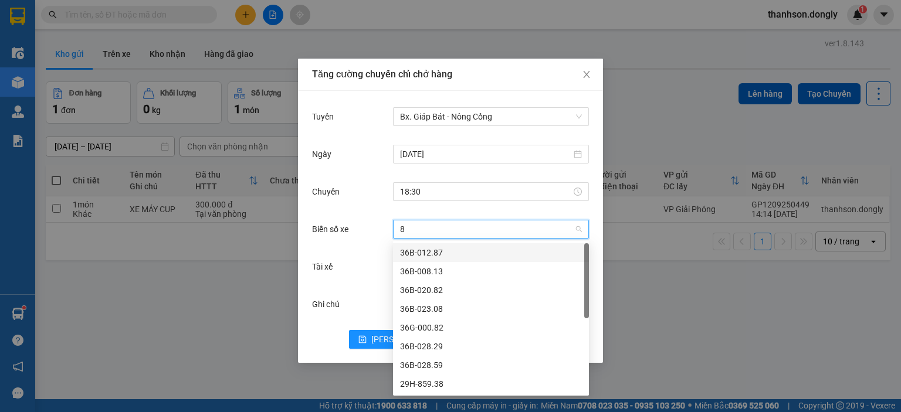
type input "82"
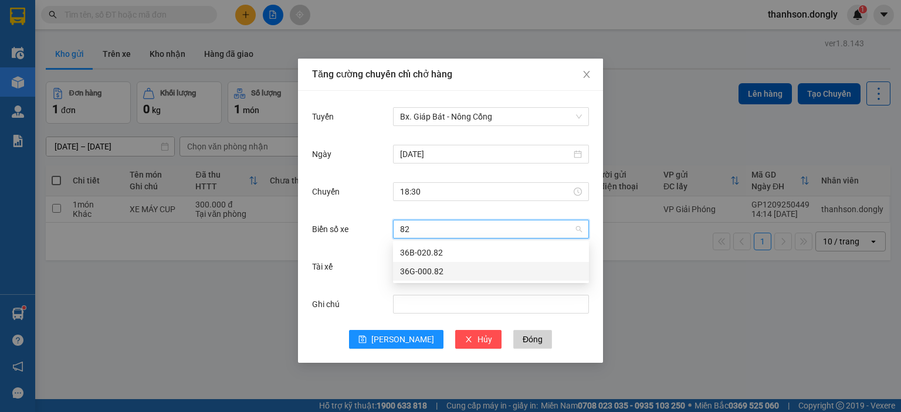
click at [448, 272] on div "36G-000.82" at bounding box center [491, 271] width 182 height 13
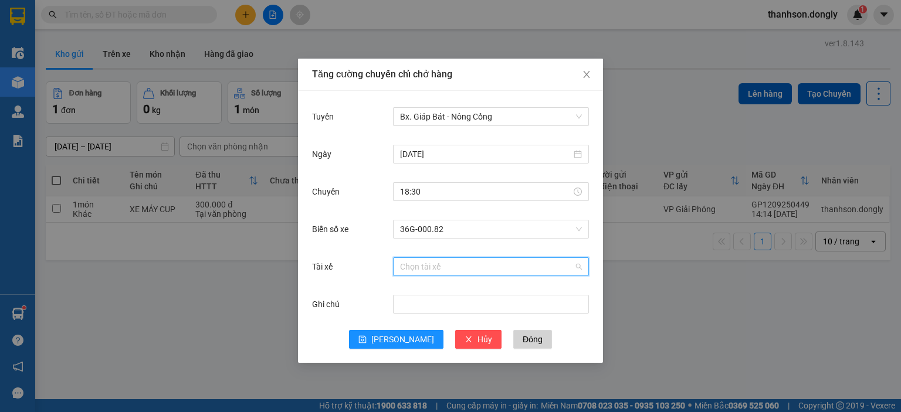
click at [443, 268] on input "Tài xế" at bounding box center [487, 267] width 174 height 18
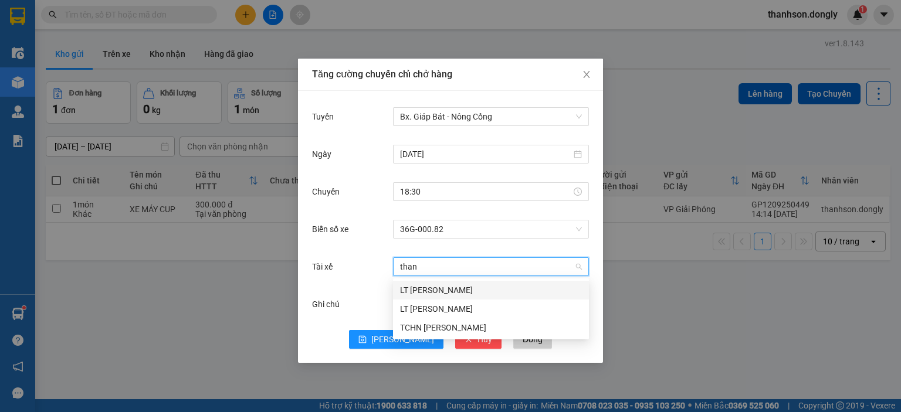
type input "thanh"
click at [480, 307] on div "LT [PERSON_NAME]" at bounding box center [491, 309] width 182 height 13
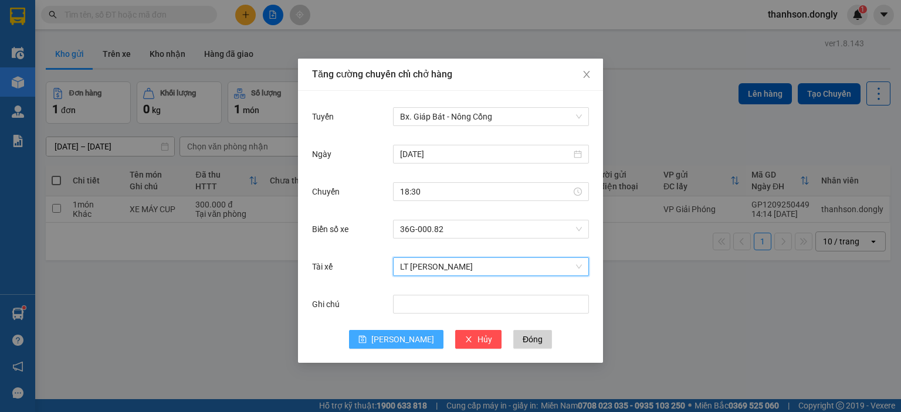
click at [404, 345] on button "[PERSON_NAME]" at bounding box center [396, 339] width 94 height 19
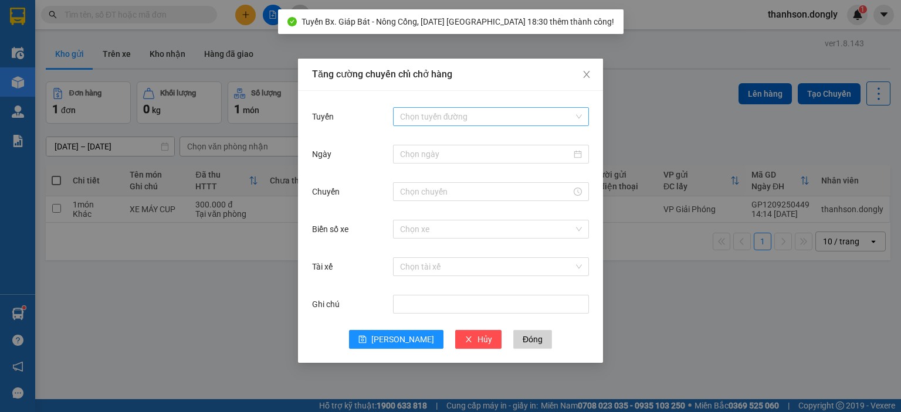
click at [497, 114] on input "Tuyến" at bounding box center [487, 117] width 174 height 18
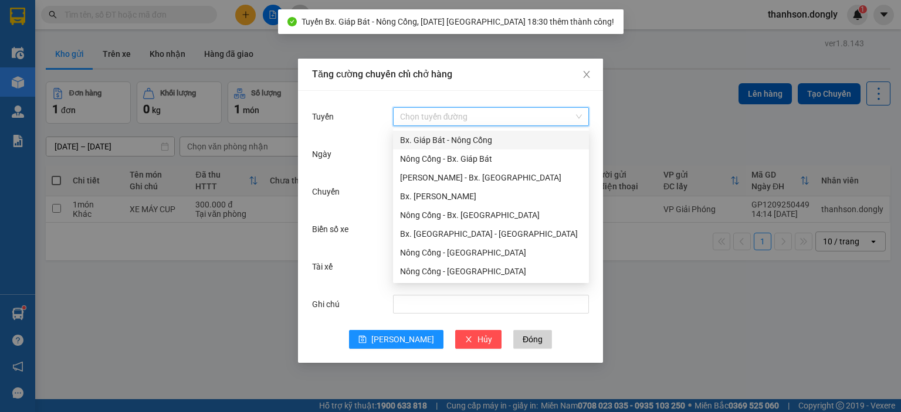
click at [489, 134] on div "Bx. Giáp Bát - Nông Cống" at bounding box center [491, 140] width 182 height 13
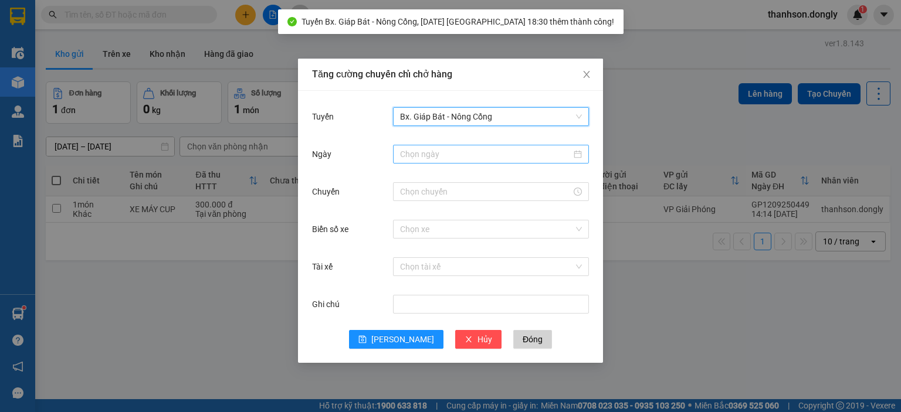
click at [476, 161] on div at bounding box center [491, 154] width 196 height 19
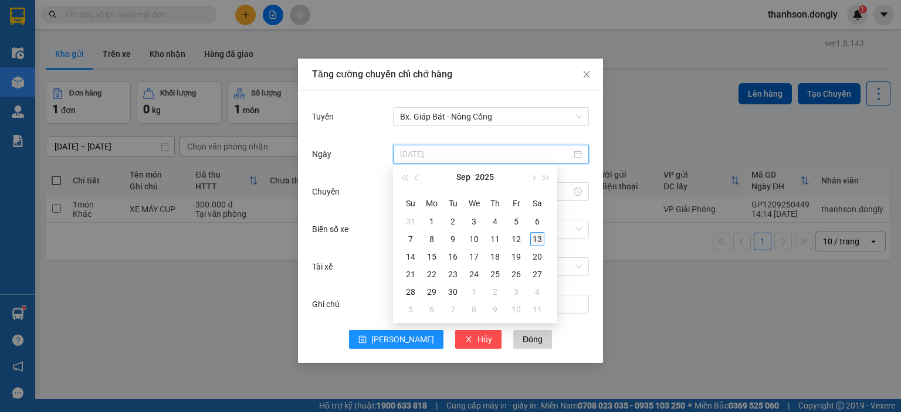
type input "[DATE]"
click at [540, 234] on div "13" at bounding box center [537, 239] width 14 height 14
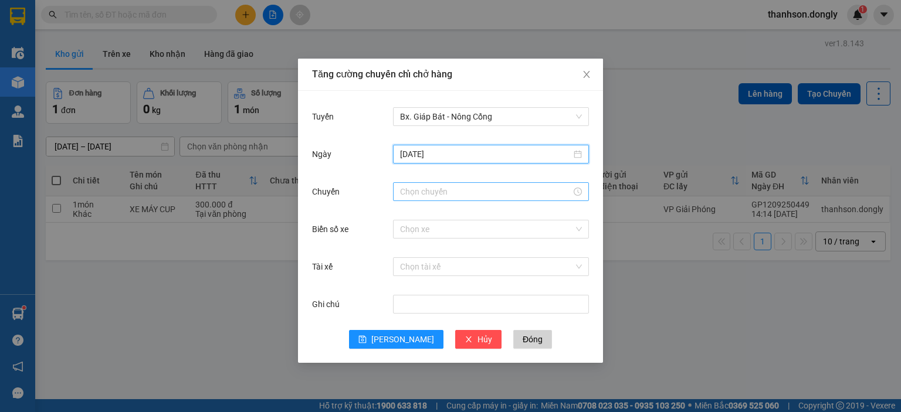
click at [449, 189] on input "Chuyến" at bounding box center [485, 191] width 171 height 13
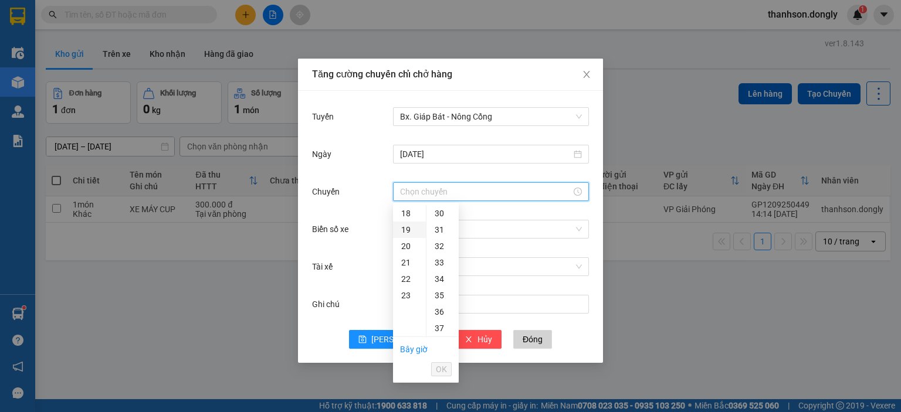
click at [401, 230] on div "19" at bounding box center [409, 230] width 33 height 16
click at [440, 235] on div "30" at bounding box center [442, 237] width 32 height 16
type input "19:30"
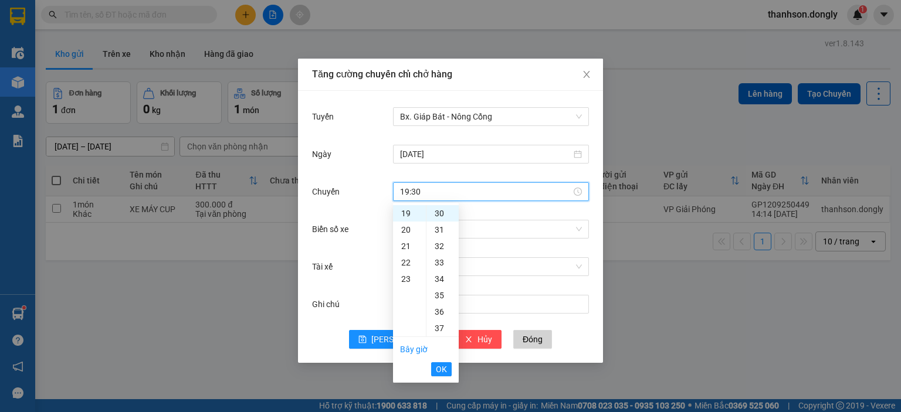
click at [446, 368] on button "OK" at bounding box center [441, 369] width 21 height 14
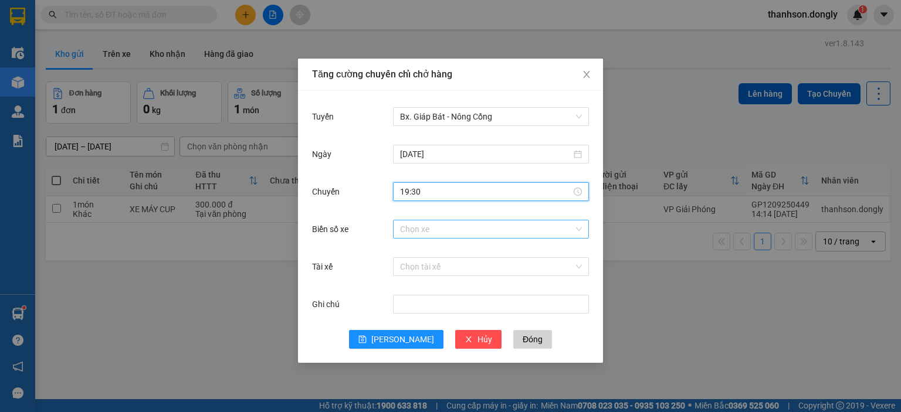
click at [437, 226] on input "Biển số xe" at bounding box center [487, 230] width 174 height 18
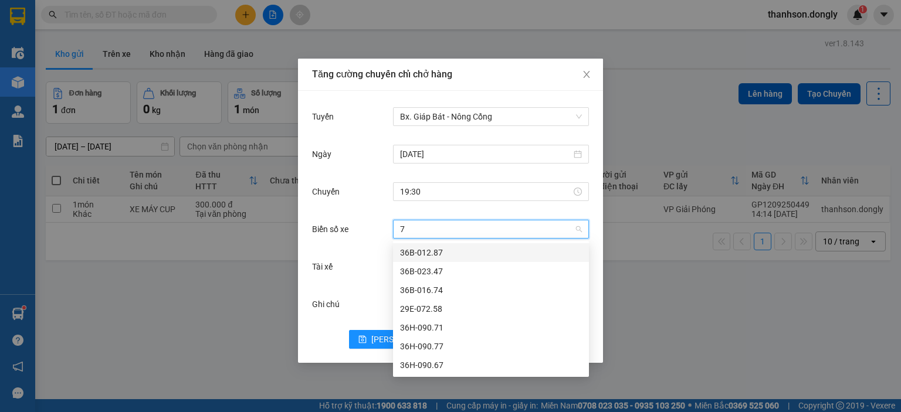
type input "71"
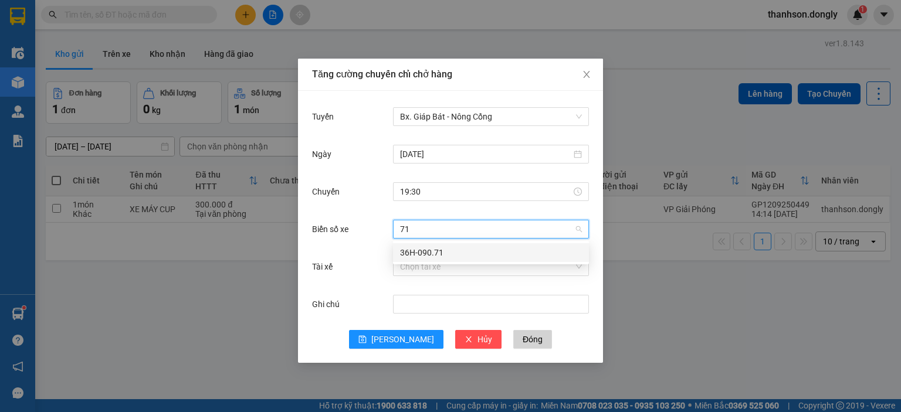
click at [449, 248] on div "36H-090.71" at bounding box center [491, 252] width 182 height 13
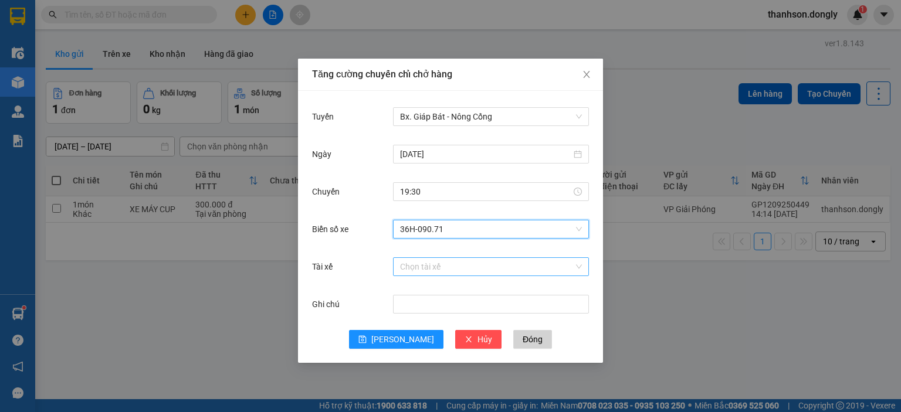
click at [440, 269] on input "Tài xế" at bounding box center [487, 267] width 174 height 18
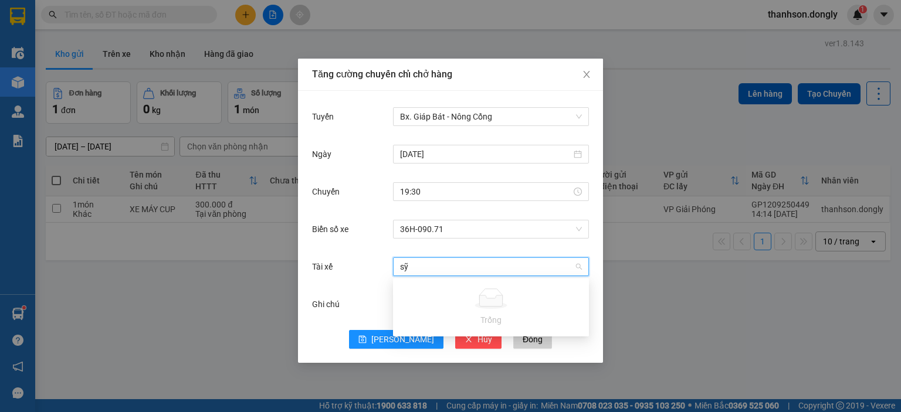
type input "s"
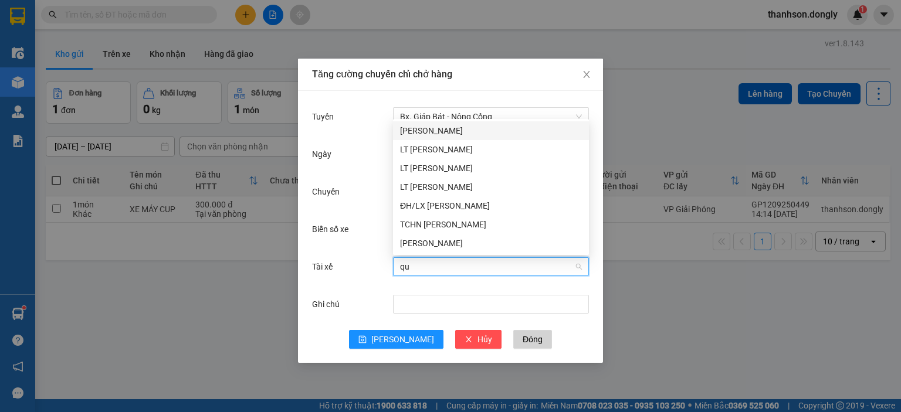
type input "quy"
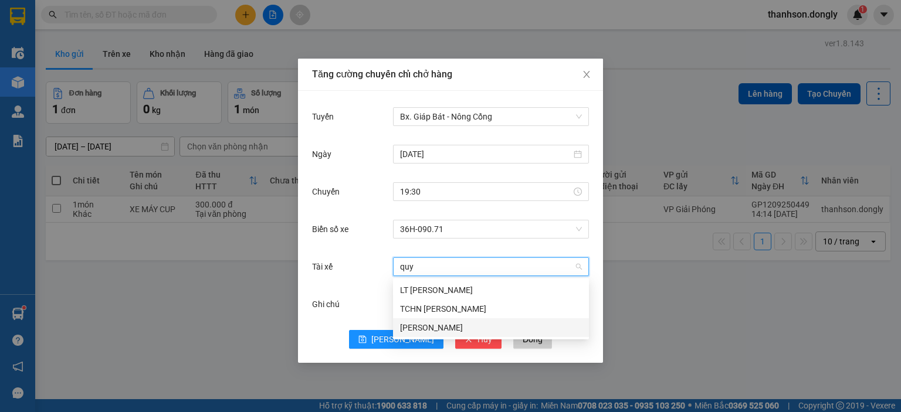
click at [474, 330] on div "[PERSON_NAME]" at bounding box center [491, 327] width 182 height 13
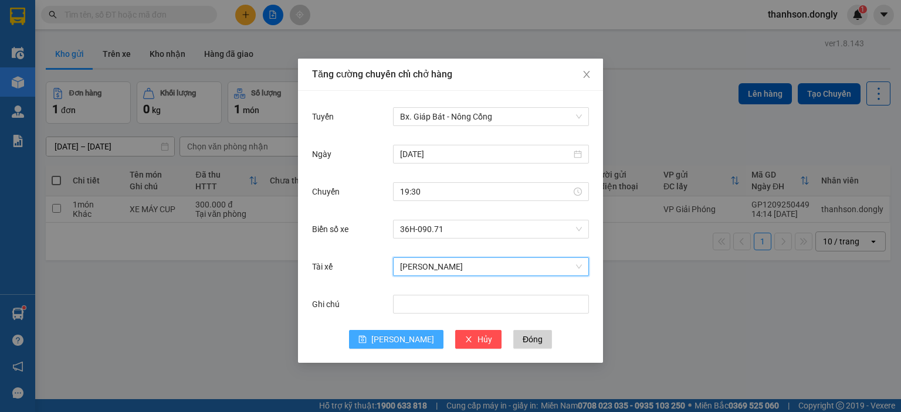
click at [398, 339] on span "[PERSON_NAME]" at bounding box center [402, 339] width 63 height 13
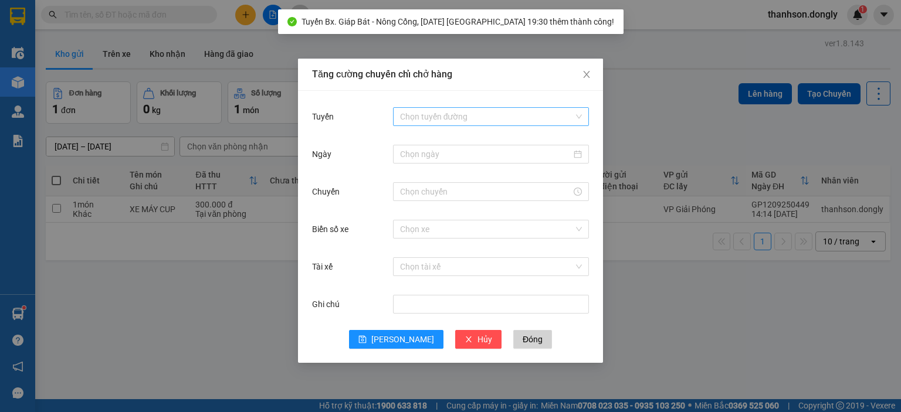
click at [493, 113] on input "Tuyến" at bounding box center [487, 117] width 174 height 18
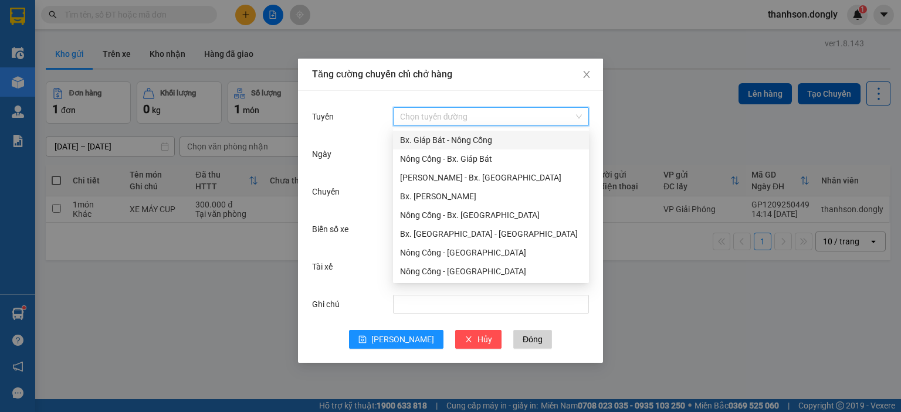
click at [467, 140] on div "Bx. Giáp Bát - Nông Cống" at bounding box center [491, 140] width 182 height 13
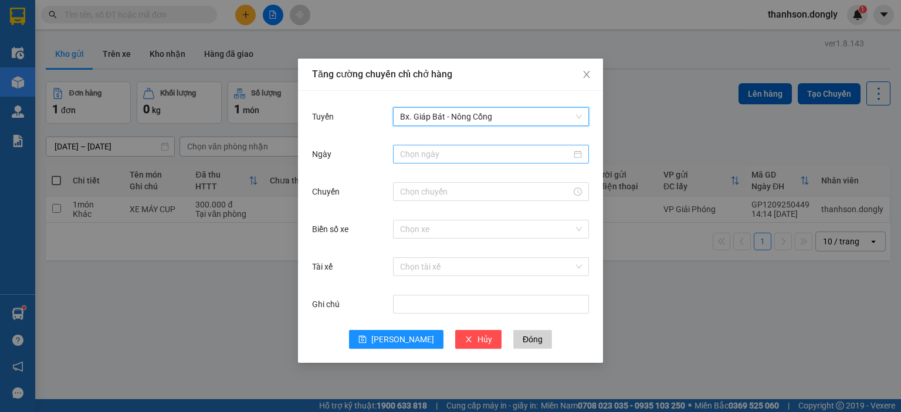
click at [459, 152] on input "Ngày" at bounding box center [485, 154] width 171 height 13
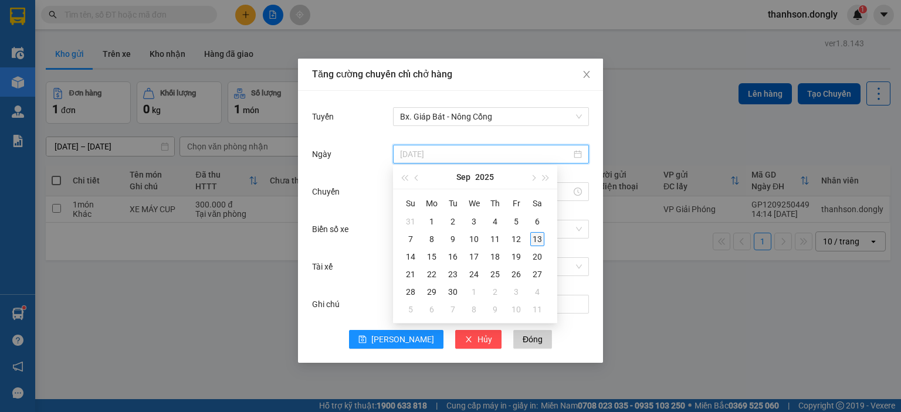
type input "[DATE]"
click at [537, 239] on div "13" at bounding box center [537, 239] width 14 height 14
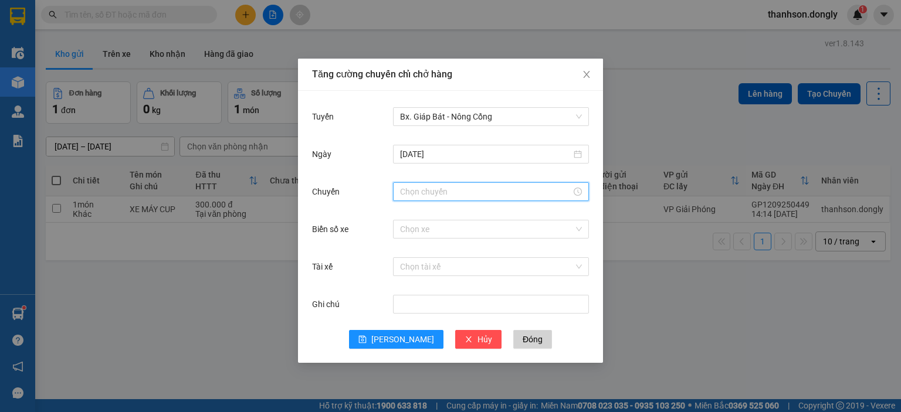
click at [442, 187] on input "Chuyến" at bounding box center [485, 191] width 171 height 13
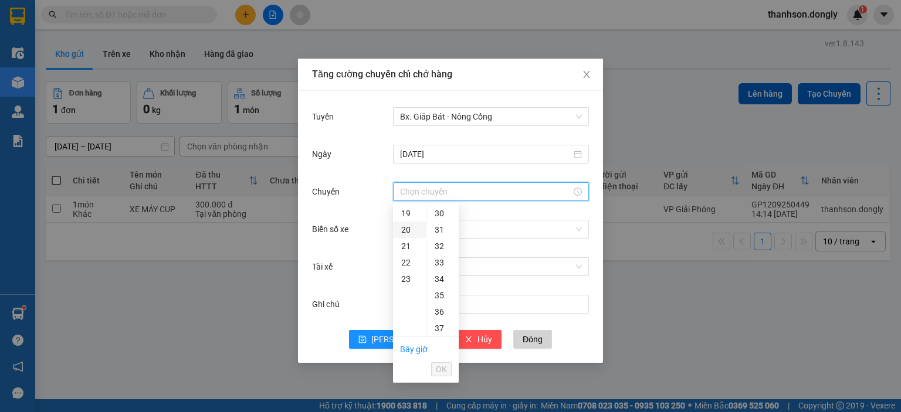
click at [406, 233] on div "20" at bounding box center [409, 230] width 33 height 16
click at [442, 297] on div "30" at bounding box center [442, 295] width 32 height 16
type input "20:30"
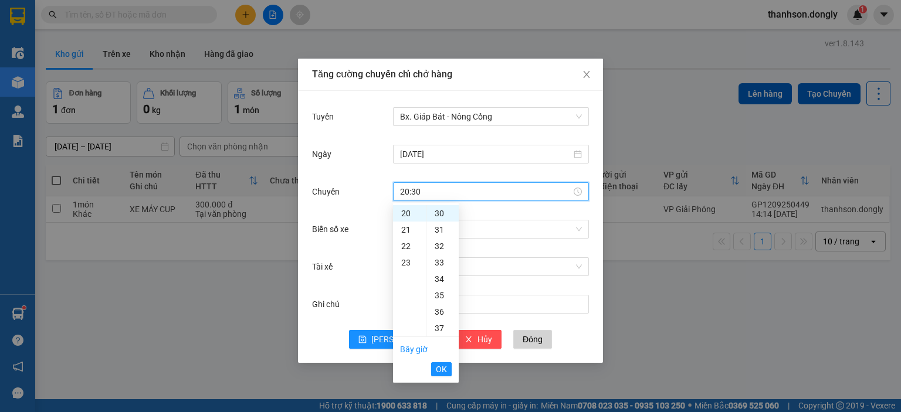
click at [439, 368] on span "OK" at bounding box center [441, 369] width 11 height 13
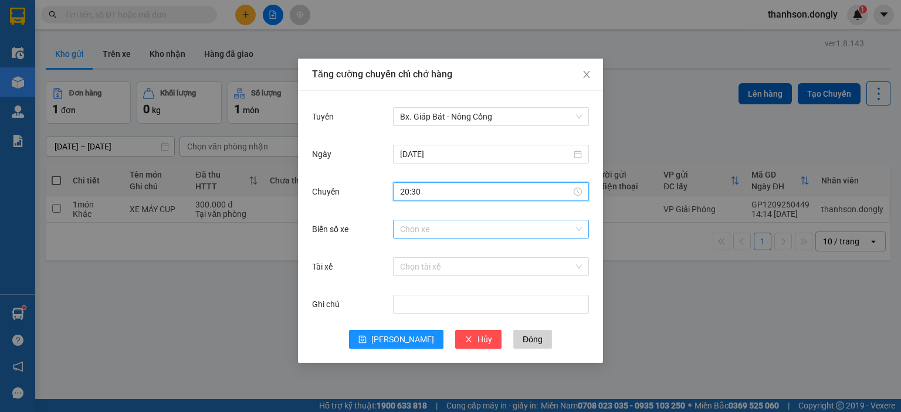
click at [467, 234] on input "Biển số xe" at bounding box center [487, 230] width 174 height 18
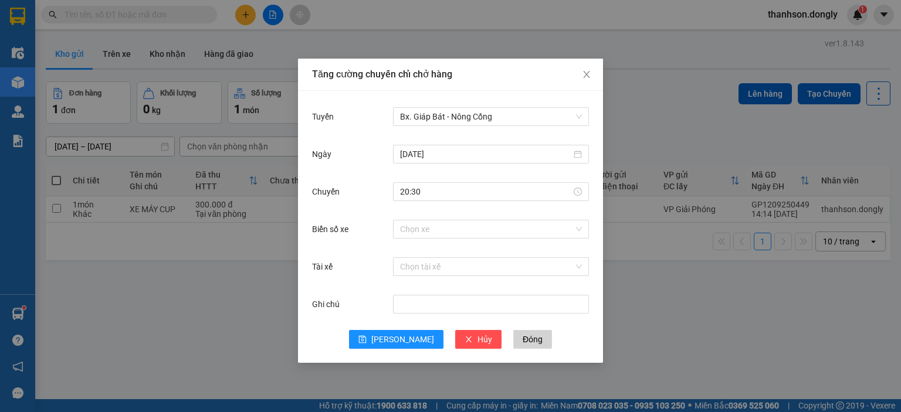
click at [463, 245] on body "Kết quả tìm kiếm ( 0 ) Bộ lọc No Data thanhson.dongly 1 Điều hành xe Kho hàng m…" at bounding box center [450, 206] width 901 height 412
click at [445, 225] on input "Biển số xe" at bounding box center [487, 230] width 174 height 18
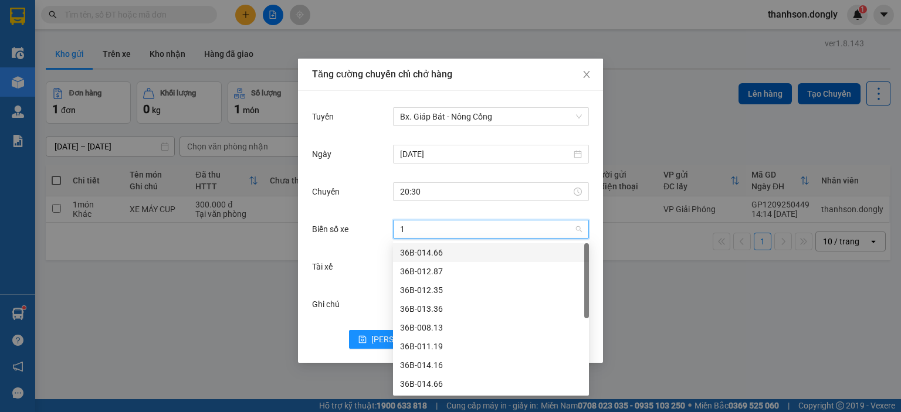
type input "16"
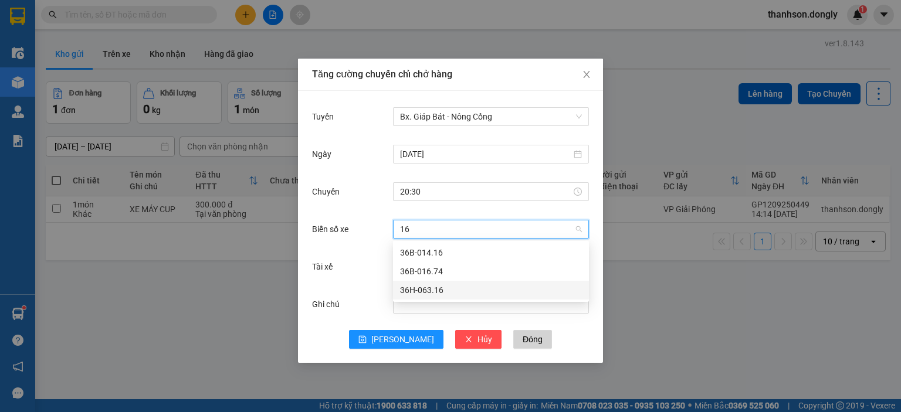
click at [453, 290] on div "36H-063.16" at bounding box center [491, 290] width 182 height 13
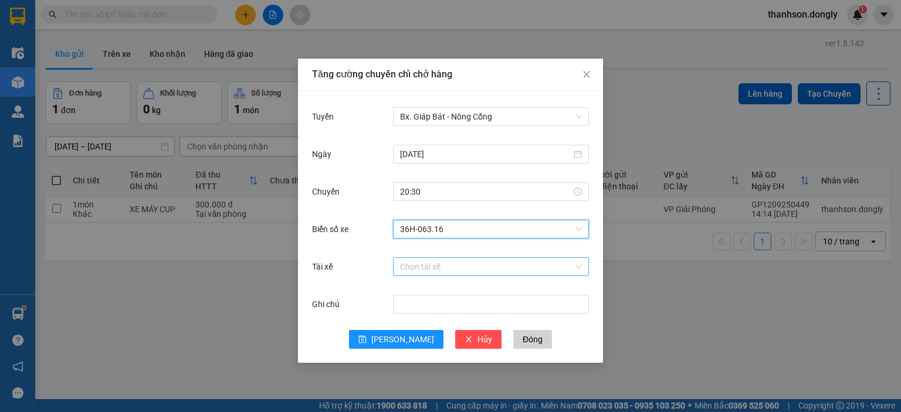
click at [473, 263] on input "Tài xế" at bounding box center [487, 267] width 174 height 18
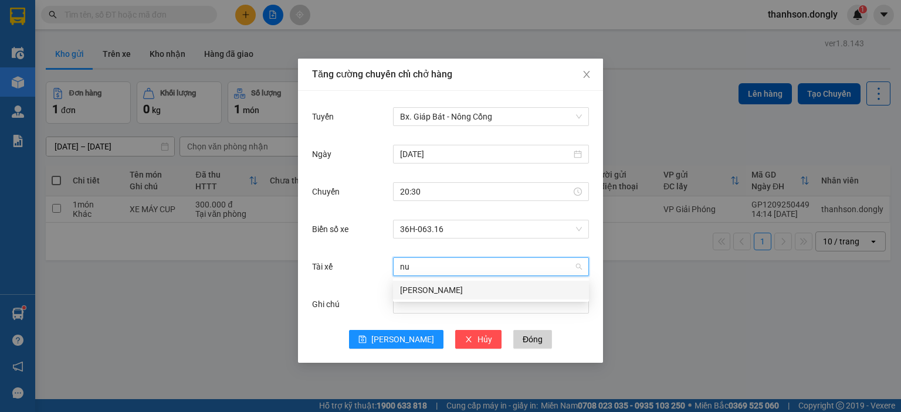
type input "nui"
click at [476, 292] on div "[PERSON_NAME]" at bounding box center [491, 290] width 182 height 13
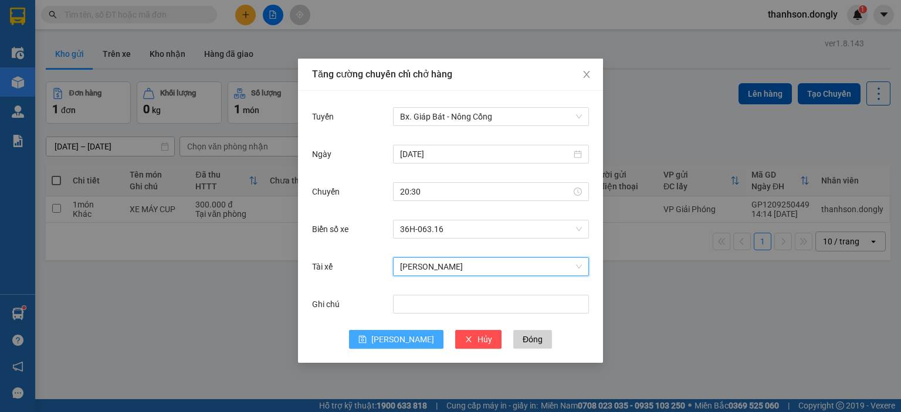
click at [406, 337] on span "[PERSON_NAME]" at bounding box center [402, 339] width 63 height 13
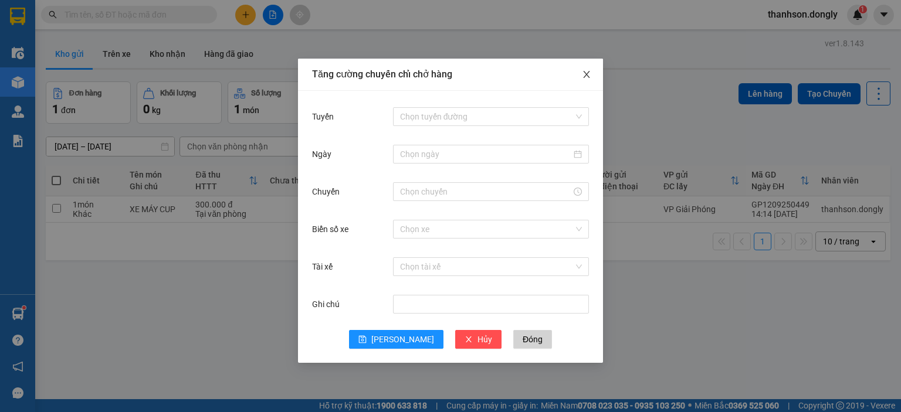
click at [587, 77] on icon "close" at bounding box center [586, 74] width 6 height 7
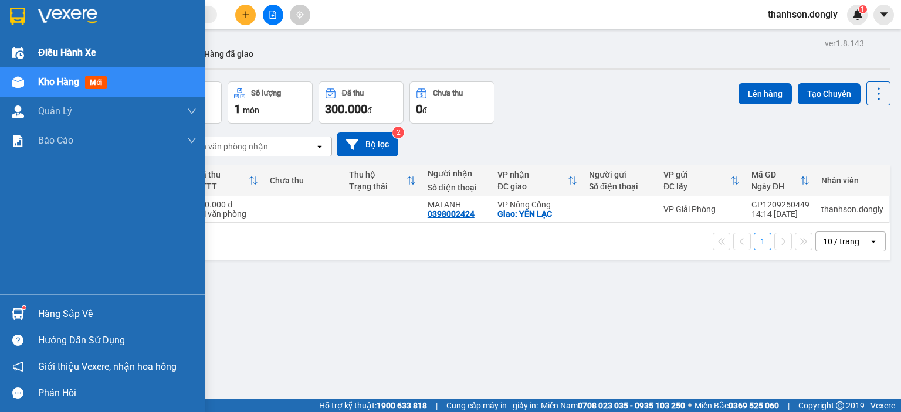
drag, startPoint x: 63, startPoint y: 53, endPoint x: 70, endPoint y: 60, distance: 9.5
click at [63, 53] on span "Điều hành xe" at bounding box center [67, 52] width 58 height 15
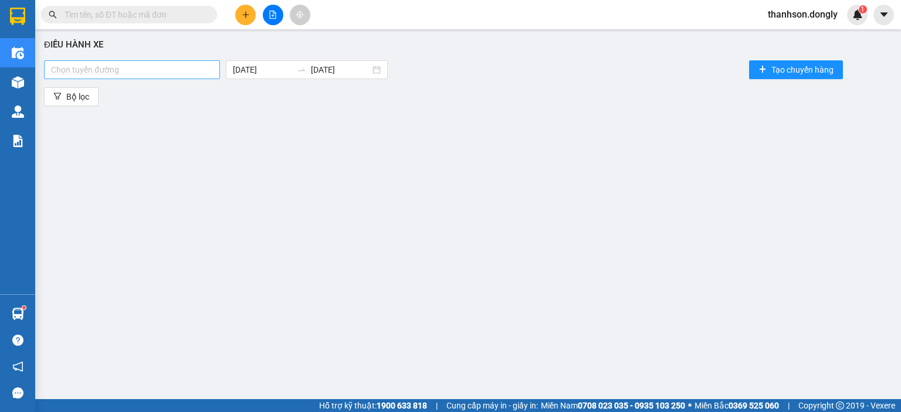
click at [167, 70] on div at bounding box center [132, 70] width 170 height 14
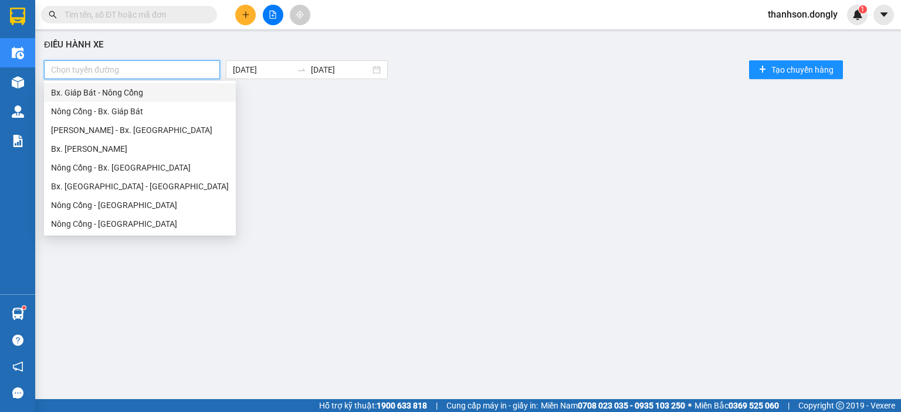
click at [155, 94] on div "Bx. Giáp Bát - Nông Cống" at bounding box center [140, 92] width 178 height 13
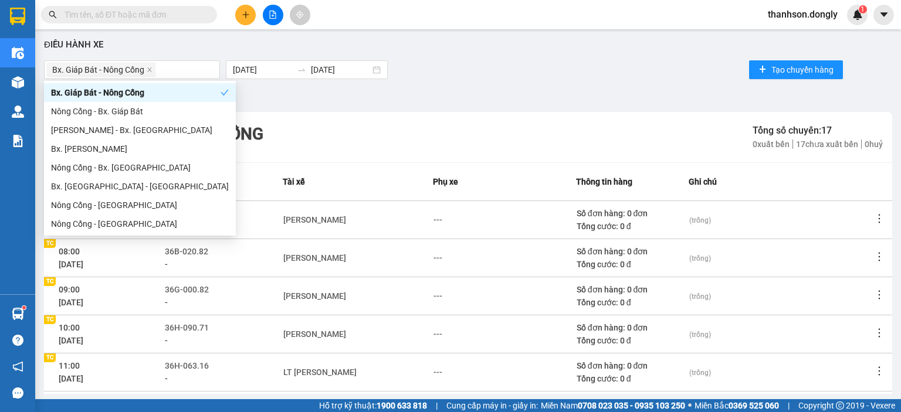
click at [608, 99] on div "Bộ lọc" at bounding box center [468, 96] width 848 height 19
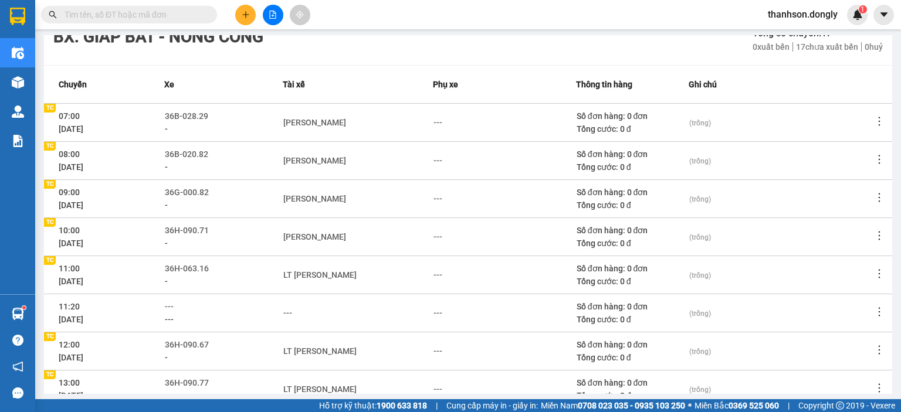
scroll to position [117, 0]
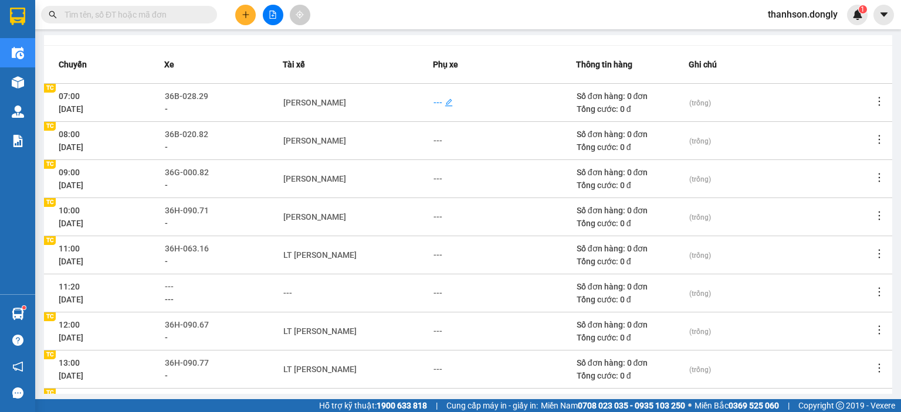
click at [433, 100] on div "---" at bounding box center [437, 102] width 9 height 13
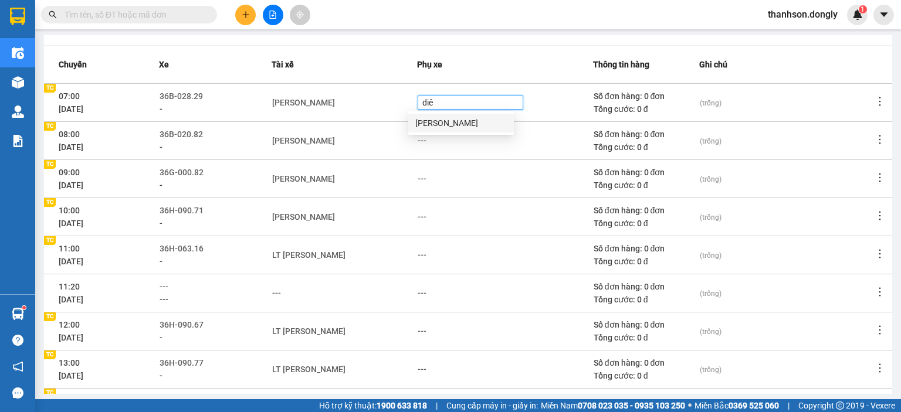
type input "diên"
click at [457, 122] on div "[PERSON_NAME]" at bounding box center [460, 123] width 91 height 13
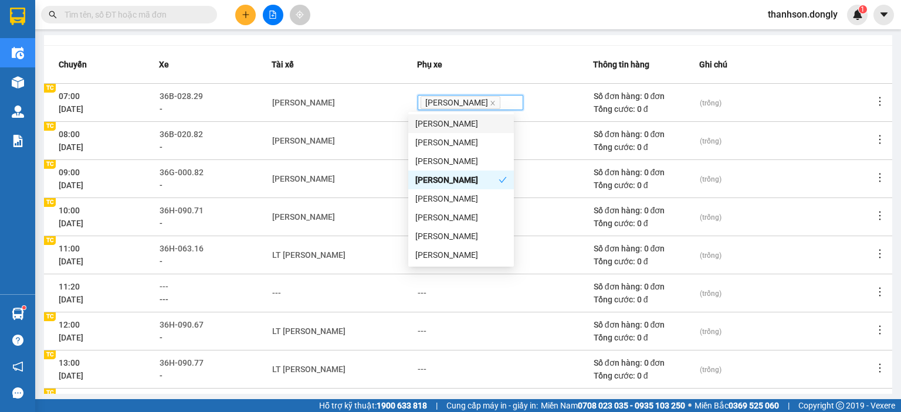
click at [387, 138] on div "[PERSON_NAME]" at bounding box center [344, 140] width 144 height 13
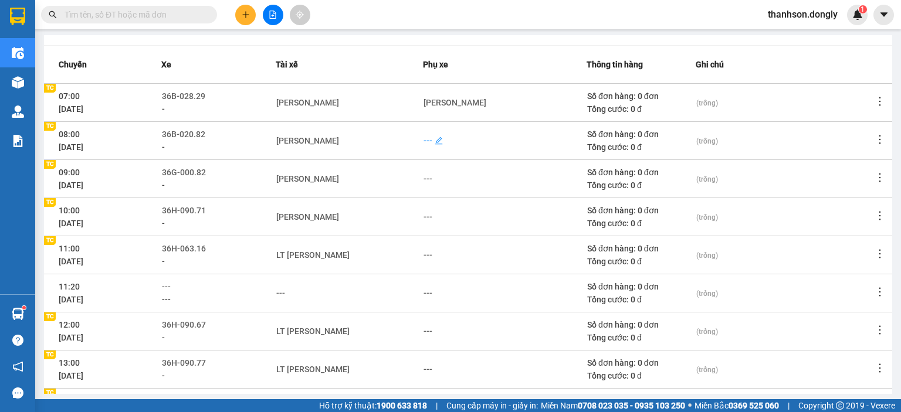
click at [427, 140] on div "---" at bounding box center [427, 140] width 9 height 13
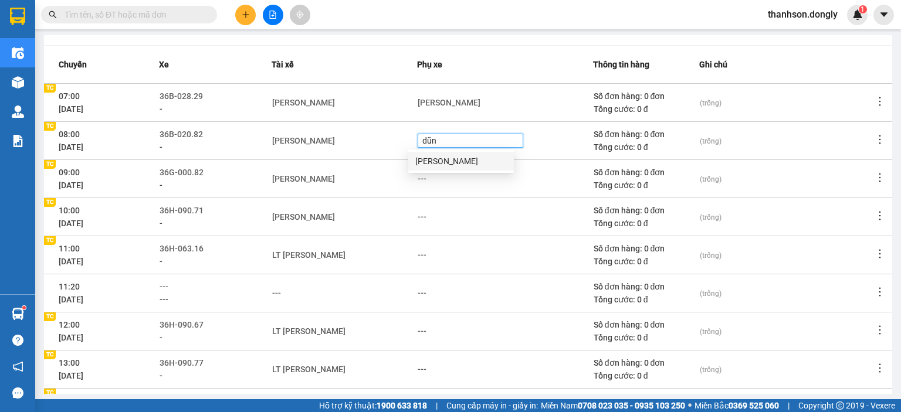
type input "dũng"
click at [456, 163] on div "[PERSON_NAME]" at bounding box center [460, 161] width 91 height 13
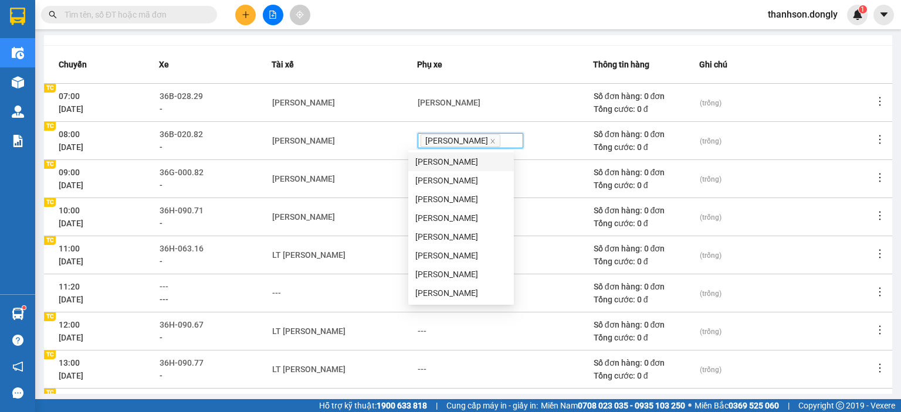
click at [368, 168] on td "[PERSON_NAME]" at bounding box center [344, 179] width 145 height 38
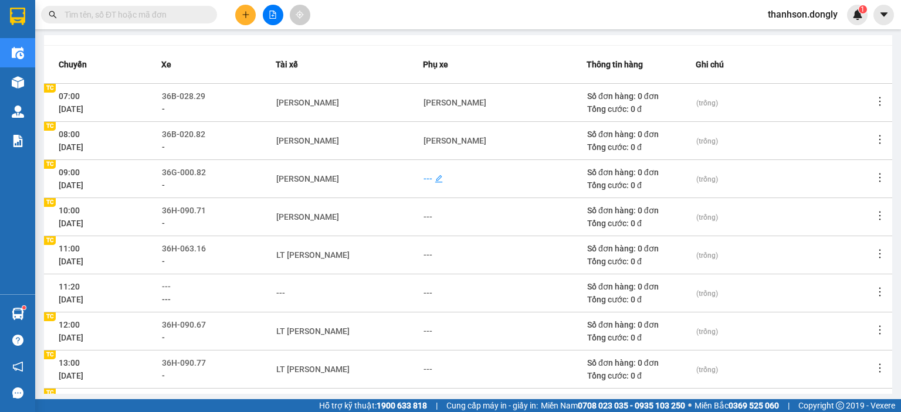
click at [430, 178] on div "---" at bounding box center [427, 178] width 9 height 13
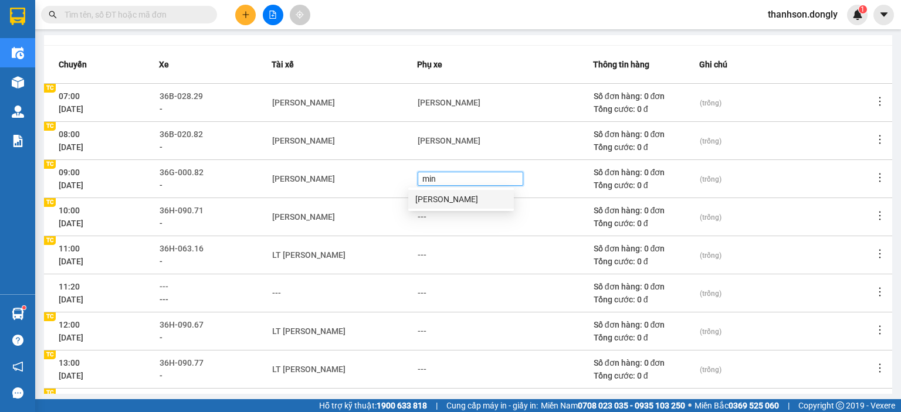
type input "minh"
click at [489, 201] on div "[PERSON_NAME]" at bounding box center [460, 199] width 91 height 13
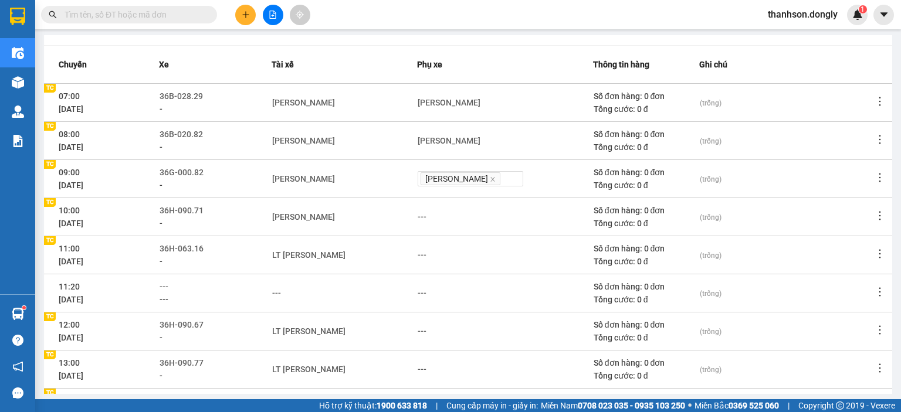
click at [389, 204] on td "[PERSON_NAME]" at bounding box center [344, 217] width 145 height 38
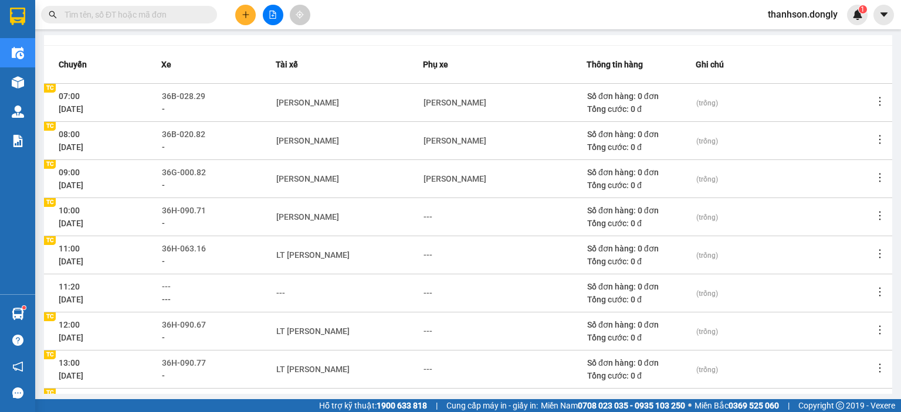
click at [435, 216] on icon "edit" at bounding box center [439, 217] width 8 height 8
click at [430, 215] on div "---" at bounding box center [504, 217] width 162 height 13
click at [430, 217] on div "---" at bounding box center [427, 217] width 9 height 13
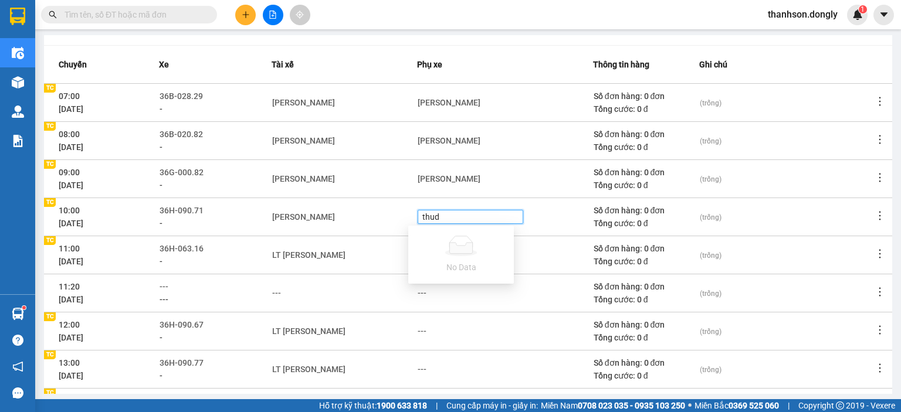
type input "thu"
click at [455, 236] on div "[PERSON_NAME]" at bounding box center [460, 237] width 91 height 13
click at [354, 250] on div "LT [PERSON_NAME]" at bounding box center [344, 255] width 144 height 13
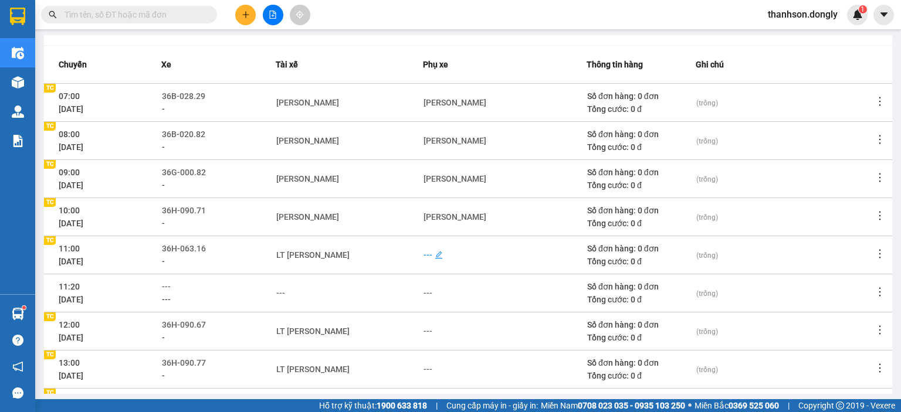
click at [423, 253] on div "---" at bounding box center [427, 255] width 9 height 13
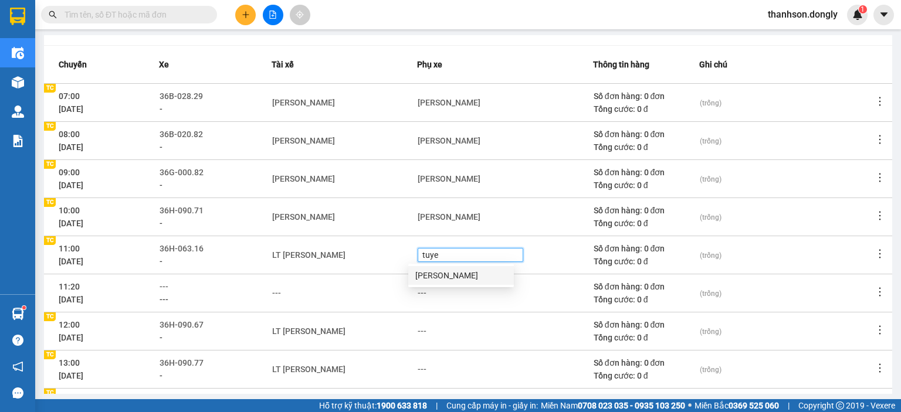
type input "tuyen"
click at [455, 274] on div "[PERSON_NAME]" at bounding box center [460, 275] width 91 height 13
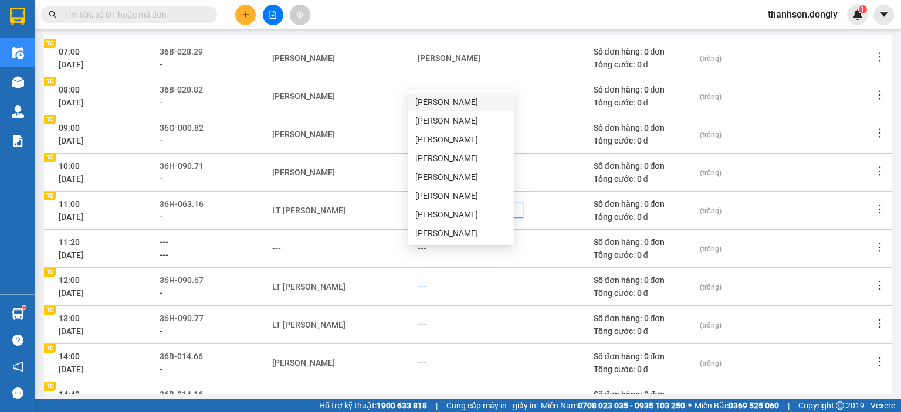
scroll to position [176, 0]
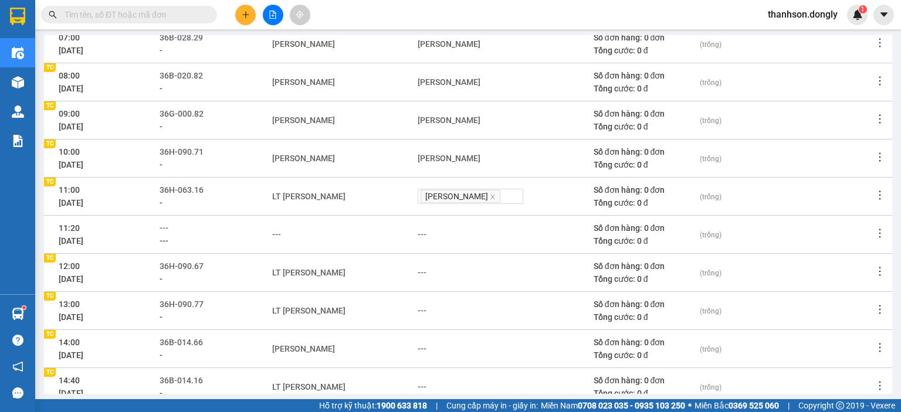
click at [418, 268] on div "---" at bounding box center [505, 272] width 175 height 13
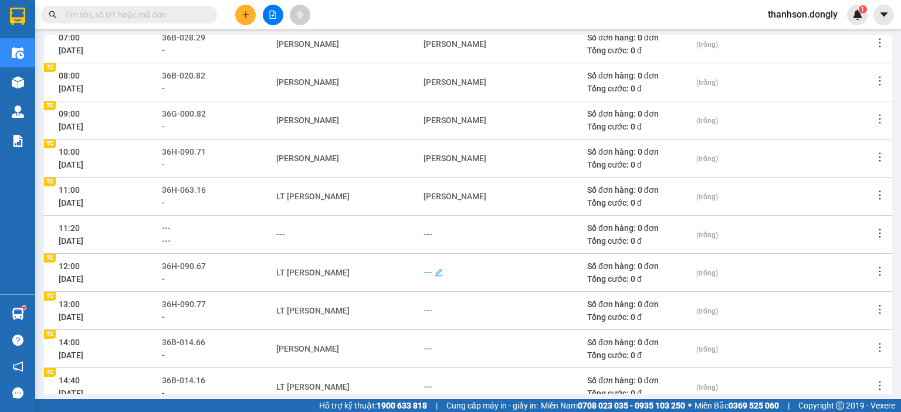
click at [428, 272] on div "---" at bounding box center [427, 272] width 9 height 13
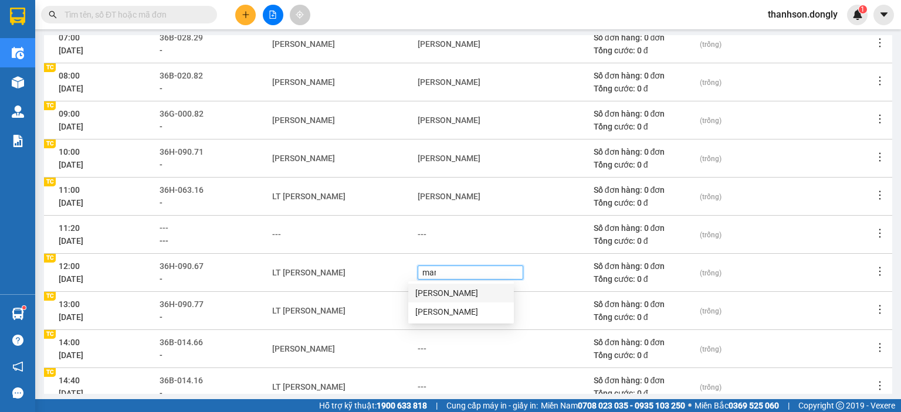
type input "manh"
click at [469, 293] on div "[PERSON_NAME]" at bounding box center [460, 293] width 91 height 13
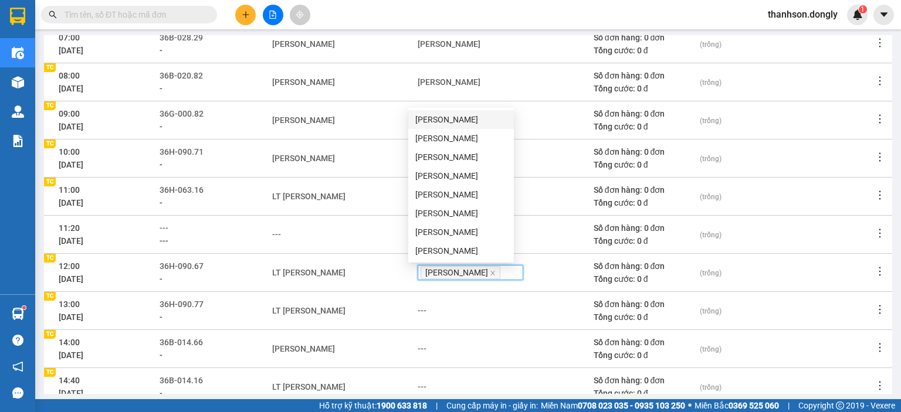
click at [375, 299] on td "LT [PERSON_NAME]" at bounding box center [344, 310] width 145 height 38
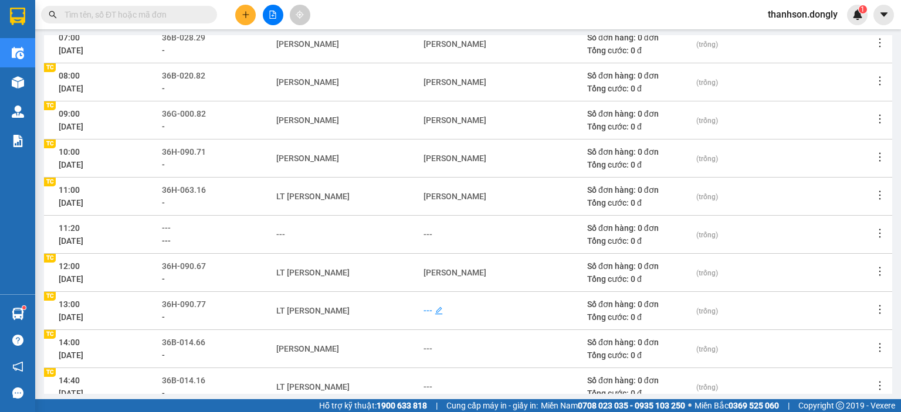
click at [425, 310] on div "---" at bounding box center [427, 310] width 9 height 13
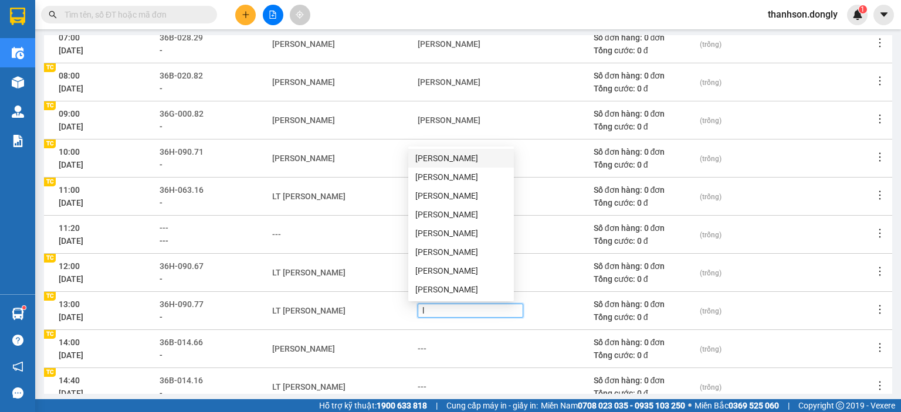
type input "ly"
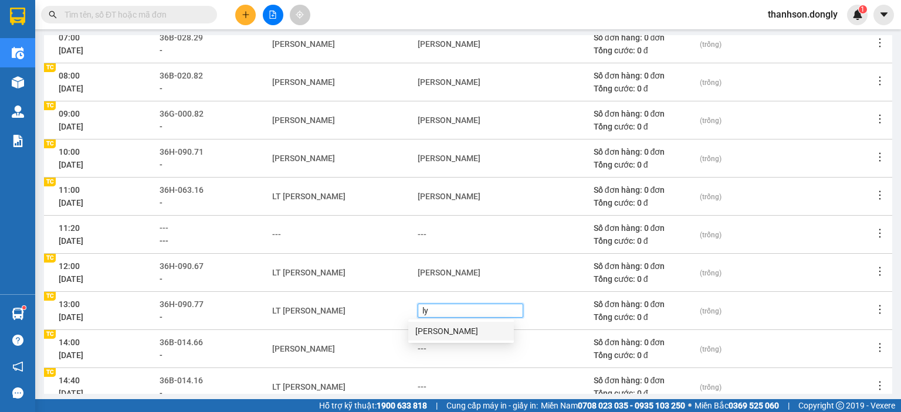
click at [454, 334] on div "[PERSON_NAME]" at bounding box center [460, 331] width 91 height 13
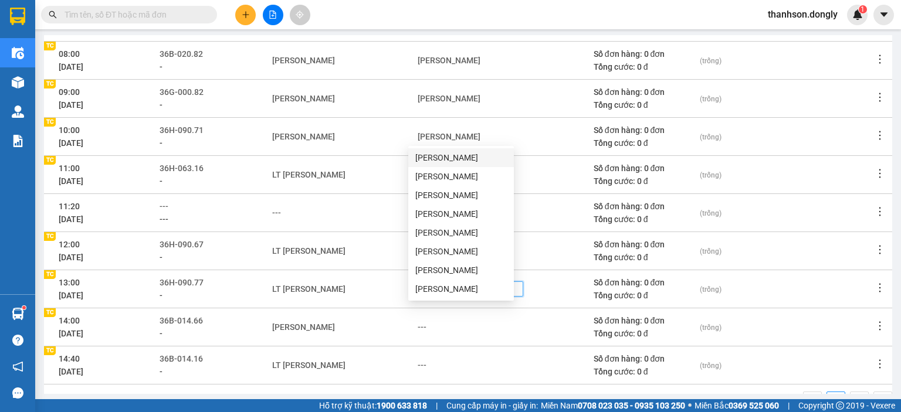
scroll to position [177, 0]
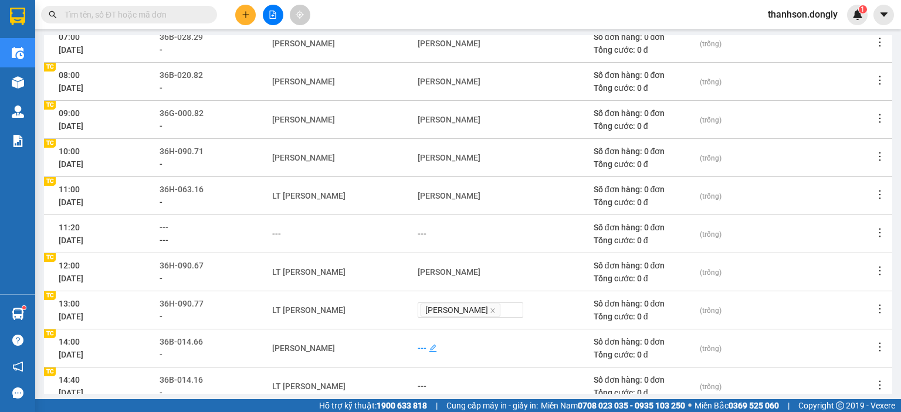
click at [418, 348] on div "---" at bounding box center [422, 348] width 9 height 13
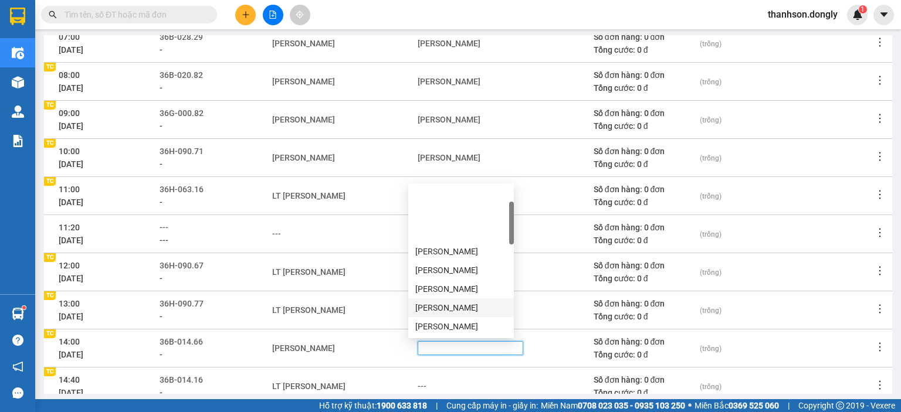
scroll to position [59, 0]
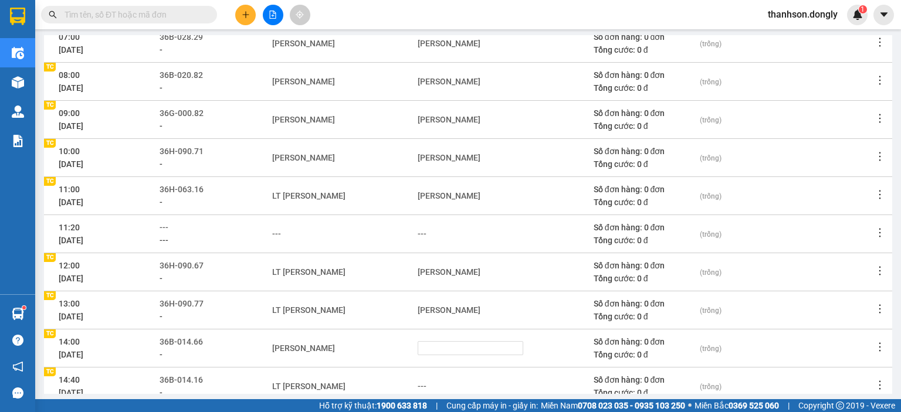
click at [379, 314] on div "LT [PERSON_NAME]" at bounding box center [344, 310] width 144 height 13
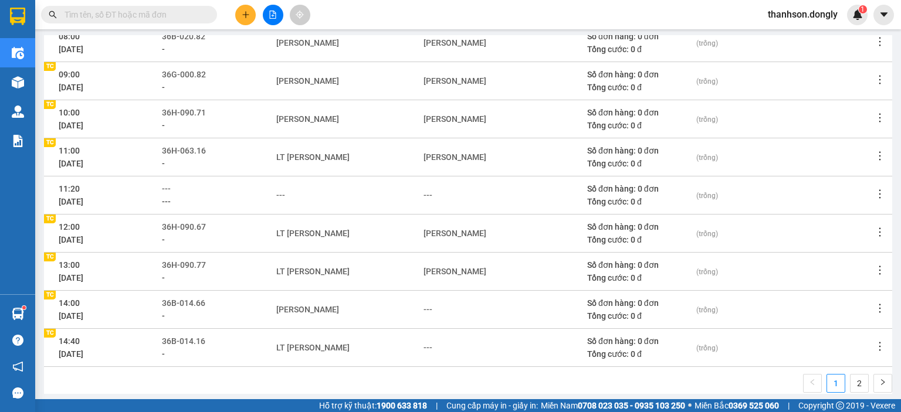
scroll to position [235, 0]
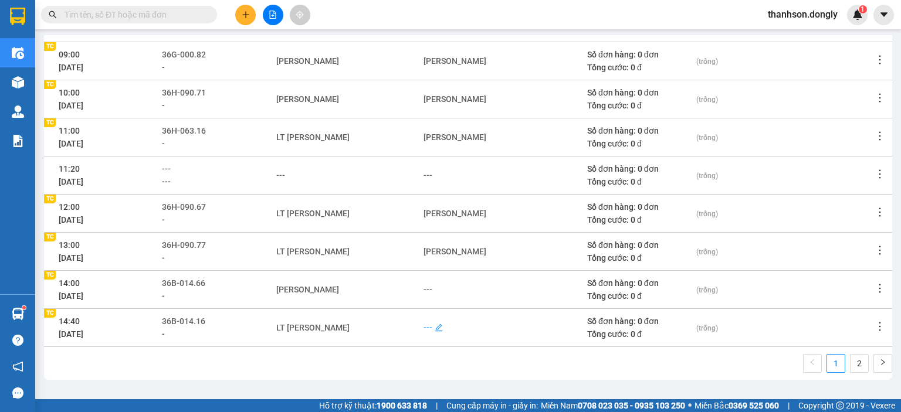
click at [427, 326] on div "---" at bounding box center [427, 327] width 9 height 13
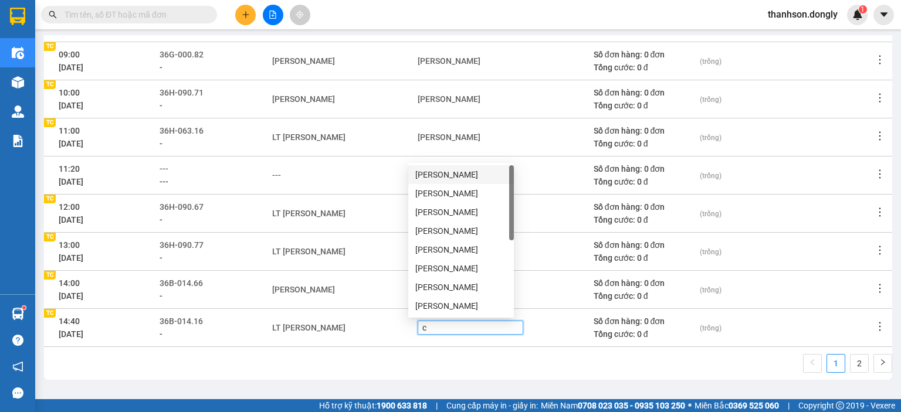
type input "ch"
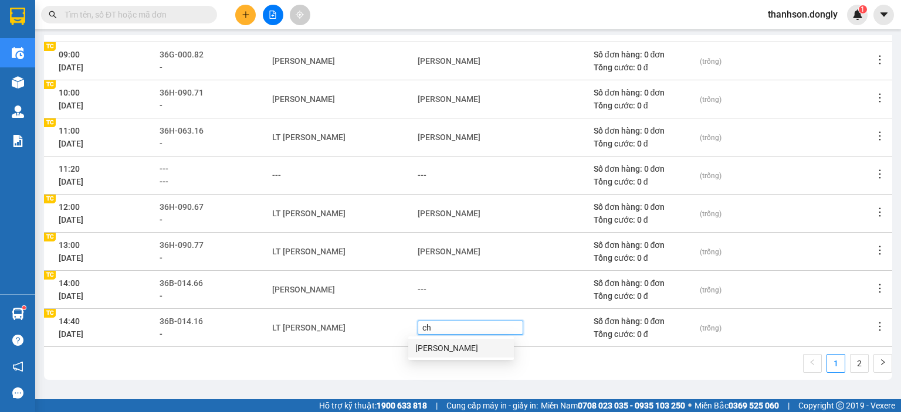
click at [474, 347] on div "[PERSON_NAME]" at bounding box center [460, 348] width 91 height 13
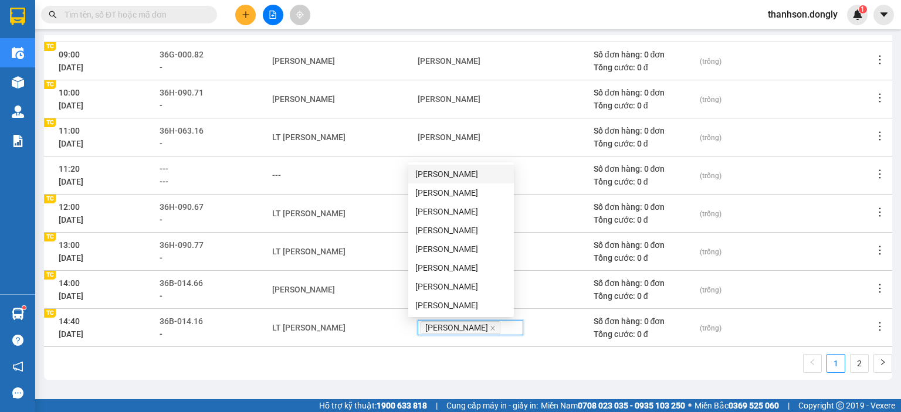
click at [447, 363] on div "1 2" at bounding box center [468, 367] width 848 height 26
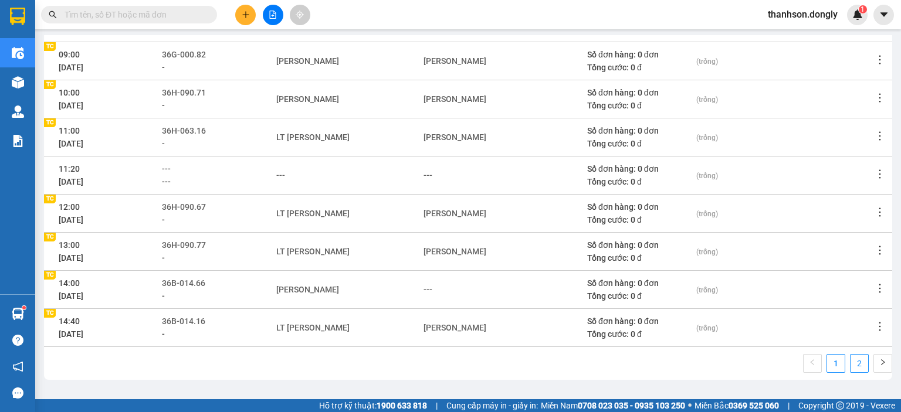
click at [850, 358] on link "2" at bounding box center [859, 364] width 18 height 18
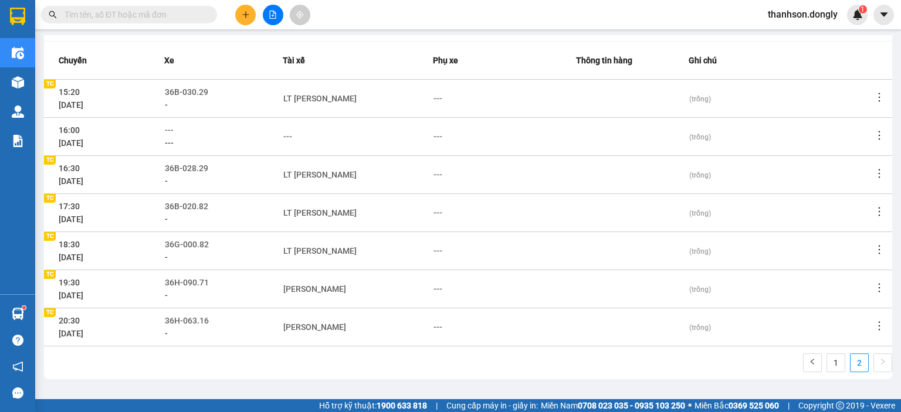
scroll to position [121, 0]
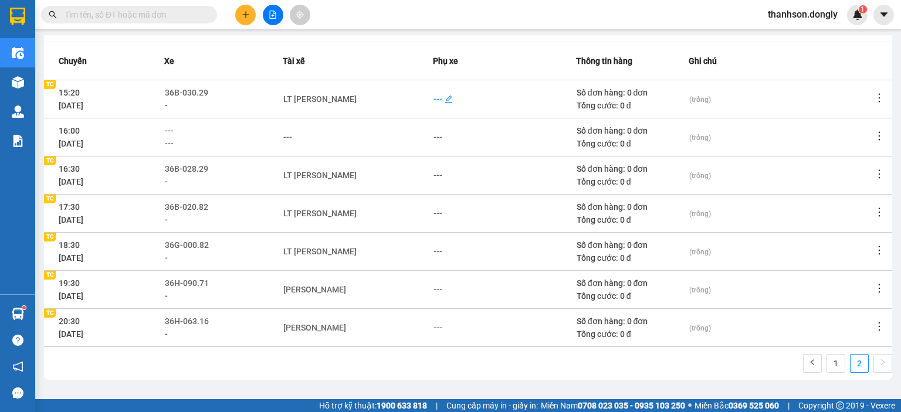
click at [433, 93] on div "---" at bounding box center [437, 99] width 9 height 13
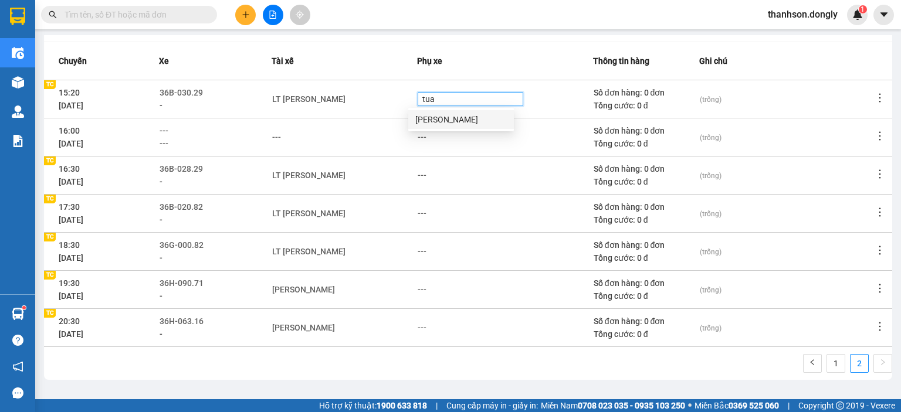
type input "tuan"
click at [456, 121] on div "[PERSON_NAME]" at bounding box center [460, 119] width 91 height 13
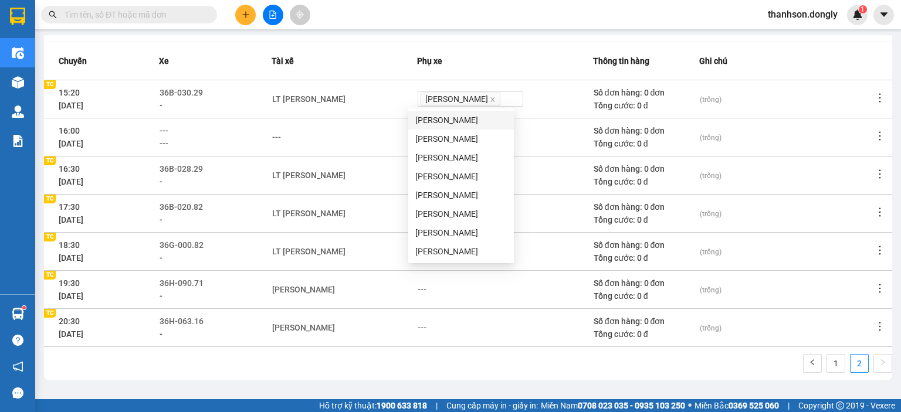
click at [367, 143] on div "---" at bounding box center [344, 137] width 144 height 13
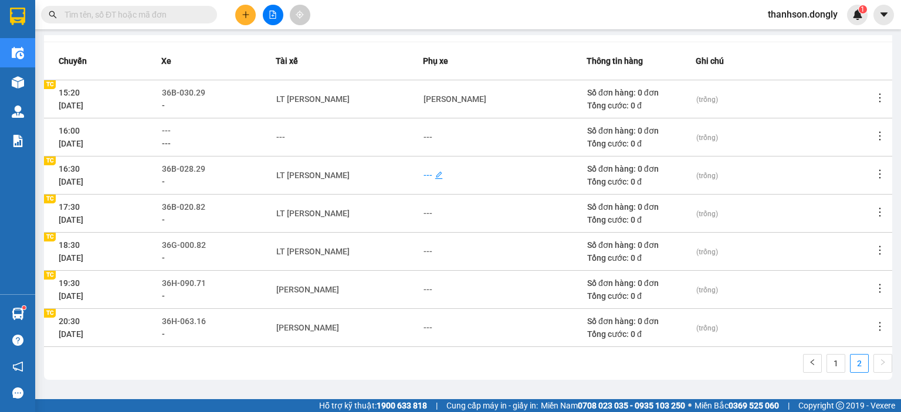
click at [427, 174] on div "---" at bounding box center [427, 175] width 9 height 13
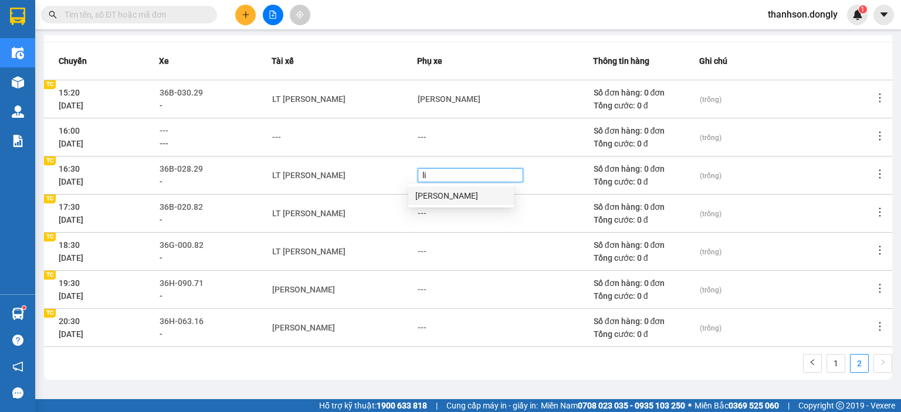
type input "lin"
click at [460, 194] on div "[PERSON_NAME]" at bounding box center [460, 195] width 91 height 13
click at [384, 215] on div "LT [PERSON_NAME]" at bounding box center [344, 213] width 144 height 13
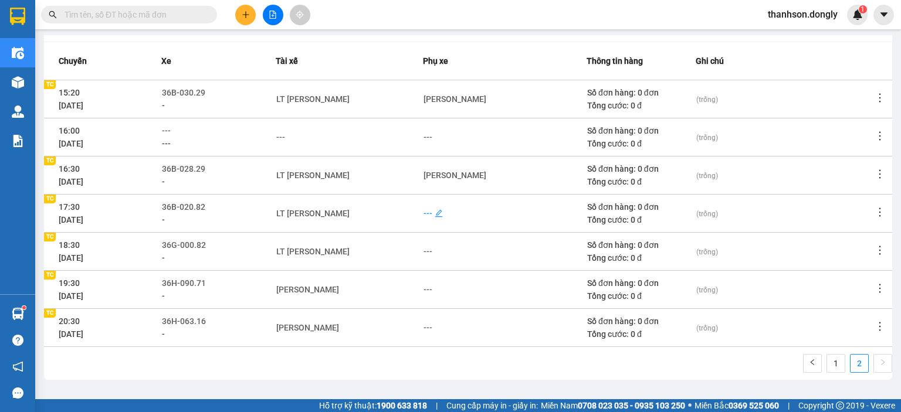
click at [430, 211] on div "---" at bounding box center [427, 213] width 9 height 13
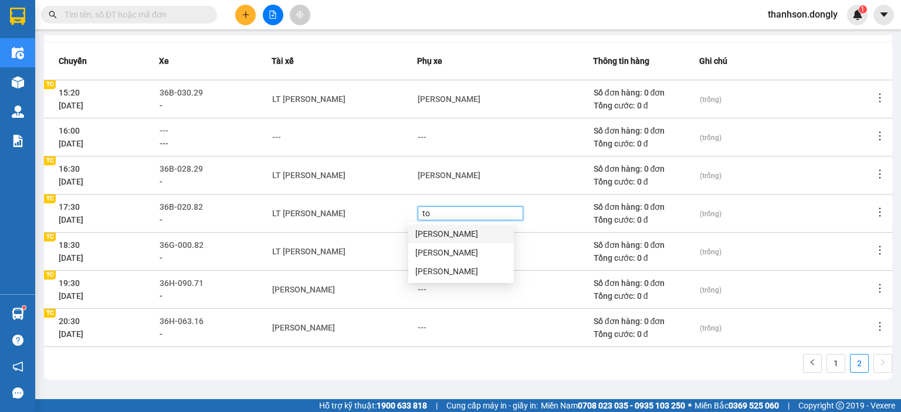
type input "toi"
click at [436, 233] on div "[PERSON_NAME]" at bounding box center [460, 234] width 91 height 13
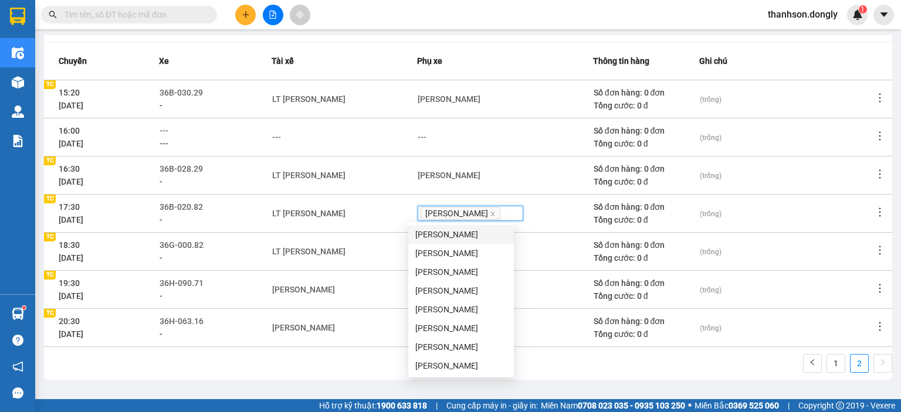
click at [368, 243] on td "LT [PERSON_NAME]" at bounding box center [344, 251] width 145 height 38
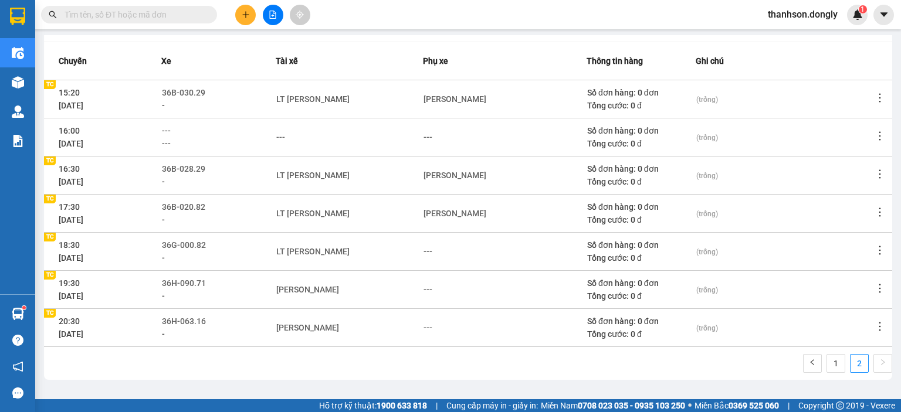
click at [436, 250] on icon "edit" at bounding box center [439, 252] width 8 height 8
click at [430, 251] on div "---" at bounding box center [427, 251] width 9 height 13
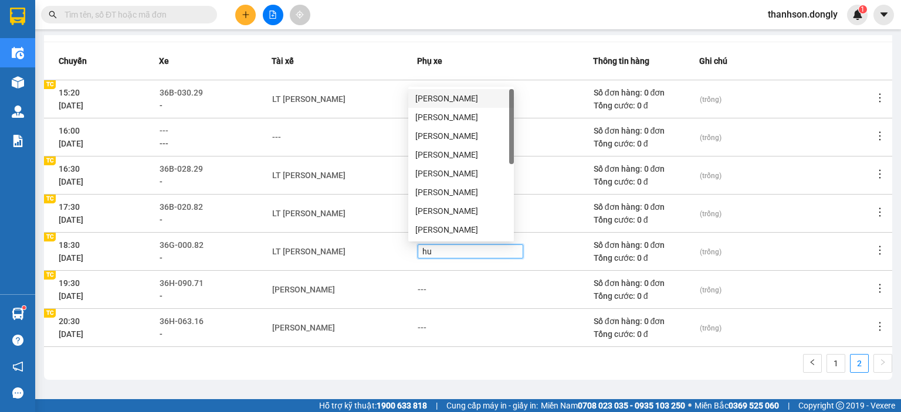
type input "hue"
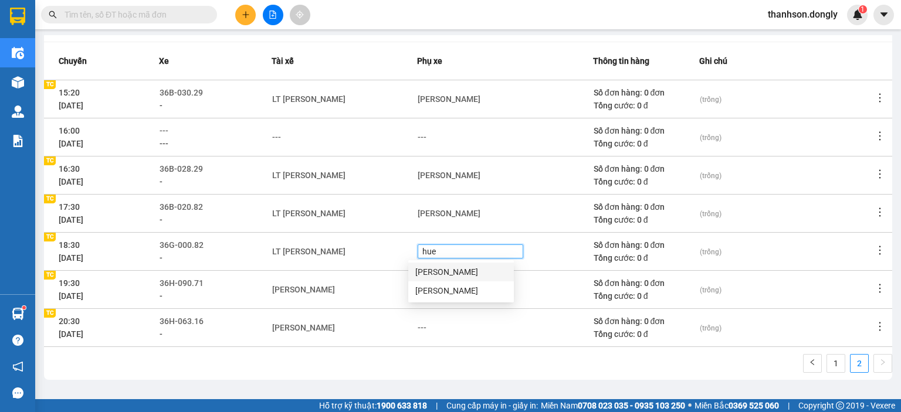
click at [465, 271] on div "[PERSON_NAME]" at bounding box center [460, 272] width 91 height 13
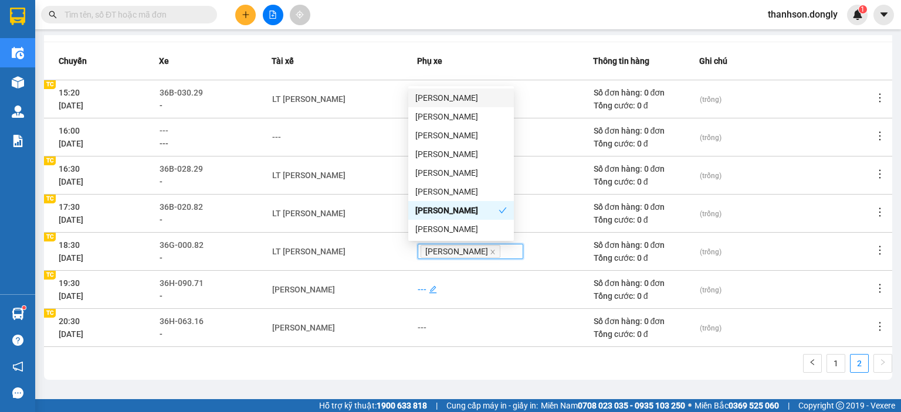
click at [418, 289] on div "---" at bounding box center [422, 289] width 9 height 13
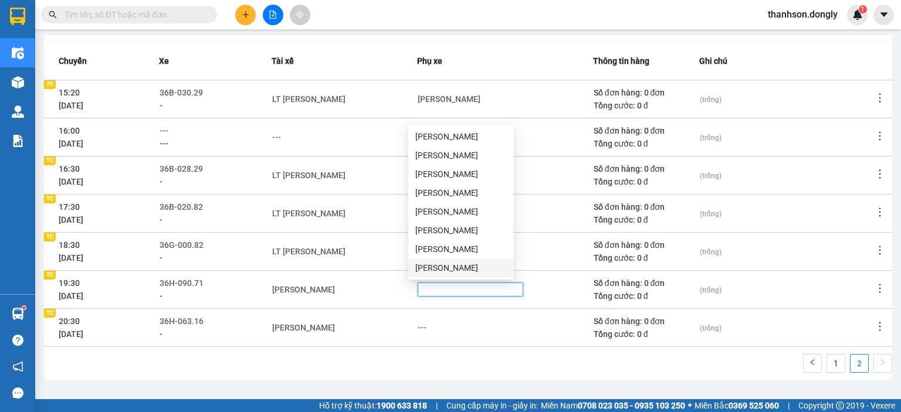
click at [453, 272] on div "[PERSON_NAME]" at bounding box center [460, 268] width 91 height 13
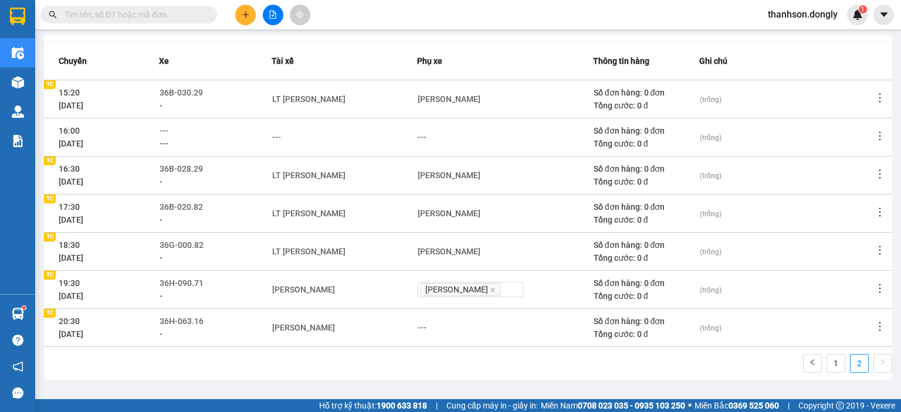
click at [373, 304] on td "[PERSON_NAME]" at bounding box center [344, 289] width 145 height 38
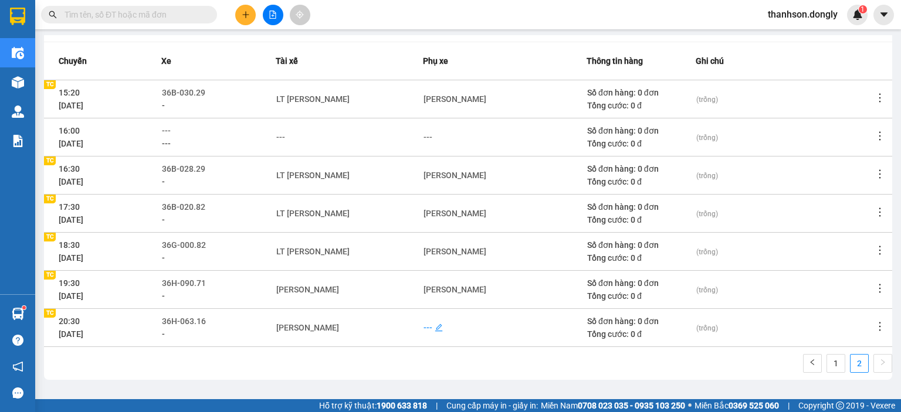
click at [423, 326] on div "---" at bounding box center [427, 327] width 9 height 13
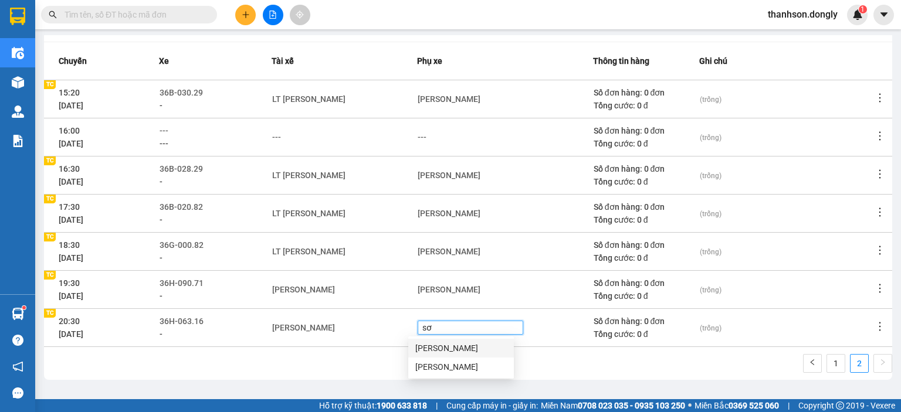
type input "sơn"
click at [455, 350] on div "[PERSON_NAME]" at bounding box center [460, 348] width 91 height 13
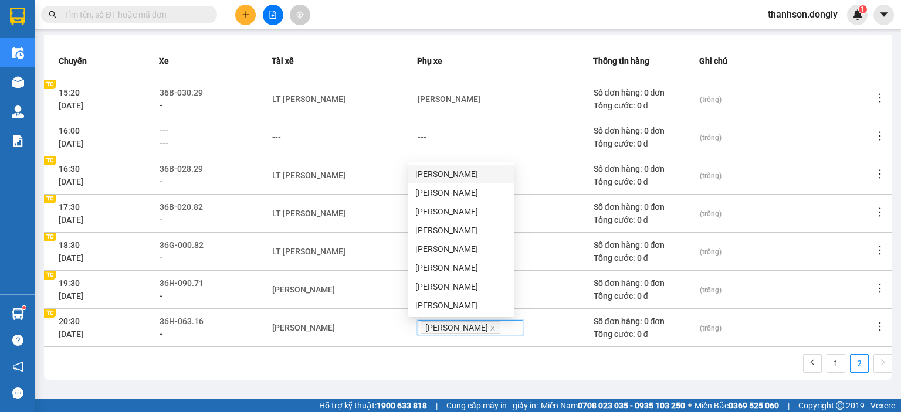
click at [367, 368] on div "1 2" at bounding box center [468, 367] width 848 height 26
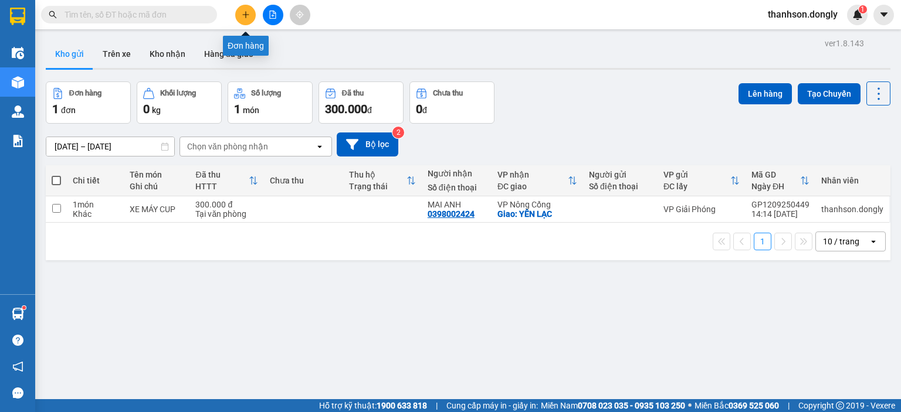
click at [248, 19] on button at bounding box center [245, 15] width 21 height 21
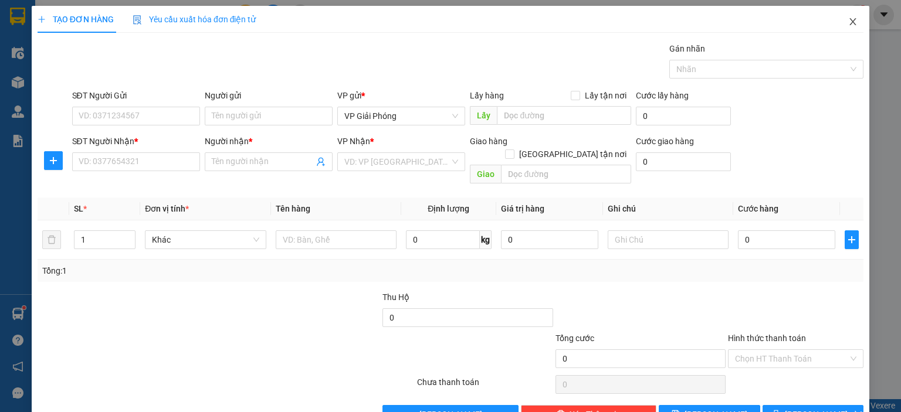
click at [848, 23] on icon "close" at bounding box center [852, 21] width 9 height 9
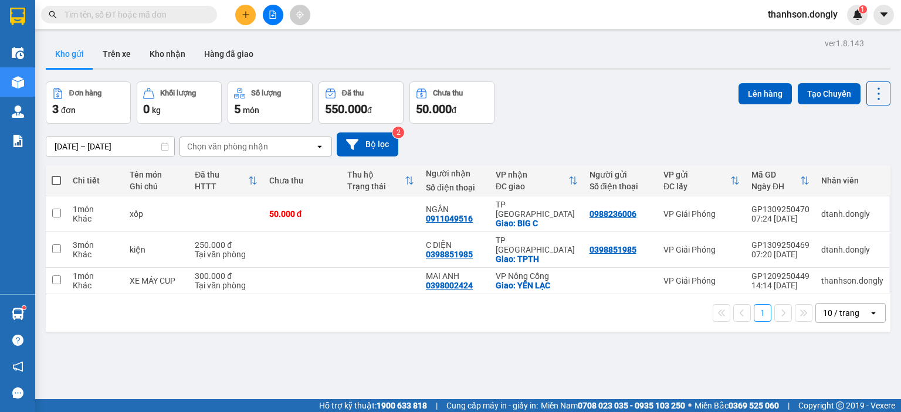
click at [560, 119] on div "Đơn hàng 3 đơn Khối lượng 0 kg Số lượng 5 món Đã thu 550.000 đ Chưa thu 50.000 …" at bounding box center [468, 103] width 845 height 42
